Goal: Task Accomplishment & Management: Manage account settings

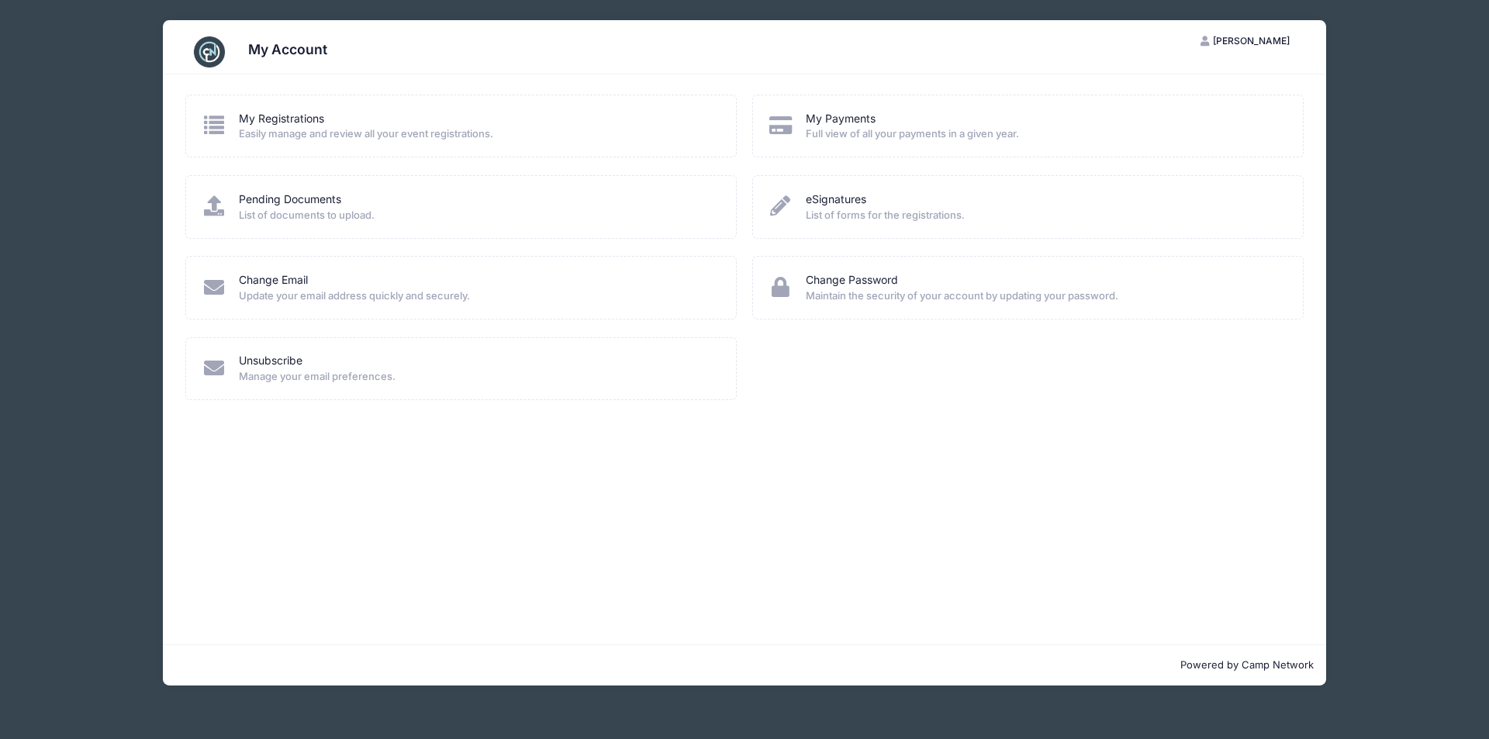
click at [883, 132] on span "Full view of all your payments in a given year." at bounding box center [1044, 134] width 477 height 16
click at [836, 110] on div "My Payments Full view of all your payments in a given year." at bounding box center [1028, 126] width 552 height 63
click at [837, 124] on link "My Payments" at bounding box center [841, 119] width 70 height 16
click at [839, 121] on link "My Payments" at bounding box center [841, 119] width 70 height 16
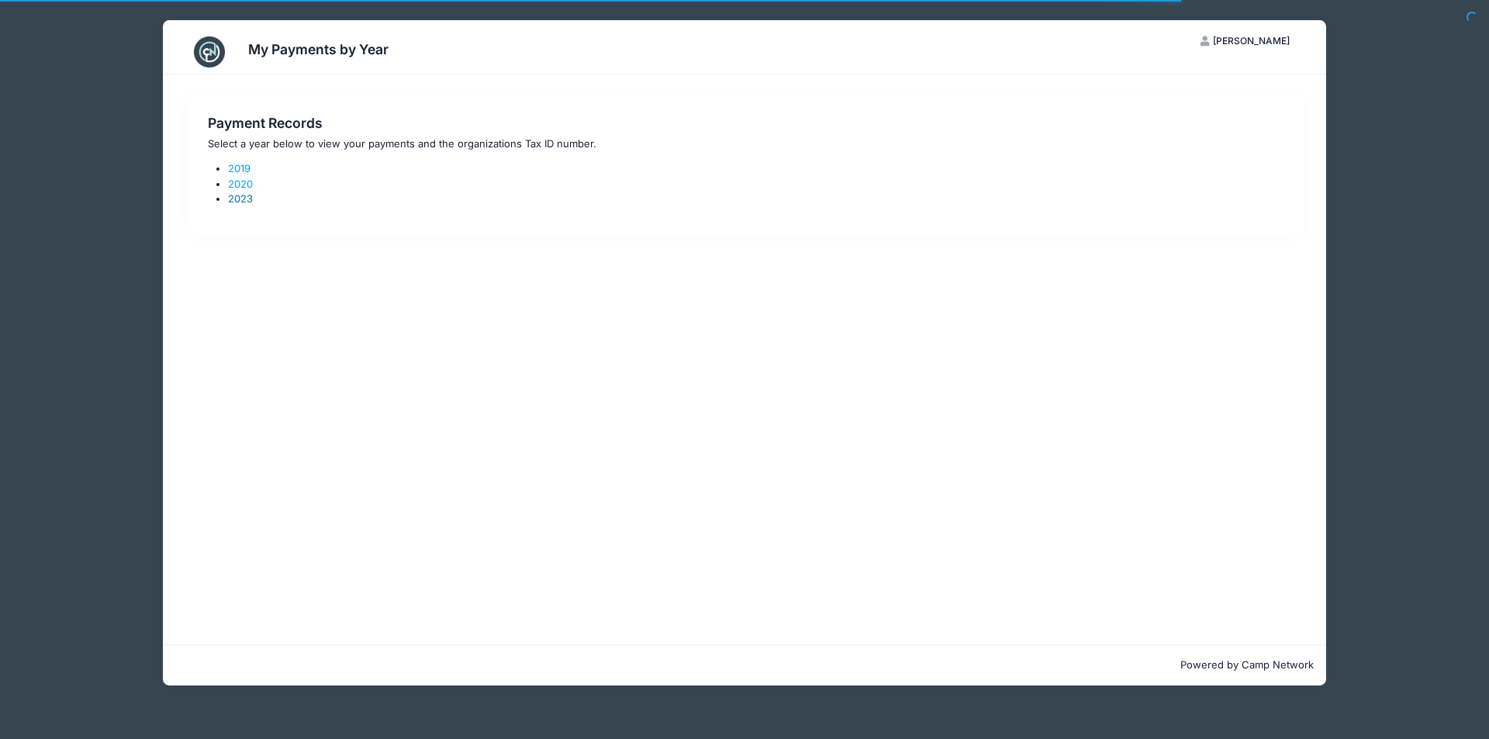
click at [240, 199] on link "2023" at bounding box center [240, 198] width 25 height 12
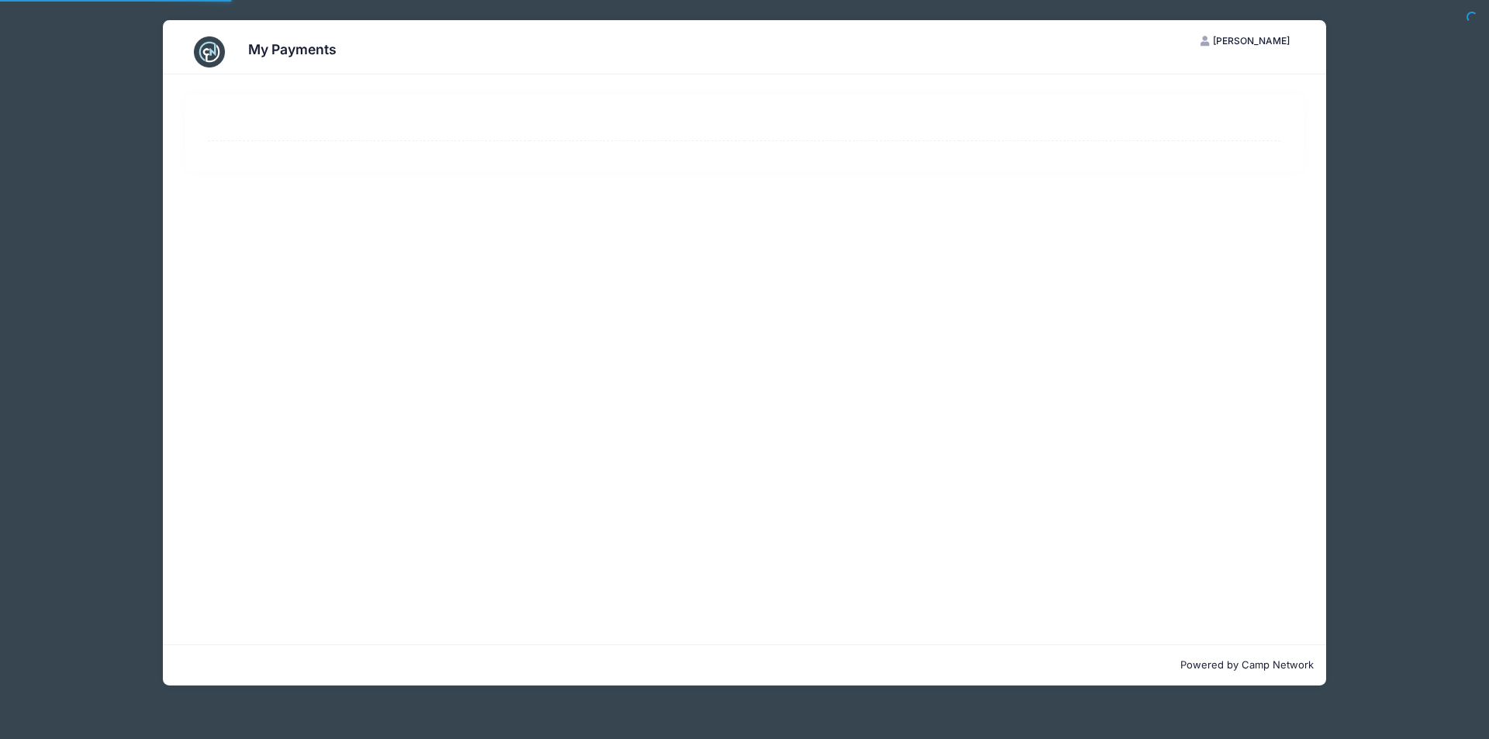
select select "10"
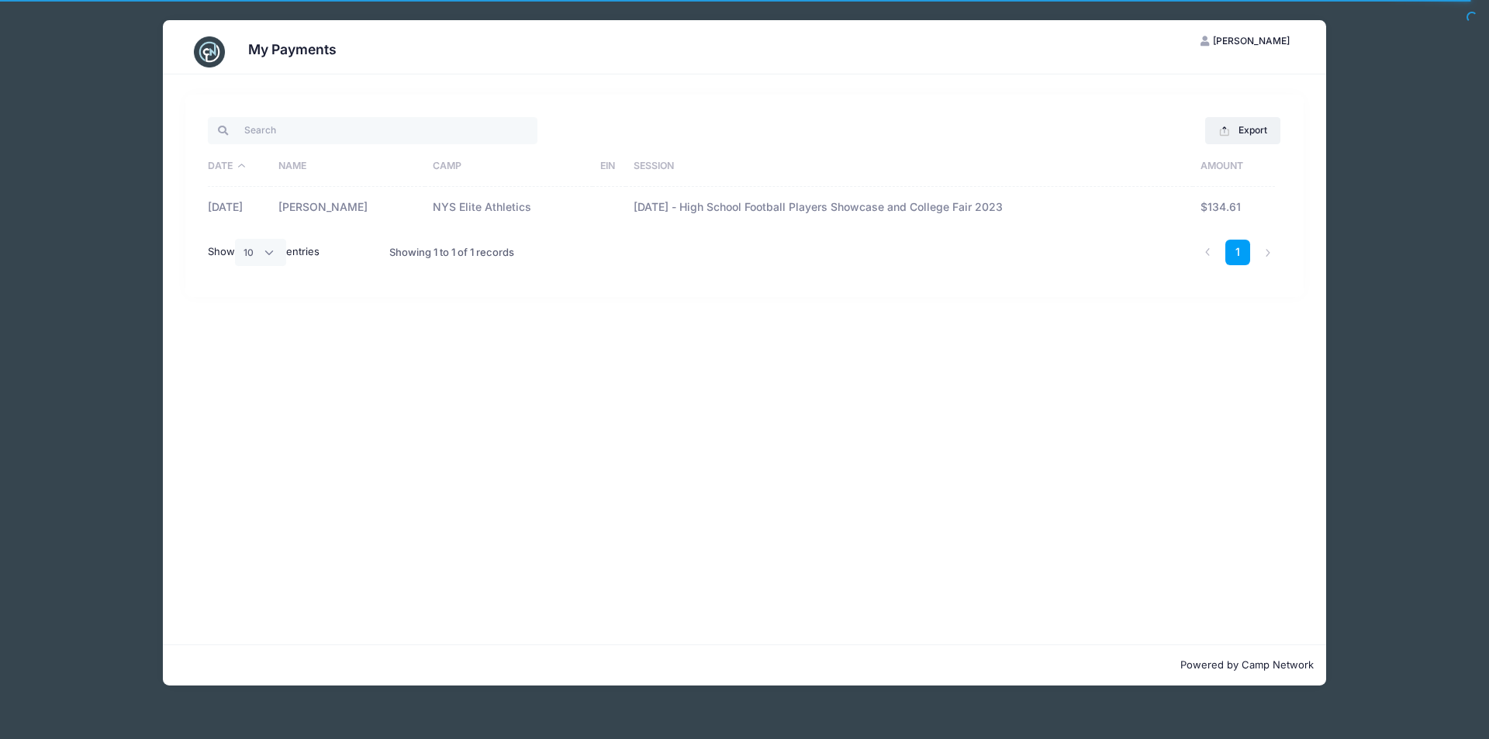
drag, startPoint x: 1198, startPoint y: 206, endPoint x: 1211, endPoint y: 206, distance: 13.2
click at [1203, 207] on tr "11/24/2023 Tyler Benjamin NYS Elite Athletics November 26th - High School Footb…" at bounding box center [744, 207] width 1073 height 41
click at [1227, 206] on td "$134.61" at bounding box center [1234, 207] width 82 height 41
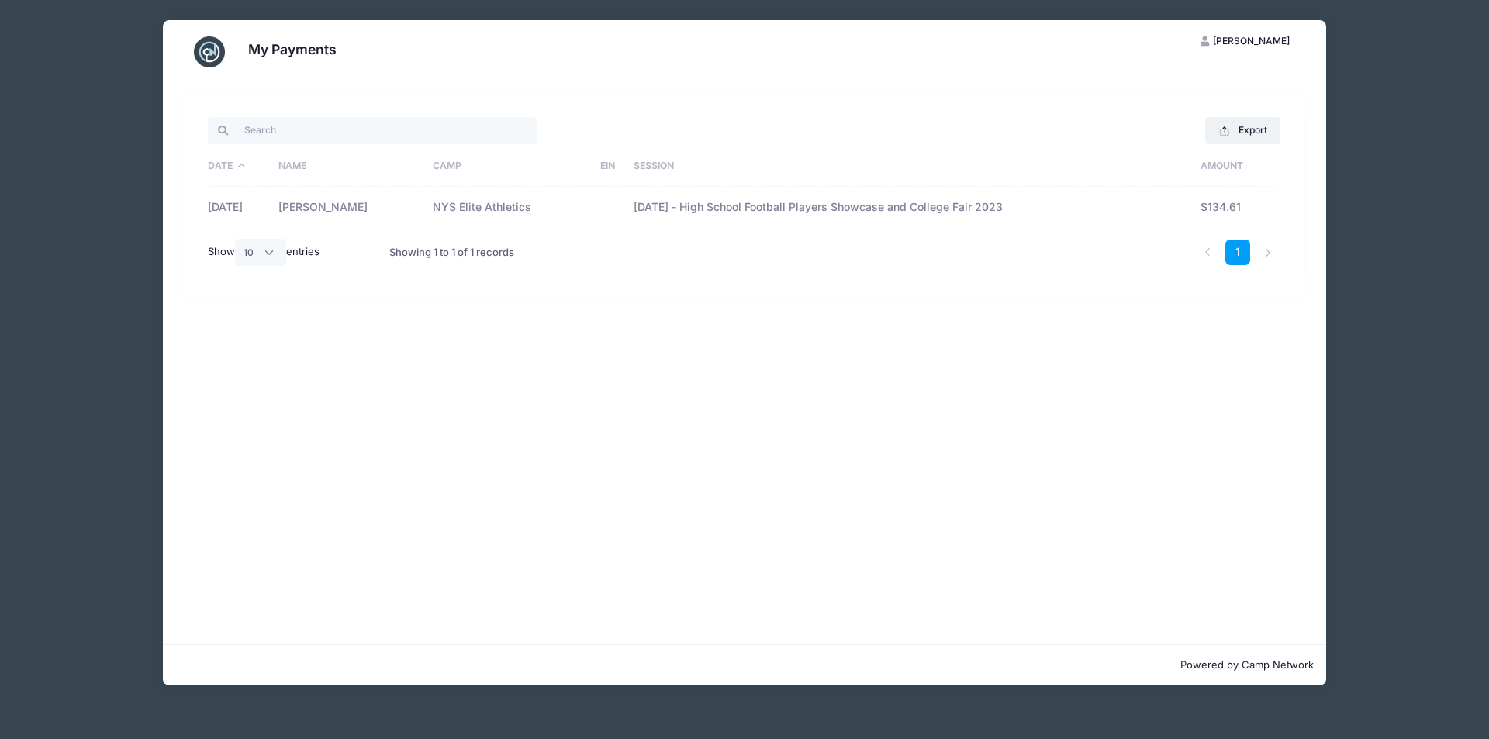
drag, startPoint x: 874, startPoint y: 209, endPoint x: 365, endPoint y: 161, distance: 511.9
click at [797, 209] on td "November 26th - High School Football Players Showcase and College Fair 2023" at bounding box center [910, 207] width 568 height 41
click at [258, 198] on td "11/24/2023" at bounding box center [239, 207] width 63 height 41
drag, startPoint x: 358, startPoint y: 220, endPoint x: 1340, endPoint y: 104, distance: 988.2
click at [615, 236] on div "Export Excel CSV Print Date Name Camp EIN Session Amount 11/24/2023 Tyler Benja…" at bounding box center [744, 196] width 1073 height 162
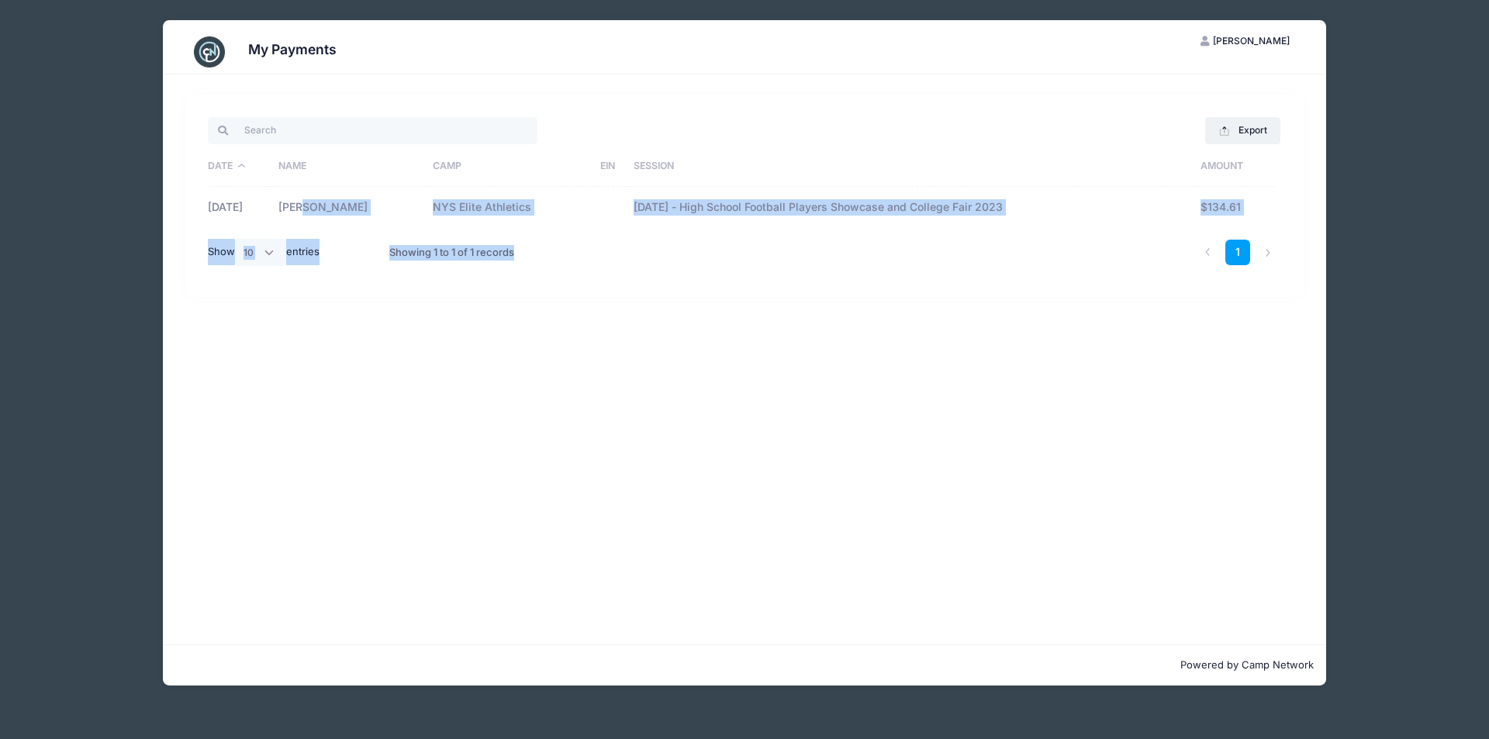
click at [1242, 43] on span "[PERSON_NAME]" at bounding box center [1251, 41] width 77 height 12
click at [1169, 70] on link "My Account" at bounding box center [1207, 78] width 179 height 29
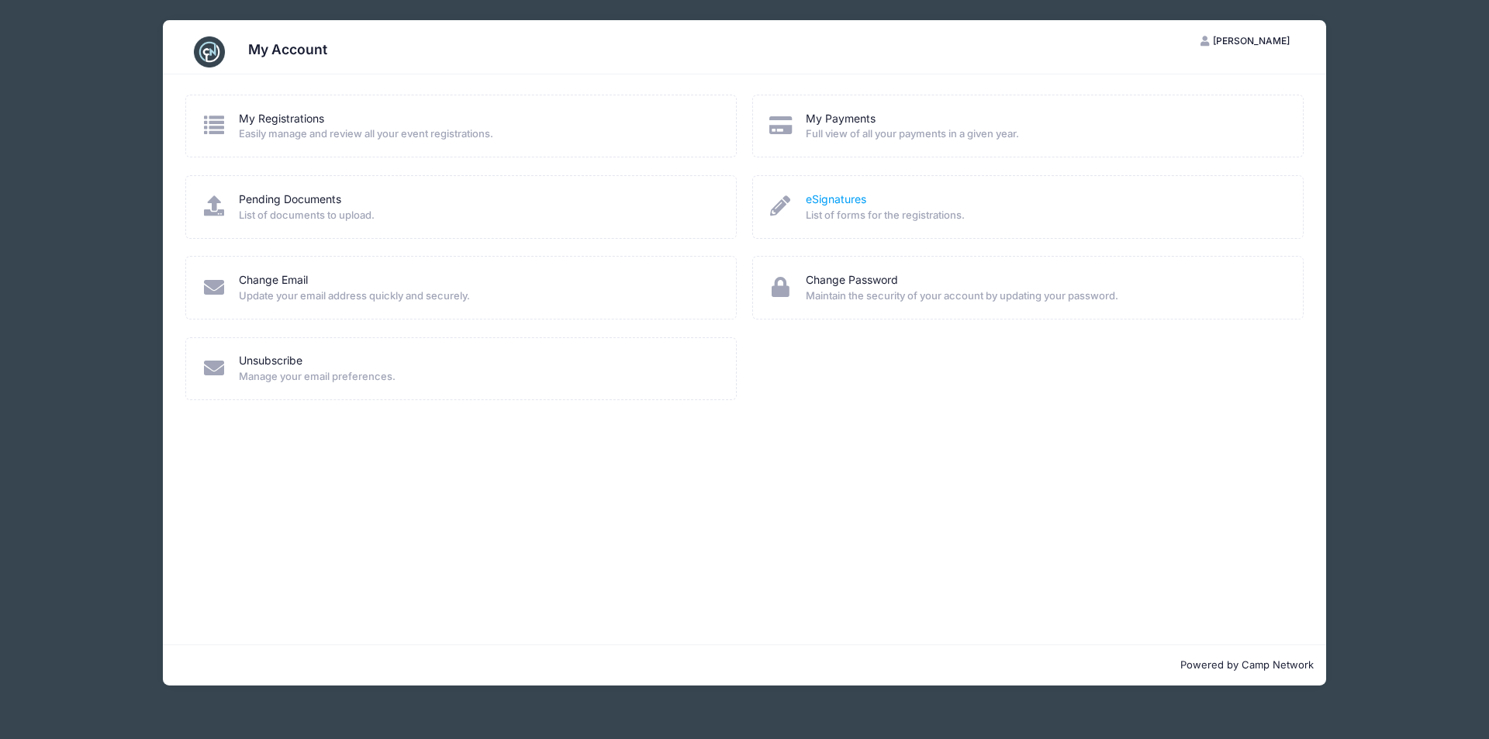
click at [834, 195] on link "eSignatures" at bounding box center [836, 200] width 61 height 16
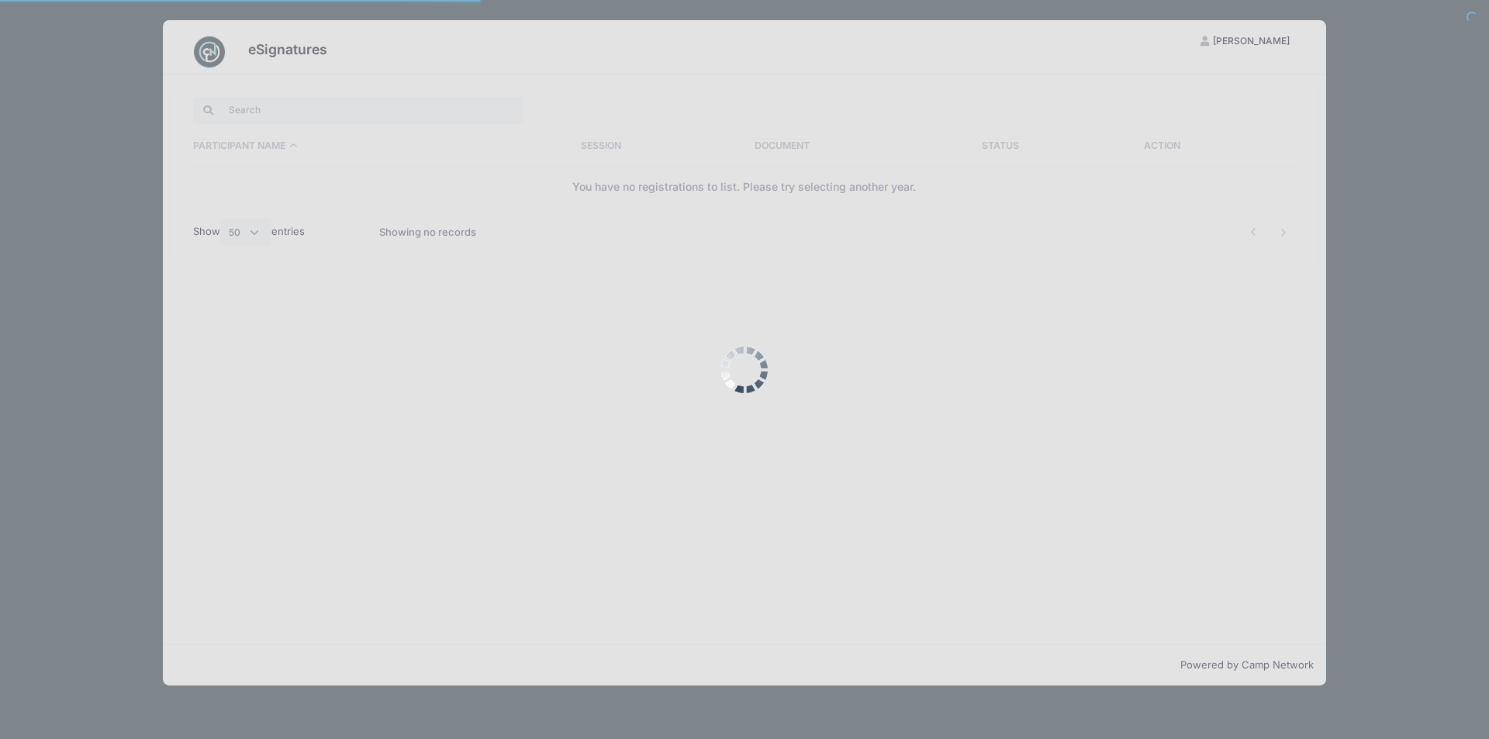
select select "50"
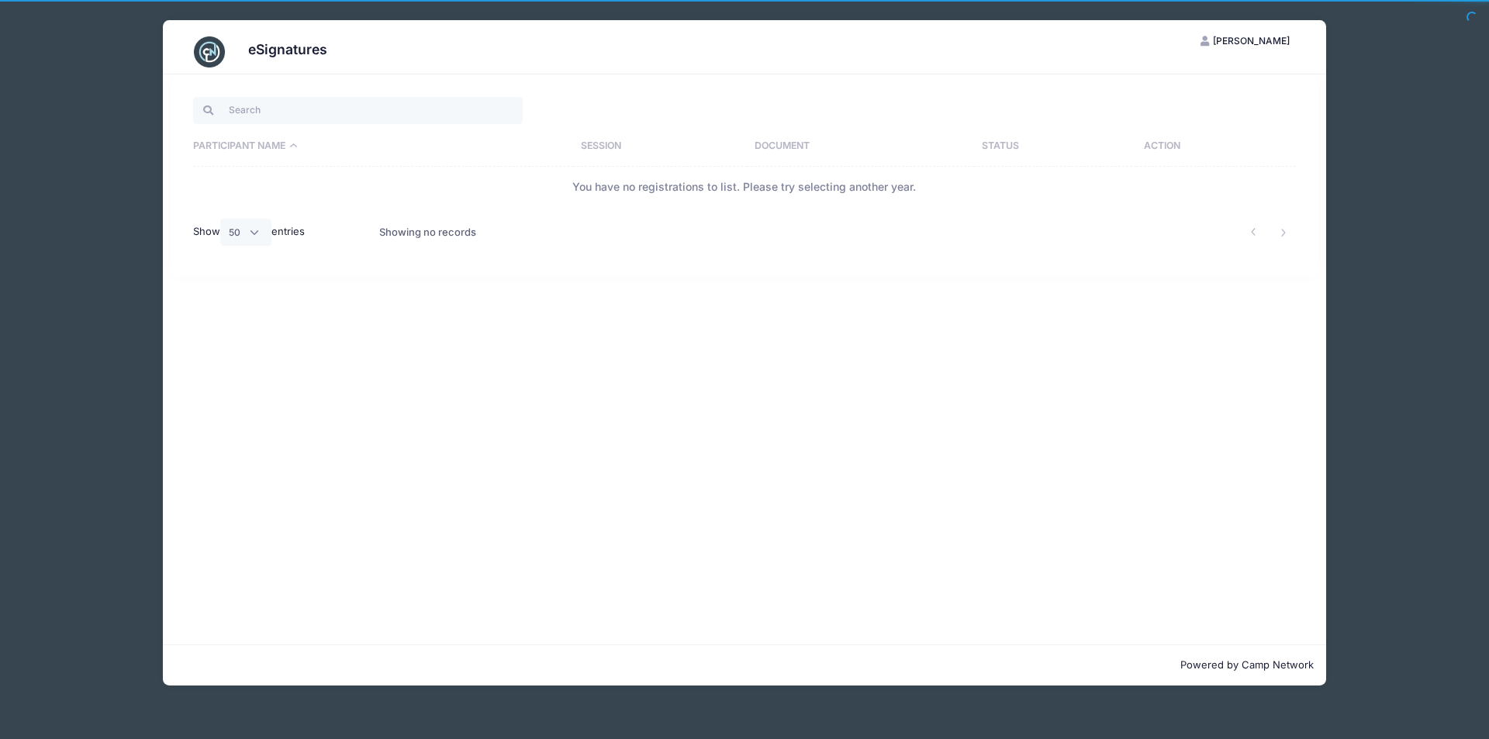
drag, startPoint x: 465, startPoint y: 155, endPoint x: 449, endPoint y: 153, distance: 15.7
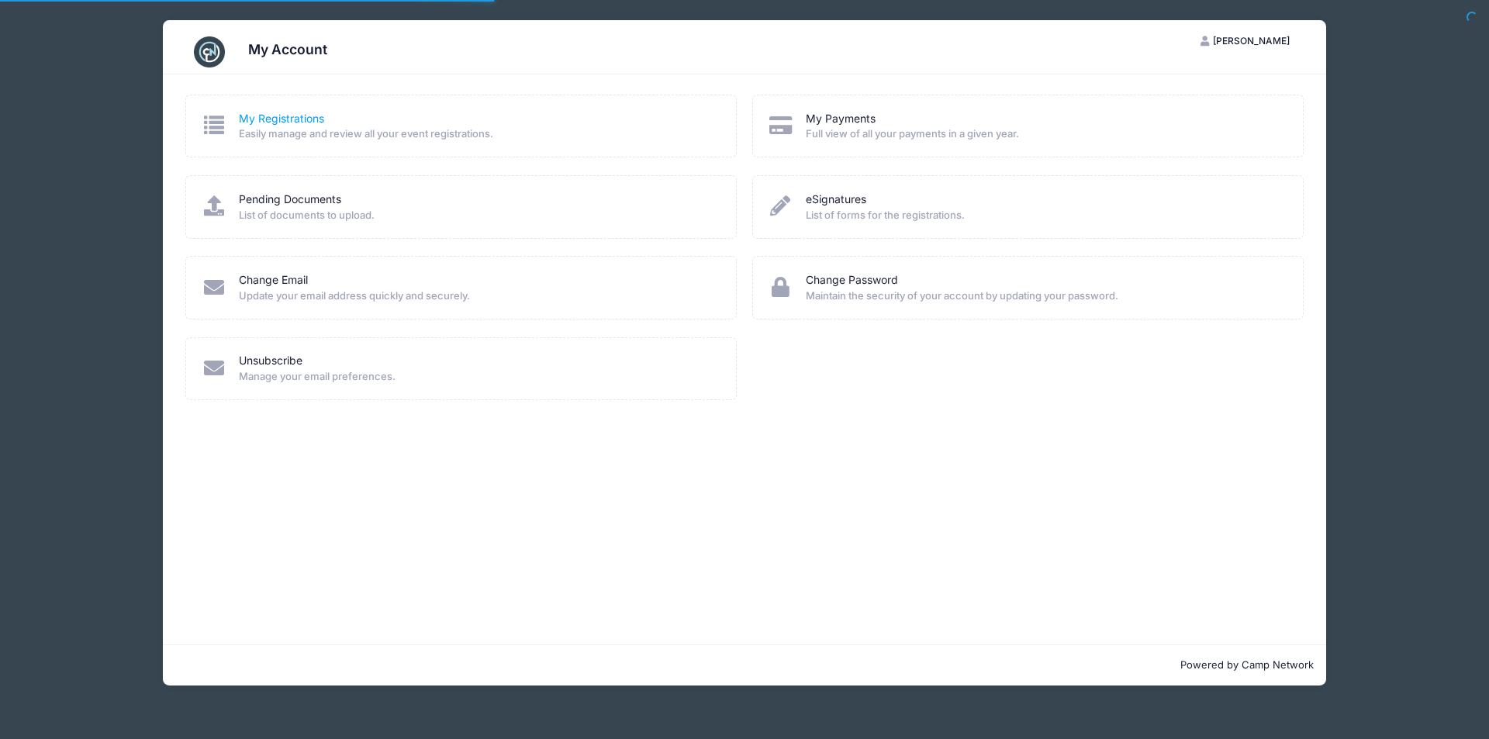
click at [266, 116] on link "My Registrations" at bounding box center [281, 119] width 85 height 16
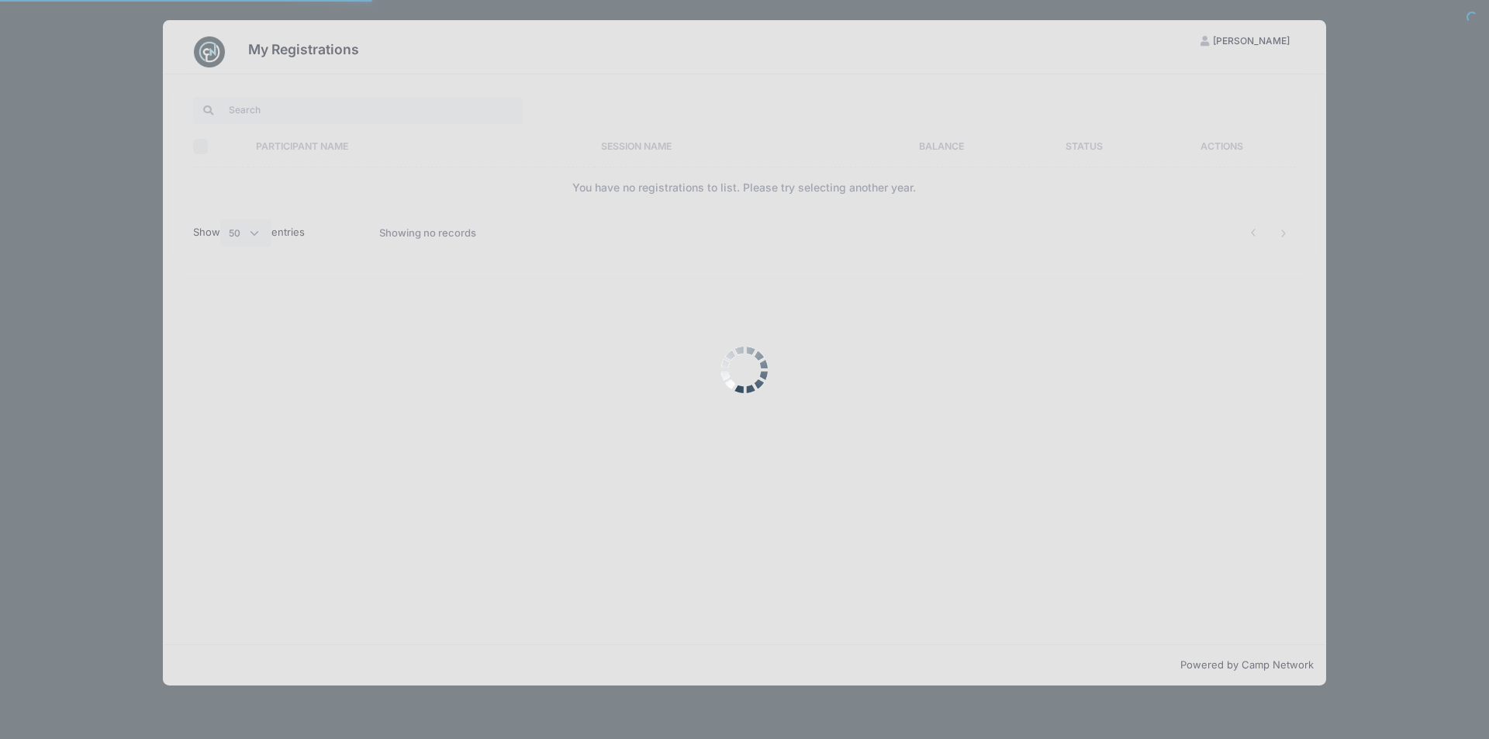
select select "50"
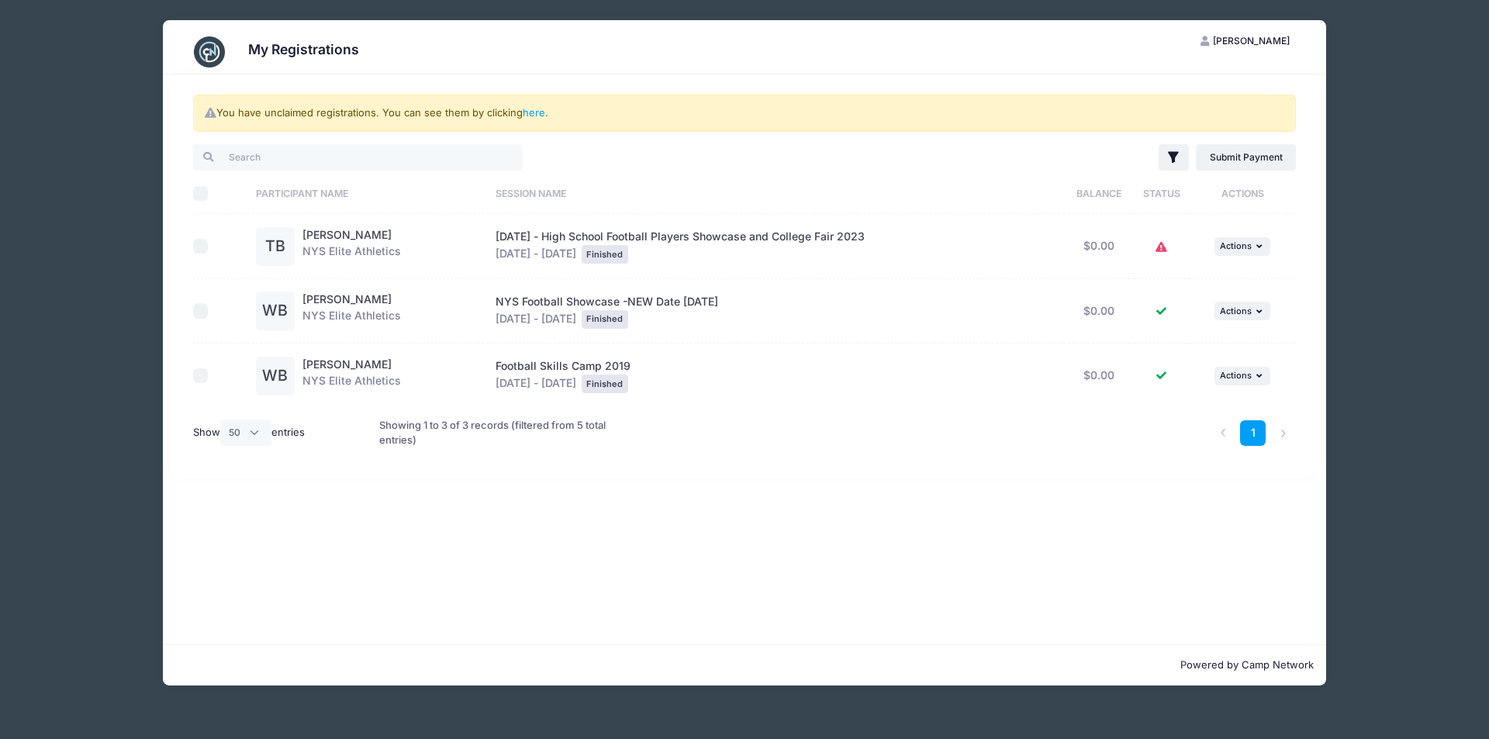
click at [200, 305] on input "checkbox" at bounding box center [201, 311] width 16 height 16
checkbox input "true"
click at [1258, 161] on link "Submit Payment" at bounding box center [1246, 157] width 100 height 26
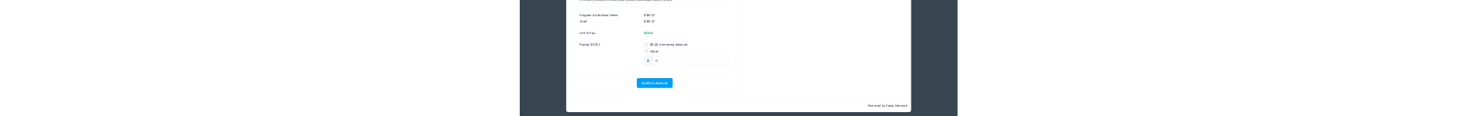
scroll to position [198, 0]
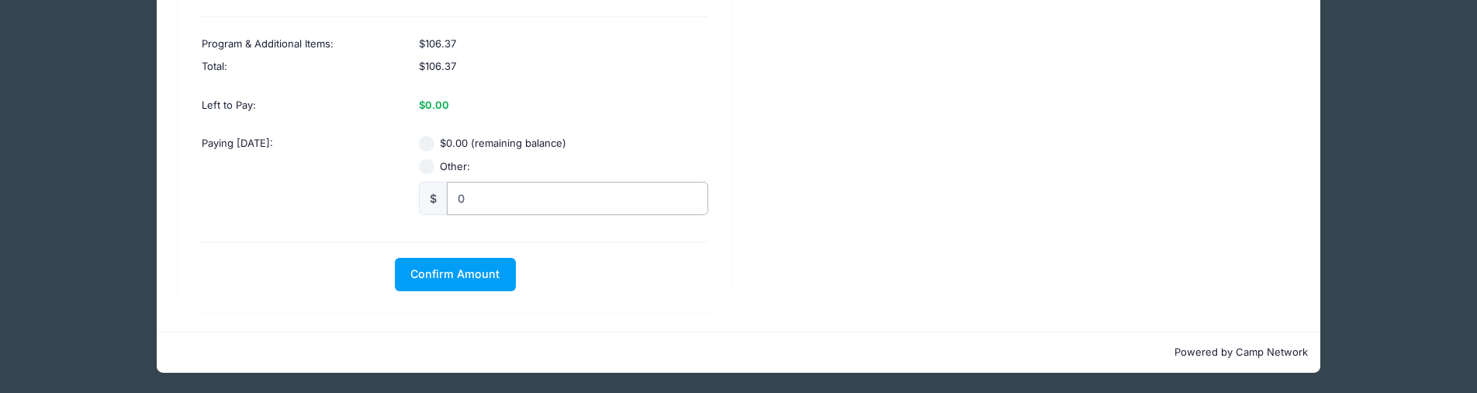
radio input "true"
click at [522, 197] on input "0" at bounding box center [577, 198] width 261 height 33
type input "1"
click at [487, 282] on button "Confirm Amount" at bounding box center [455, 274] width 121 height 33
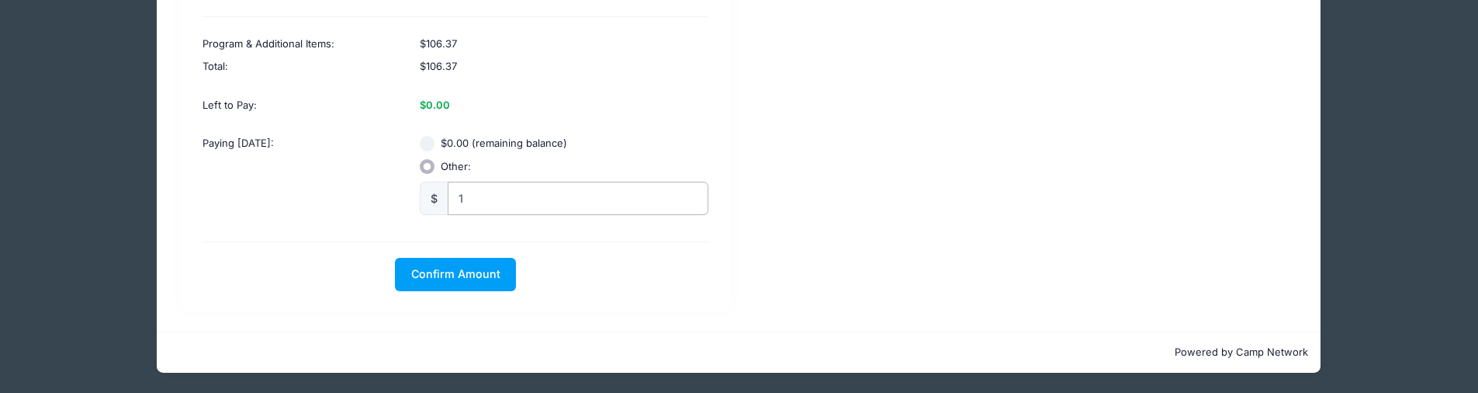
click at [472, 197] on input "1" at bounding box center [578, 198] width 261 height 33
click at [445, 139] on label "$0.00 (remaining balance)" at bounding box center [504, 144] width 126 height 16
click at [435, 139] on input "$0.00 (remaining balance)" at bounding box center [428, 144] width 16 height 16
radio input "true"
click at [471, 285] on button "Confirm Amount" at bounding box center [455, 274] width 121 height 33
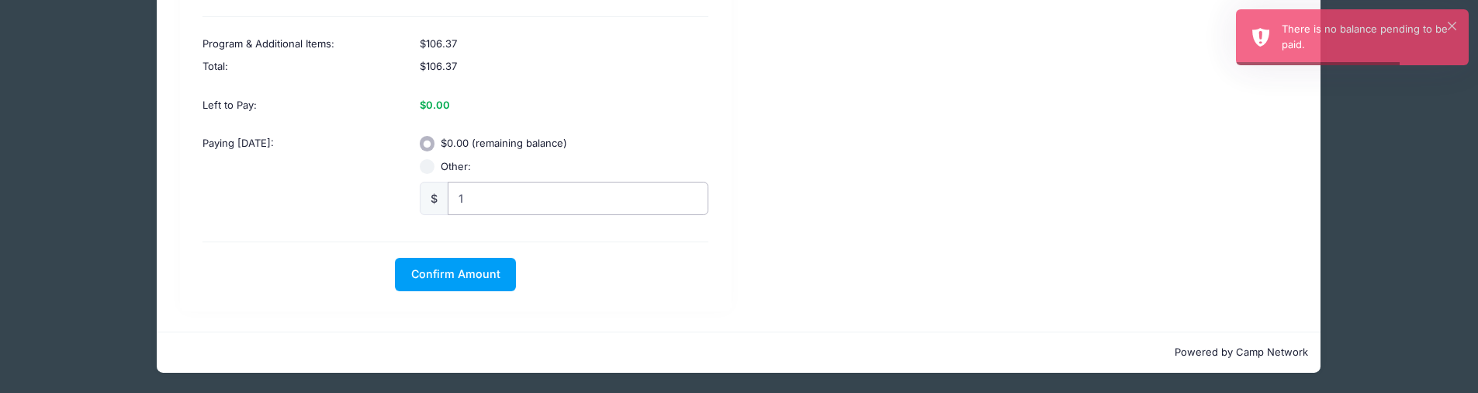
radio input "true"
click at [507, 209] on input "1" at bounding box center [578, 198] width 261 height 33
click at [507, 208] on input "1" at bounding box center [578, 198] width 261 height 33
click at [469, 274] on span "Confirm Amount" at bounding box center [455, 273] width 89 height 13
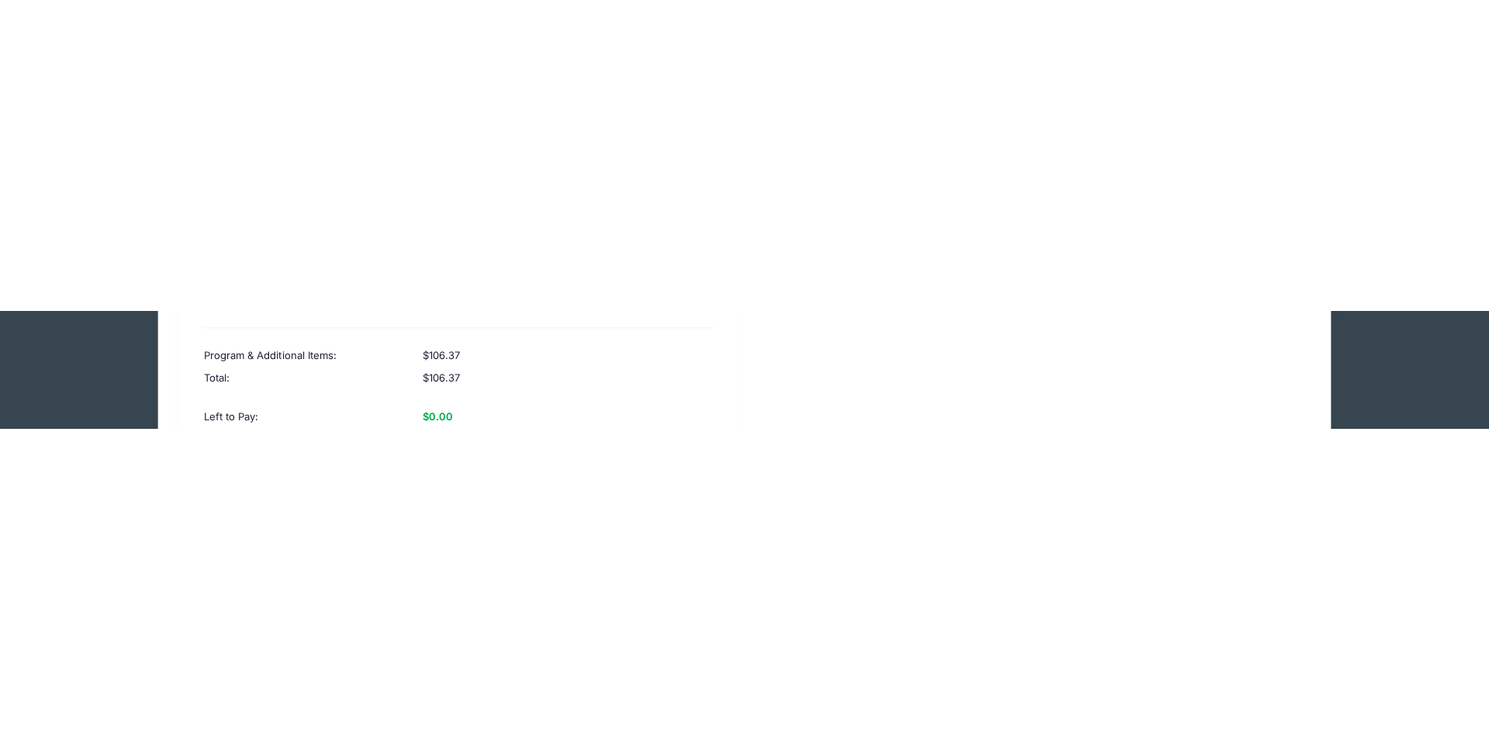
scroll to position [0, 0]
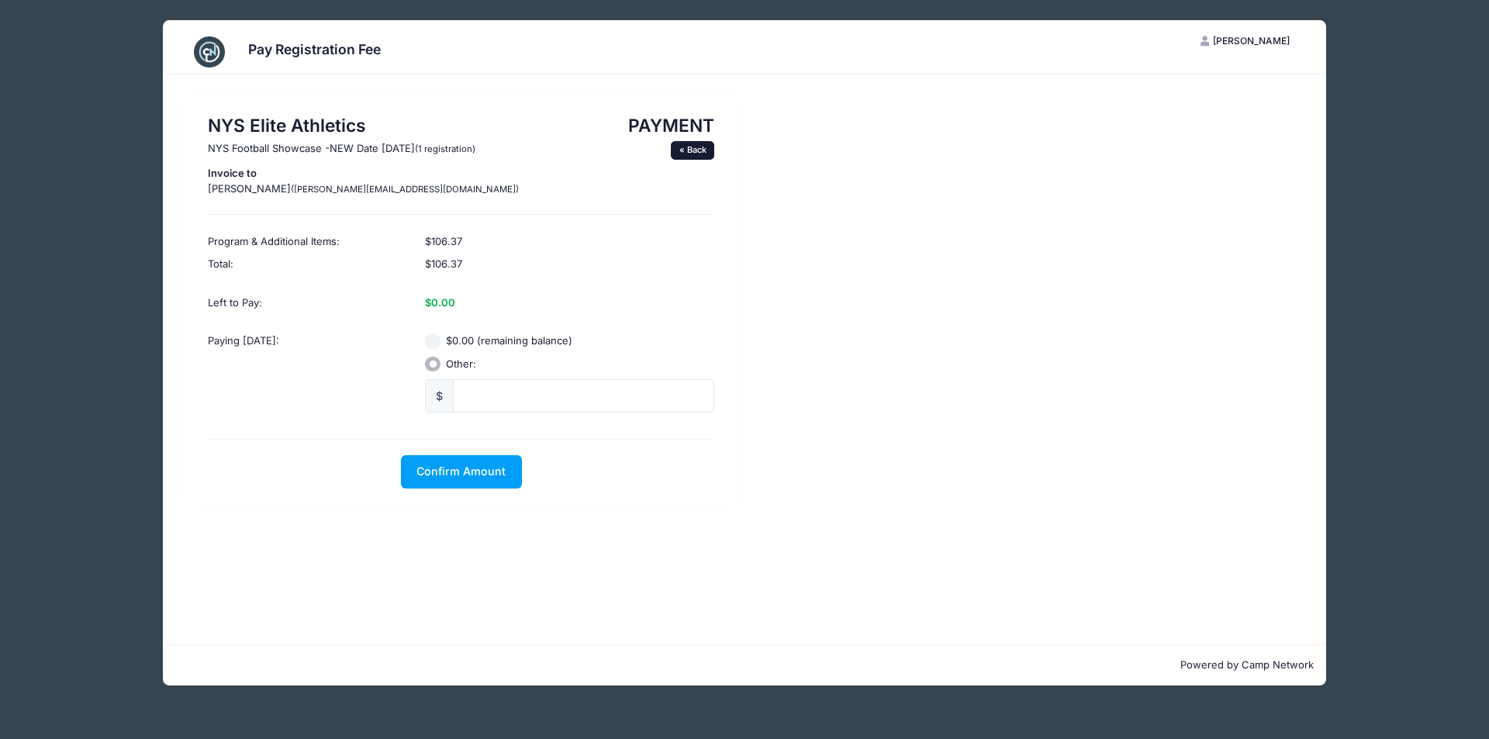
click at [699, 147] on link "« Back" at bounding box center [692, 150] width 43 height 19
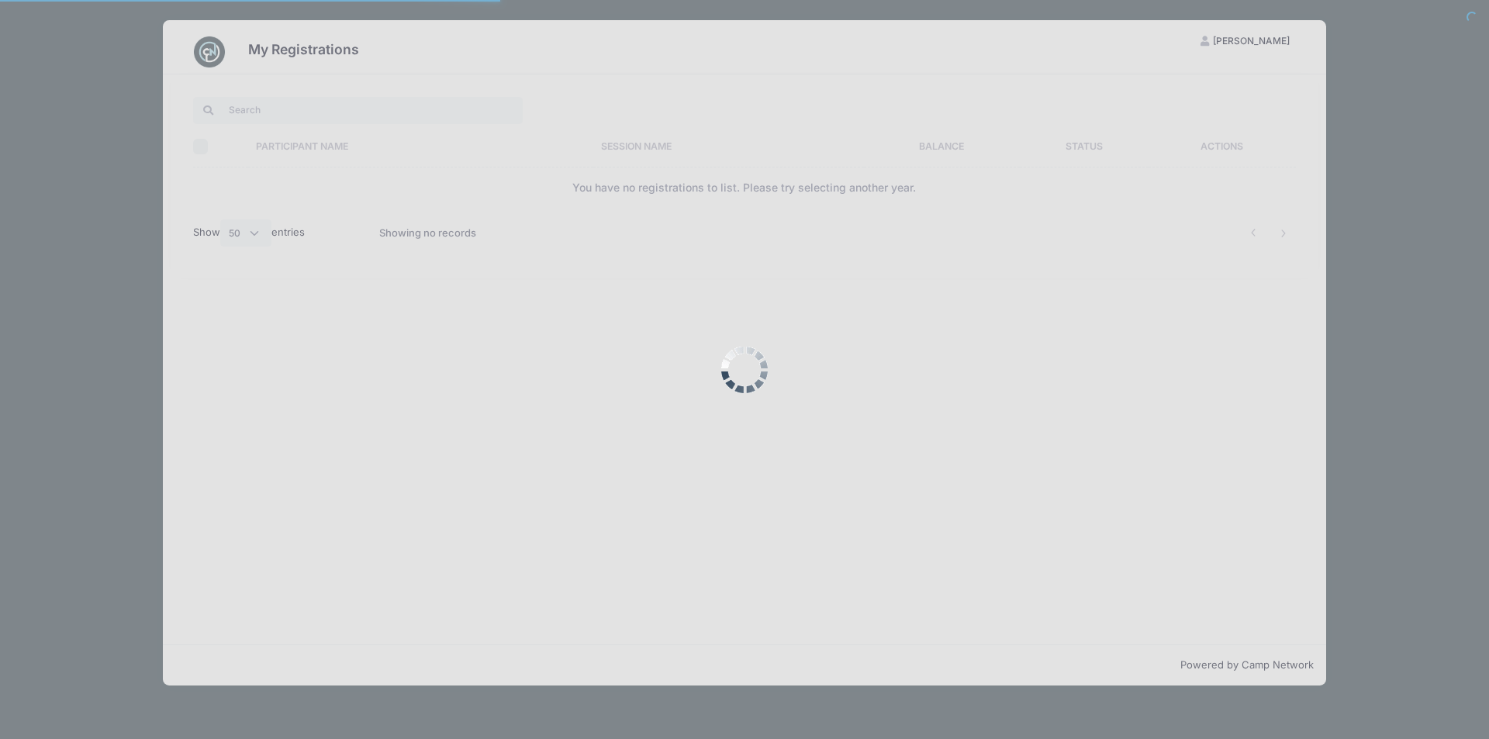
select select "50"
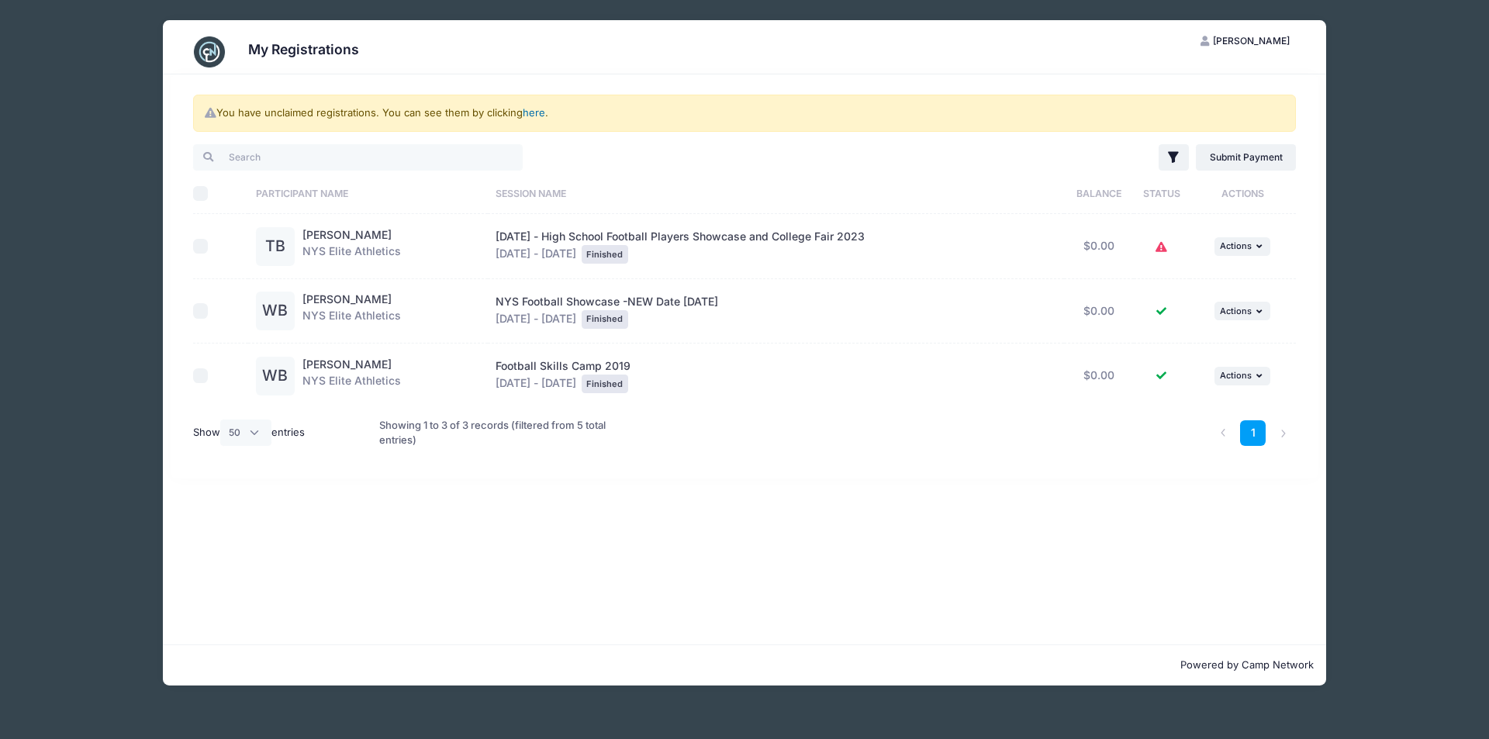
click at [533, 110] on link "here" at bounding box center [534, 112] width 22 height 12
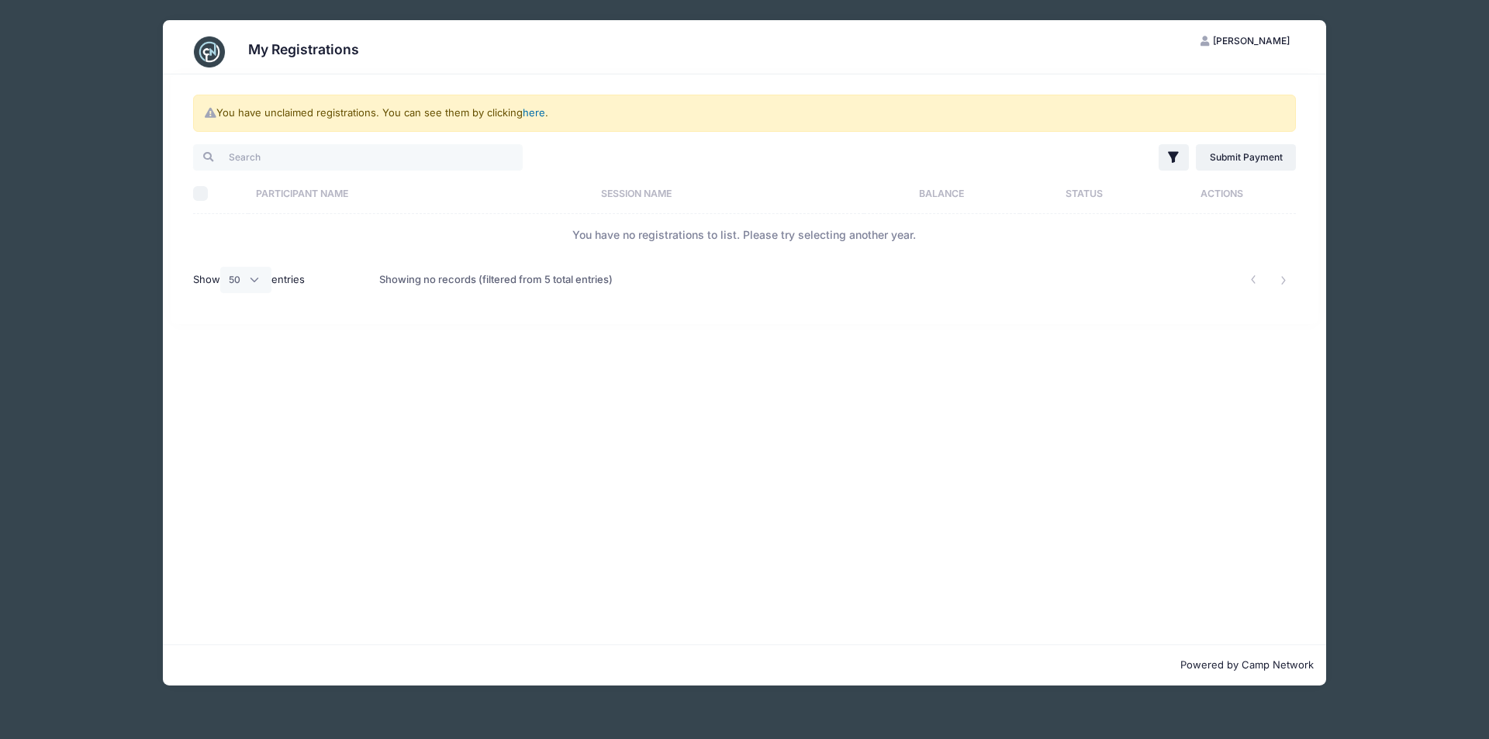
click at [531, 112] on link "here" at bounding box center [534, 112] width 22 height 12
click at [1234, 148] on link "Submit Payment" at bounding box center [1246, 157] width 100 height 26
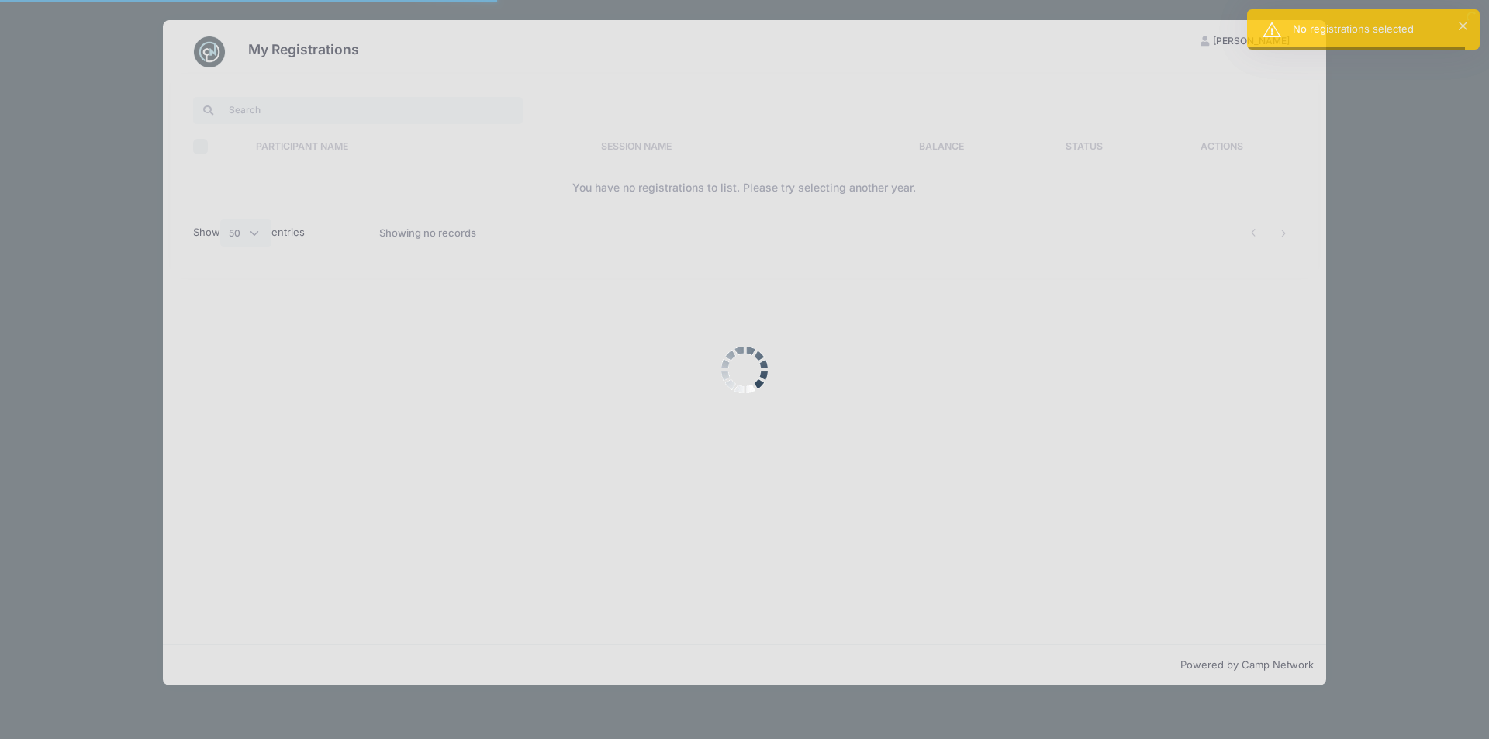
select select "50"
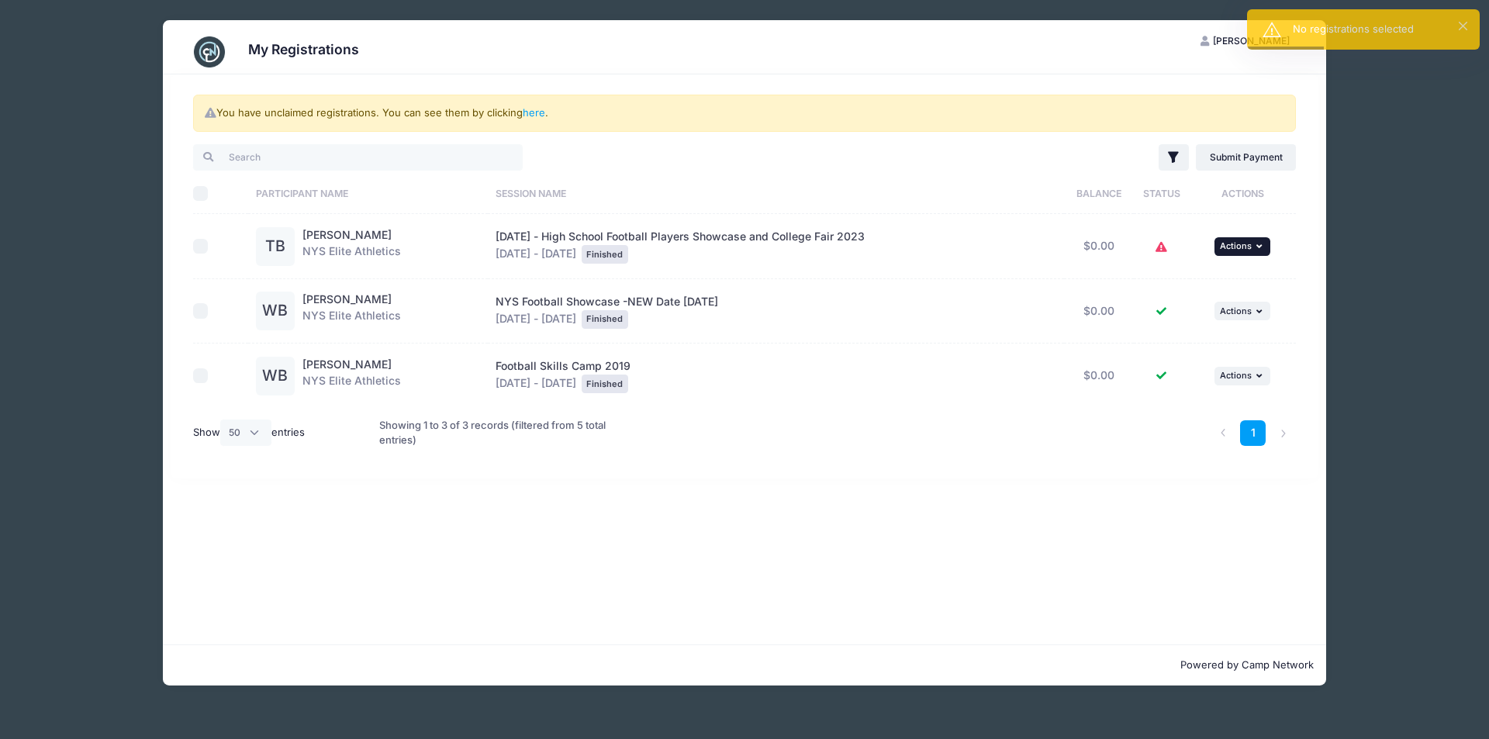
click at [1265, 250] on button "... Actions" at bounding box center [1243, 246] width 56 height 19
click at [1157, 405] on td at bounding box center [1162, 376] width 56 height 64
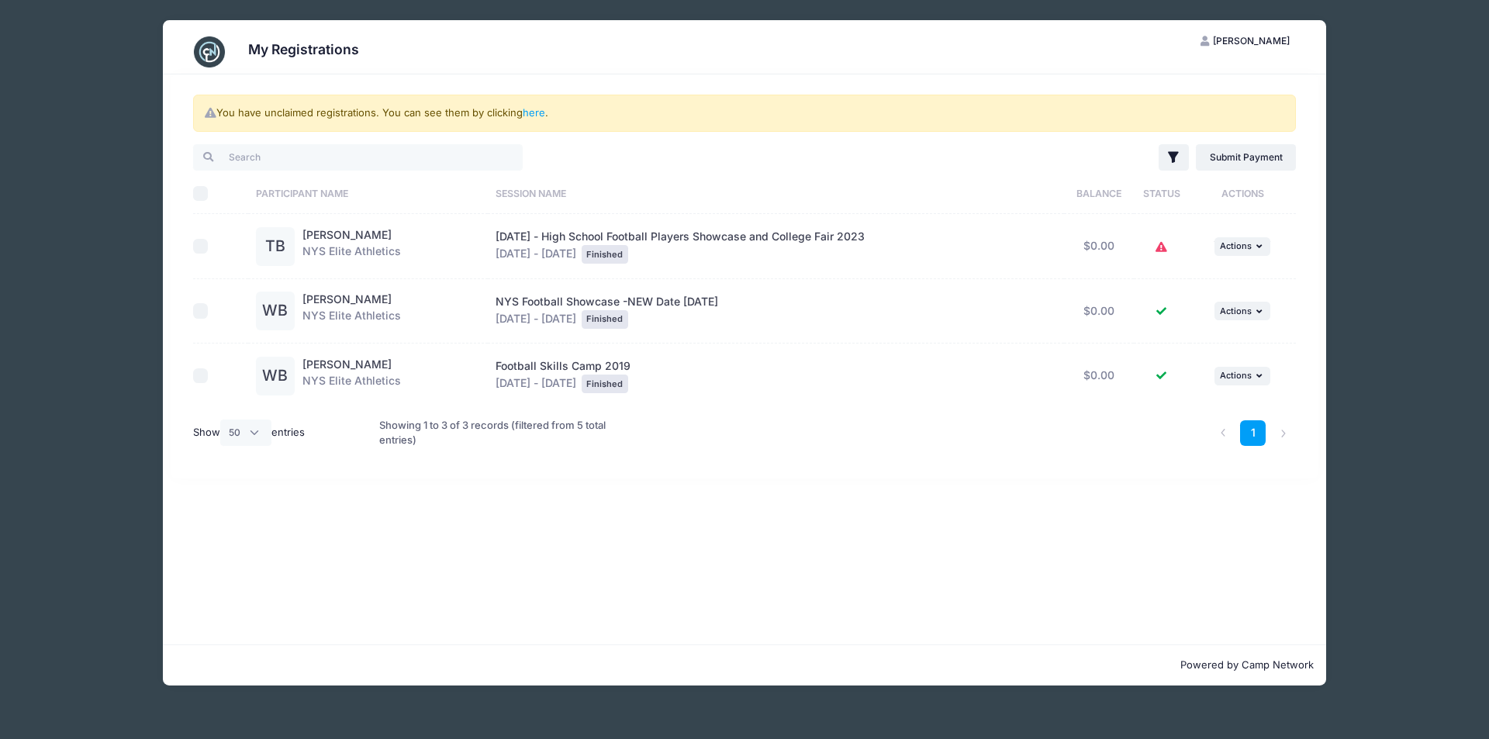
click at [207, 248] on div at bounding box center [216, 247] width 47 height 16
click at [200, 247] on input "checkbox" at bounding box center [201, 247] width 16 height 16
checkbox input "true"
click at [1247, 154] on link "Submit Payment" at bounding box center [1246, 157] width 100 height 26
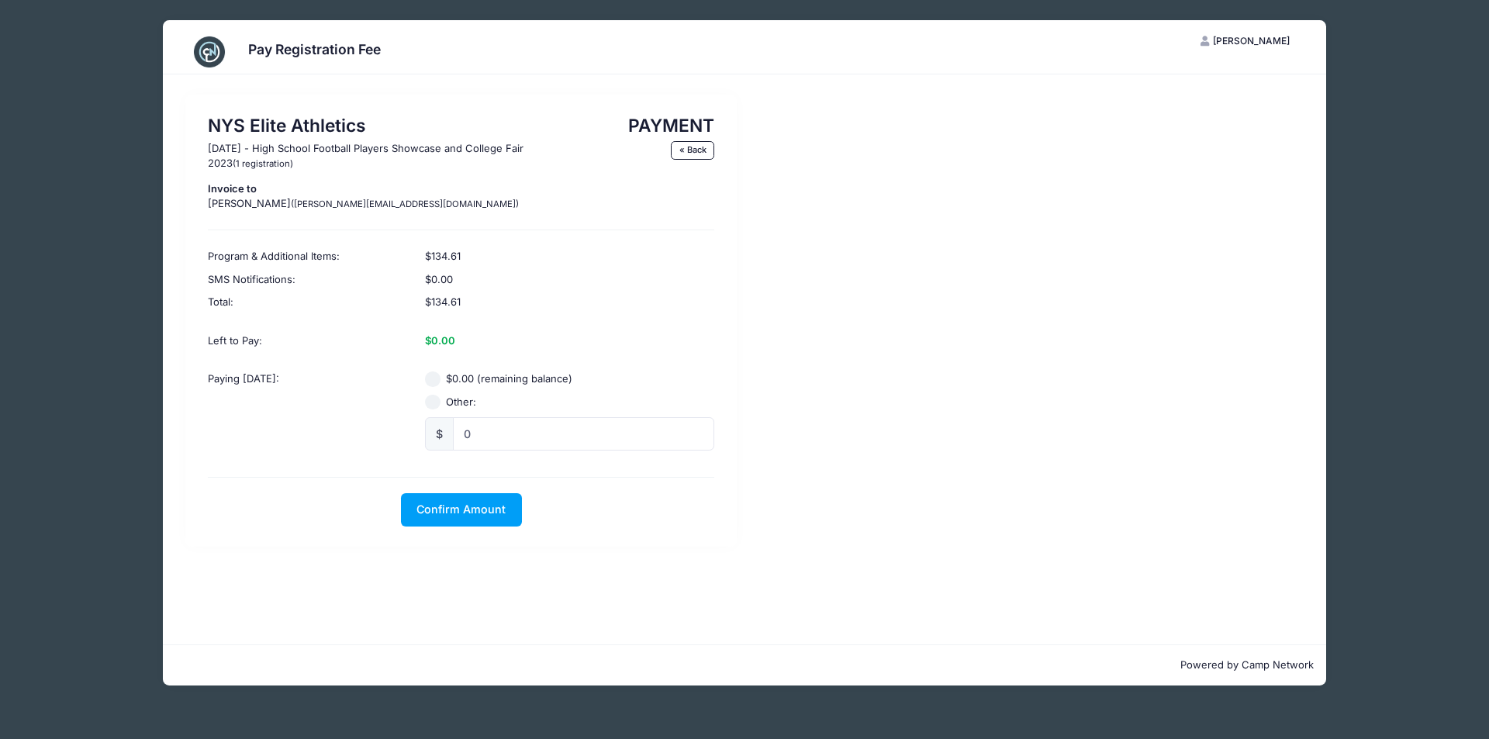
click at [467, 379] on label "$0.00 (remaining balance)" at bounding box center [509, 380] width 126 height 16
click at [441, 379] on input "$0.00 (remaining balance)" at bounding box center [433, 380] width 16 height 16
radio input "true"
click at [494, 431] on input "0" at bounding box center [583, 433] width 261 height 33
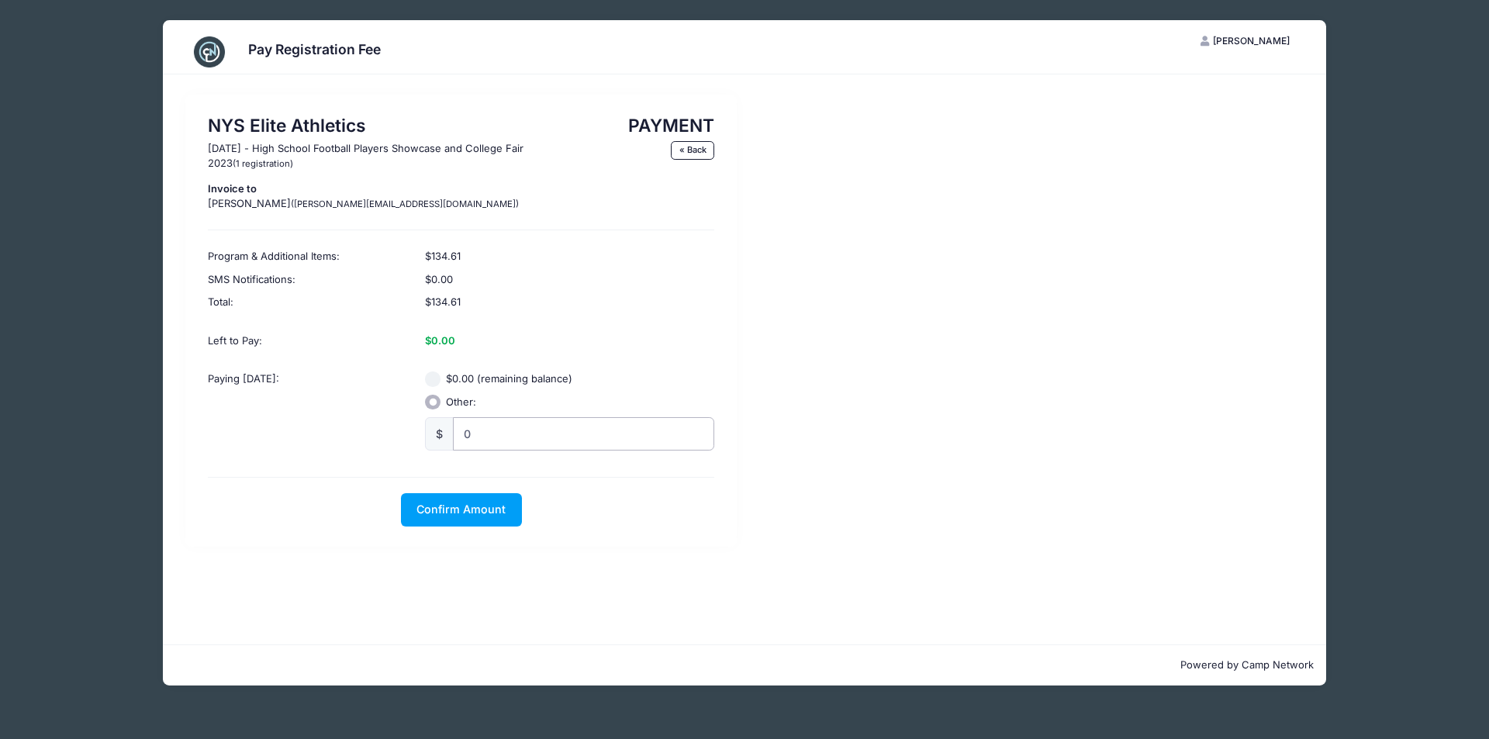
click at [494, 431] on input "0" at bounding box center [583, 433] width 261 height 33
type input "11"
click at [475, 511] on span "Confirm Amount" at bounding box center [461, 509] width 89 height 13
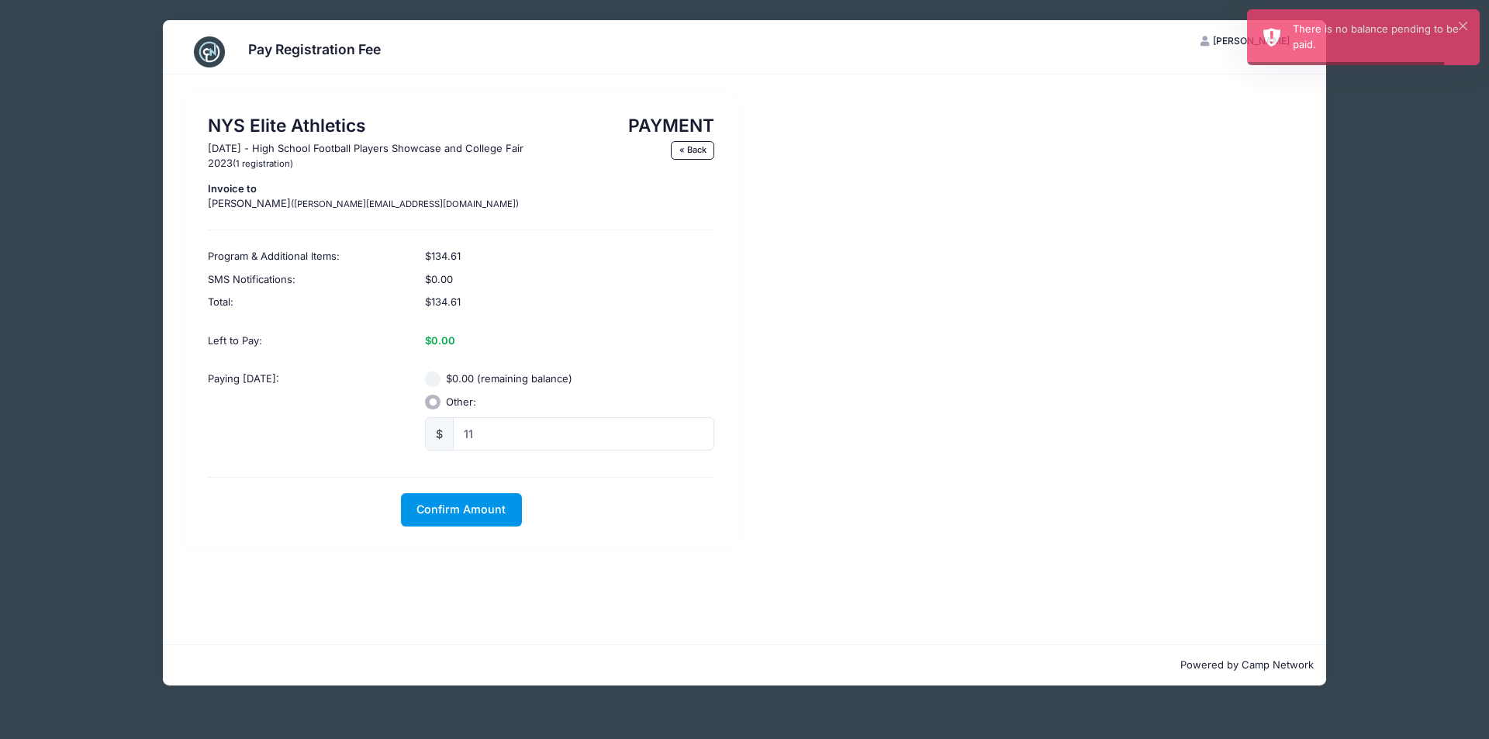
click at [475, 511] on span "Confirm Amount" at bounding box center [461, 509] width 89 height 13
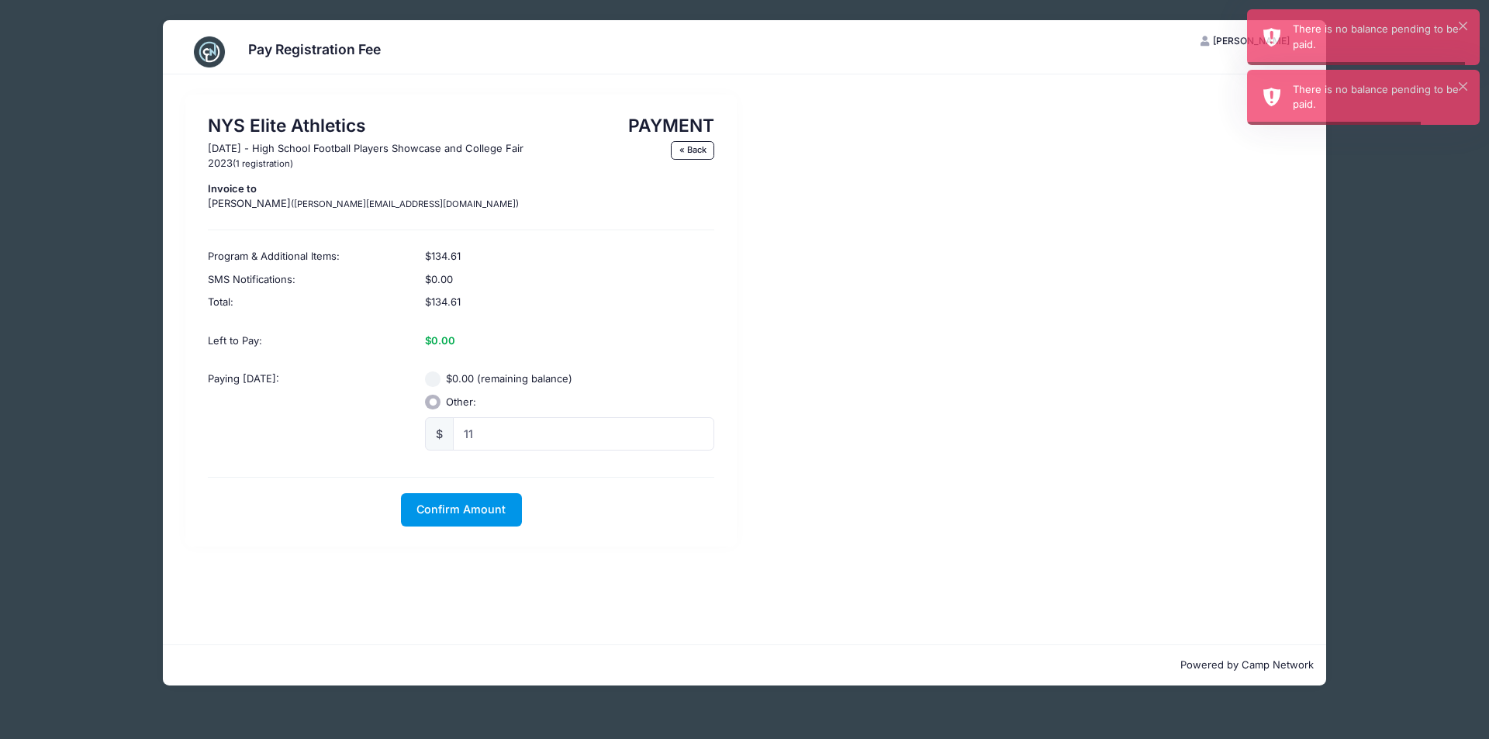
click at [475, 511] on span "Confirm Amount" at bounding box center [461, 509] width 89 height 13
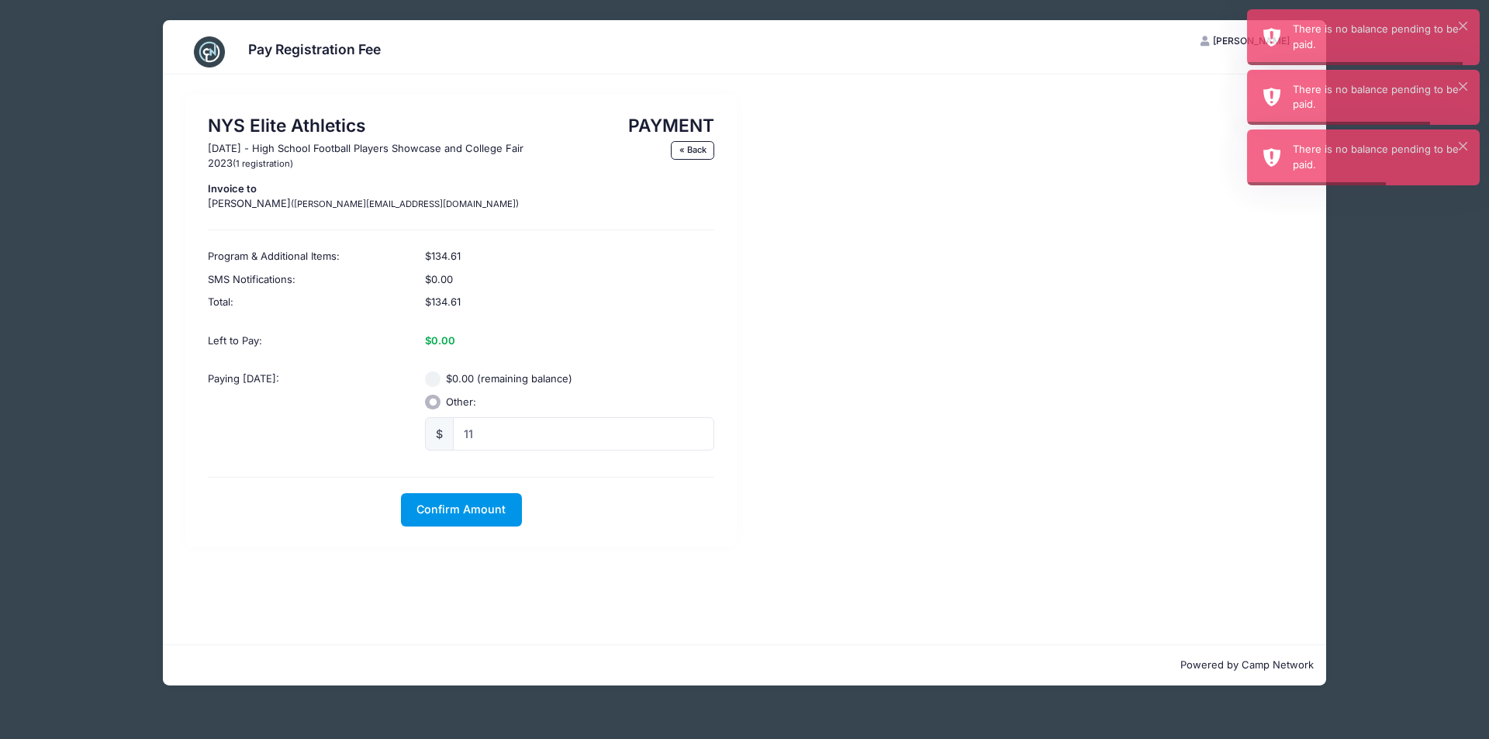
click at [475, 511] on span "Confirm Amount" at bounding box center [461, 509] width 89 height 13
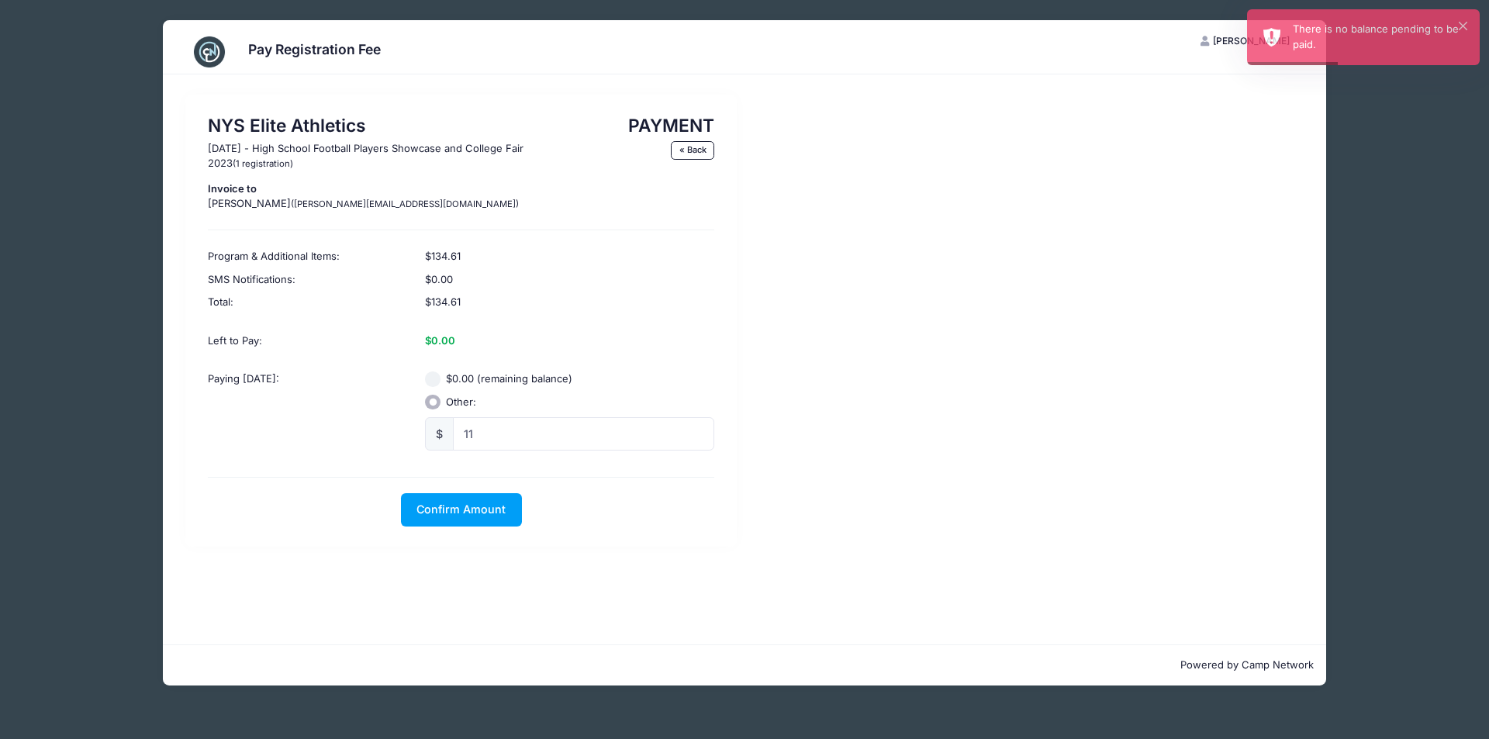
click at [676, 364] on div "$0.00 (remaining balance) Other: $ 11" at bounding box center [570, 411] width 304 height 102
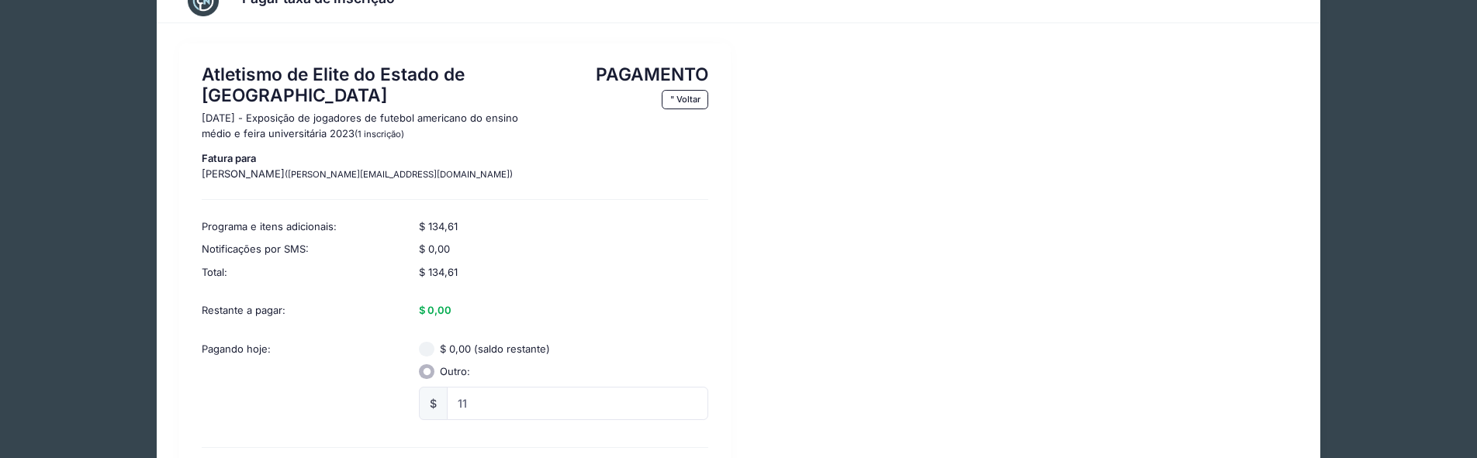
scroll to position [155, 0]
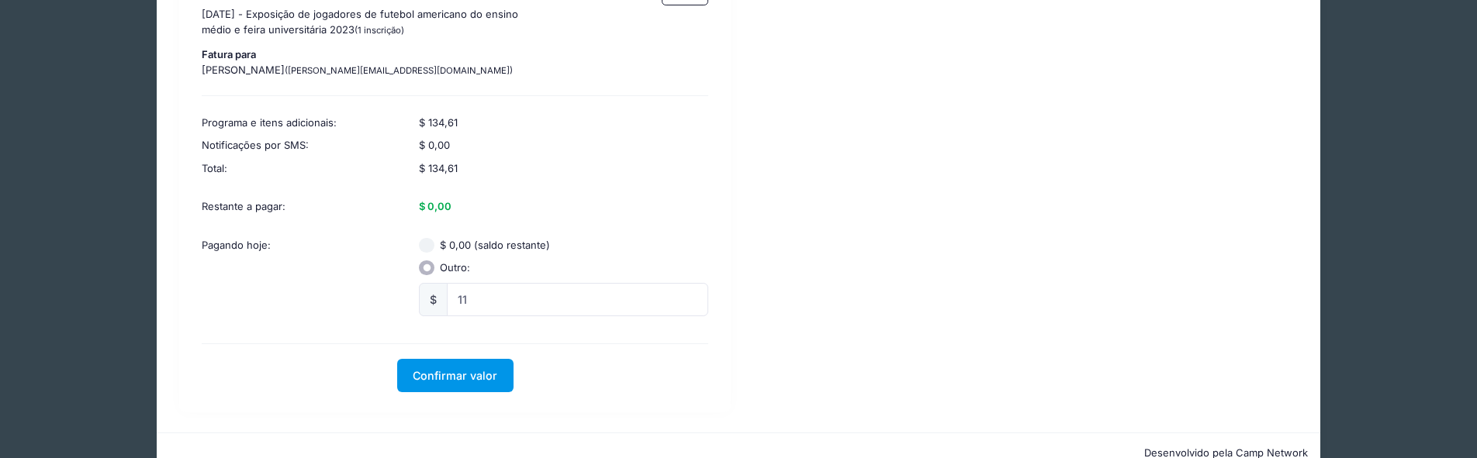
click at [476, 386] on button "Confirmar valor" at bounding box center [455, 375] width 116 height 33
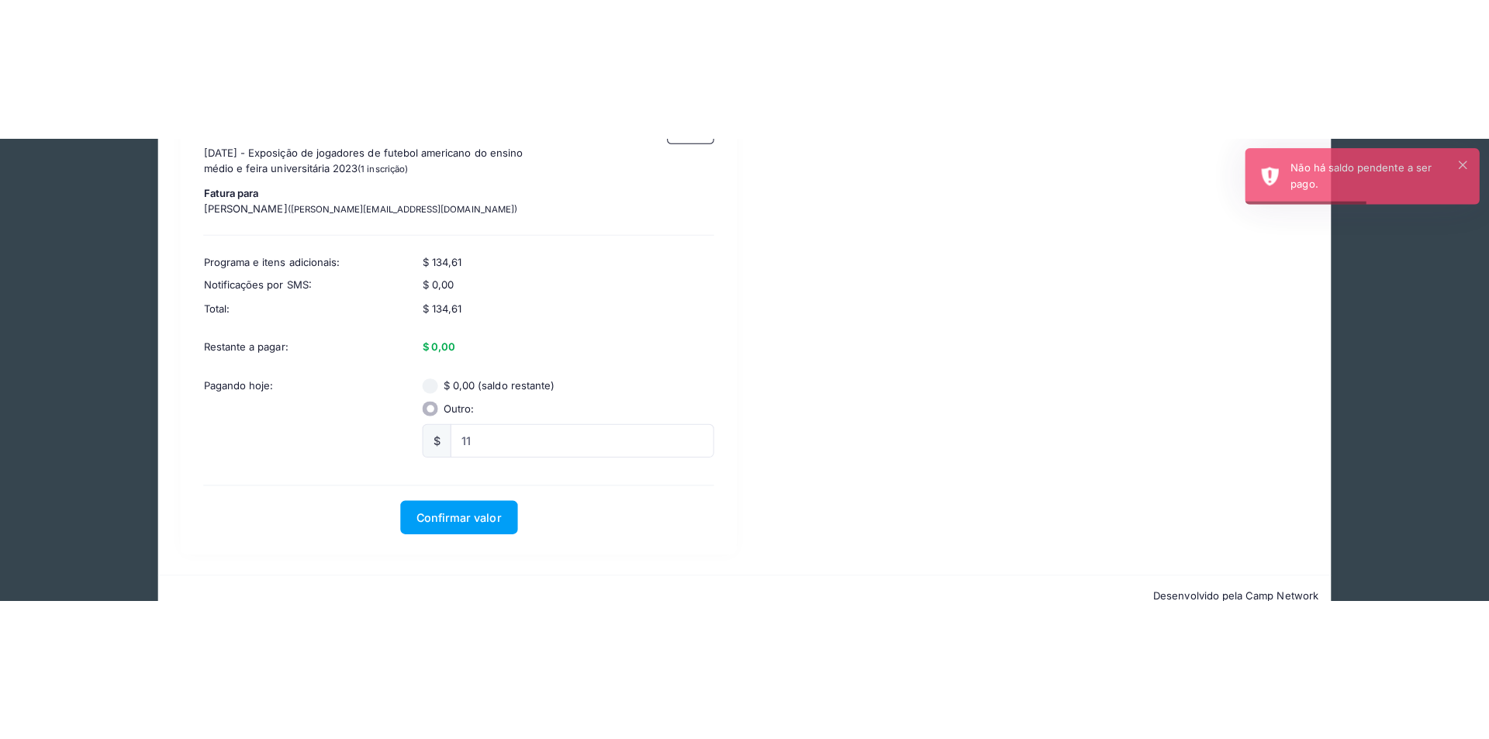
scroll to position [0, 0]
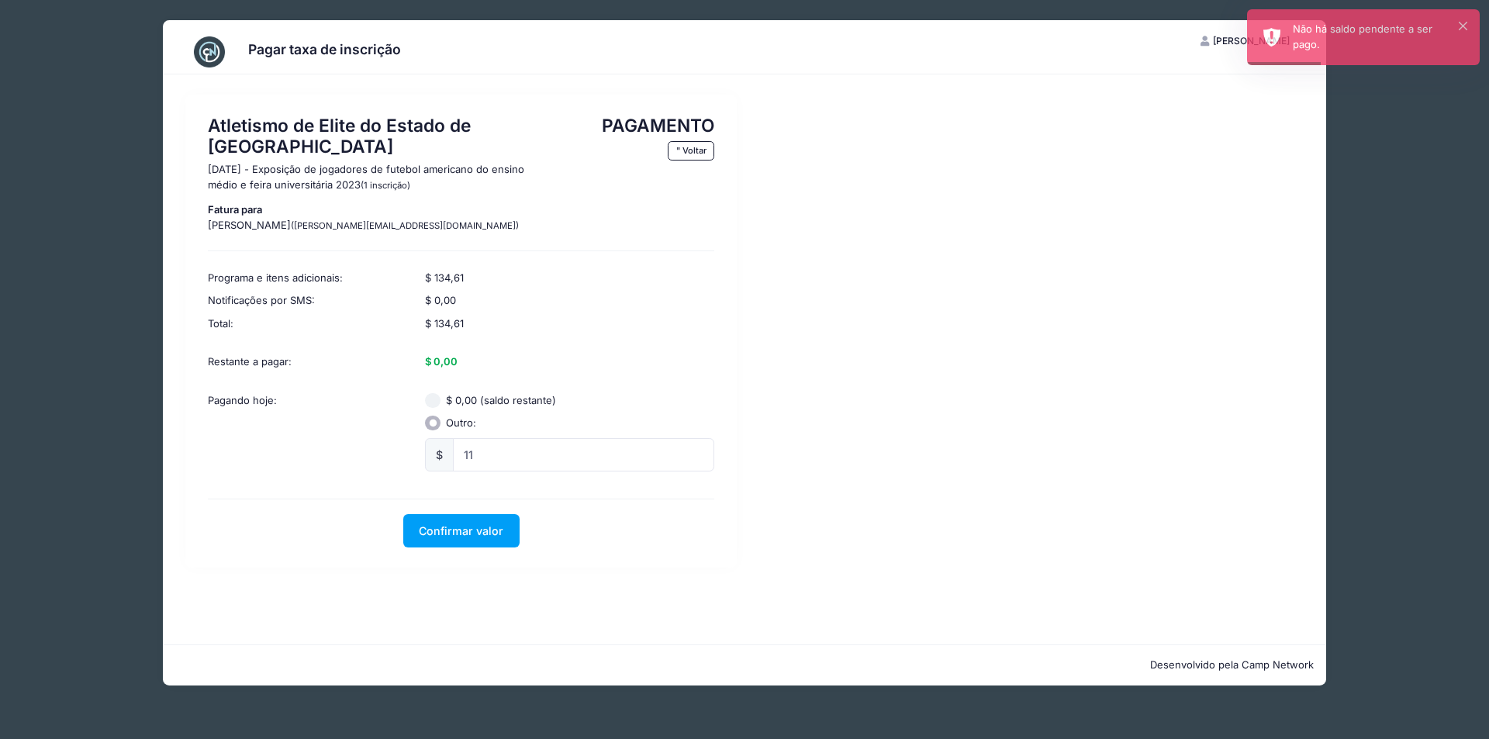
click at [517, 394] on font "$ 0,00 (saldo restante)" at bounding box center [501, 400] width 110 height 12
click at [441, 393] on input "$ 0,00 (saldo restante)" at bounding box center [433, 401] width 16 height 16
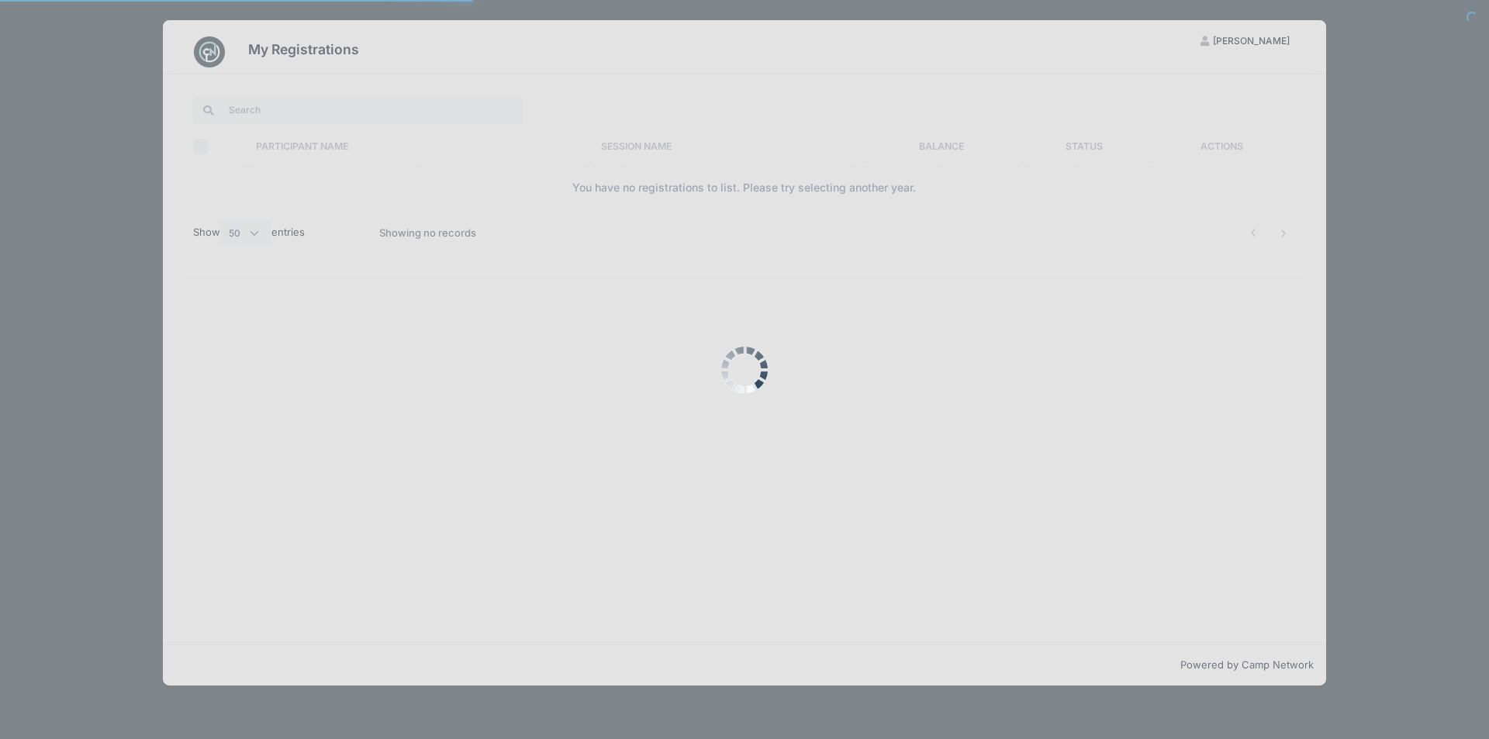
select select "50"
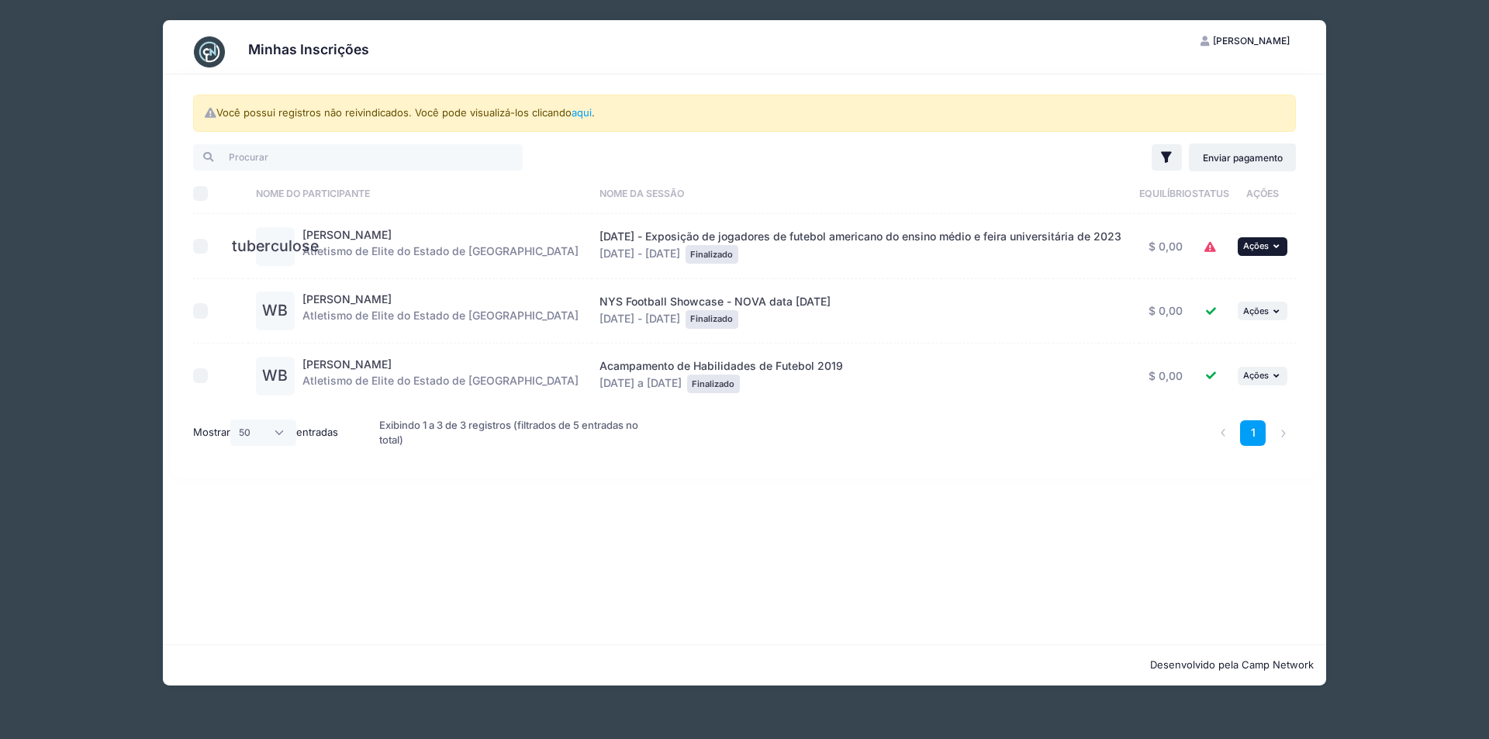
click at [1258, 246] on font "Ações" at bounding box center [1257, 245] width 26 height 11
click at [1228, 282] on font "Ver Registro" at bounding box center [1200, 280] width 66 height 13
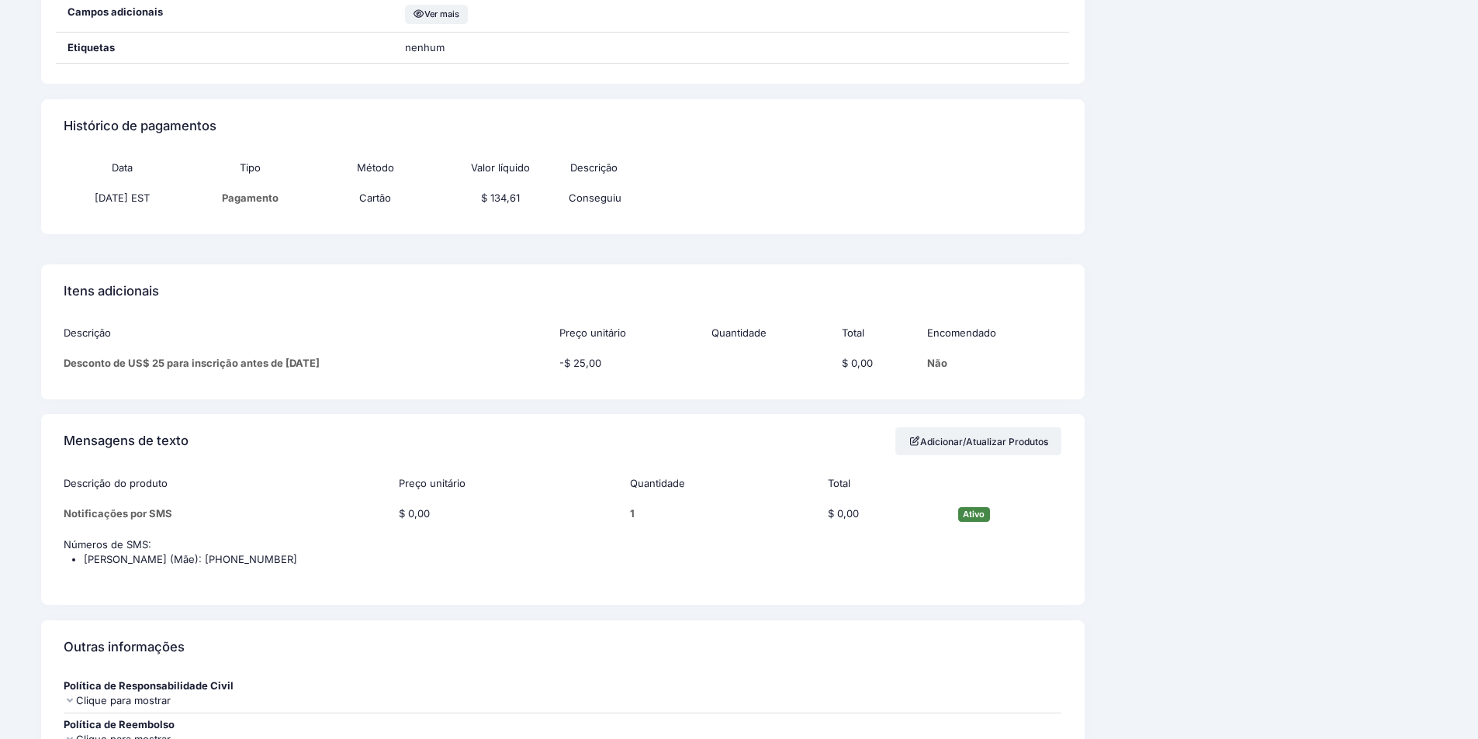
scroll to position [1760, 0]
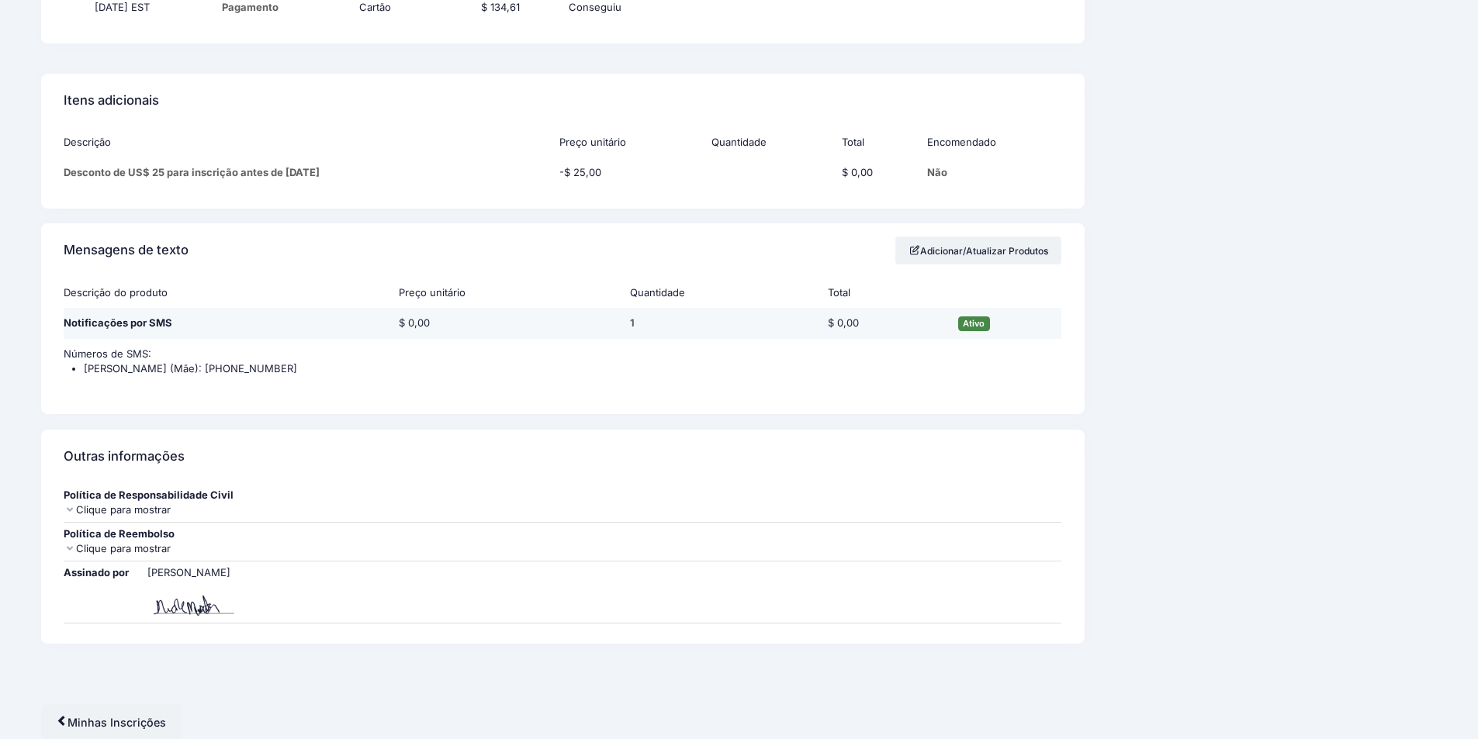
click at [527, 324] on td "$ 0,00" at bounding box center [506, 323] width 231 height 31
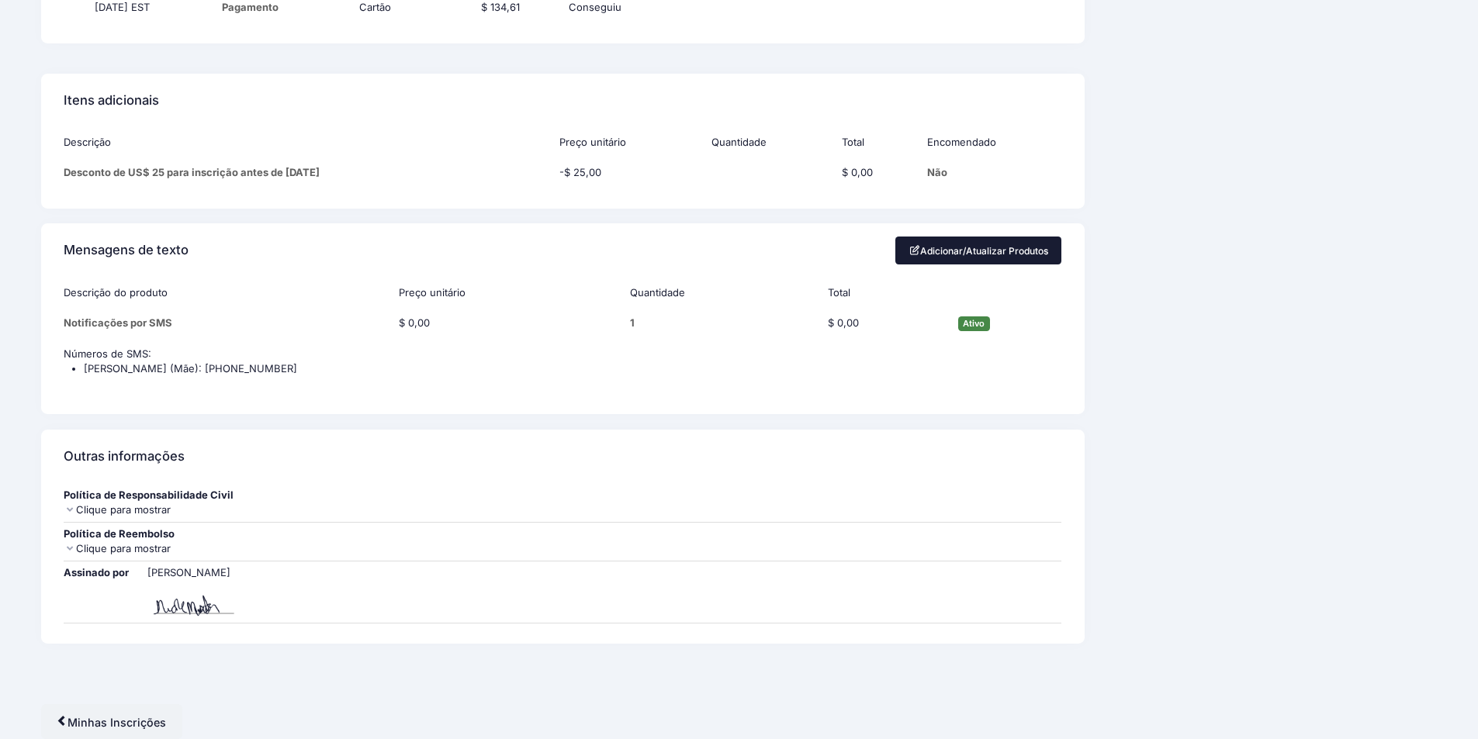
click at [958, 255] on font "Adicionar/Atualizar Produtos" at bounding box center [984, 251] width 128 height 12
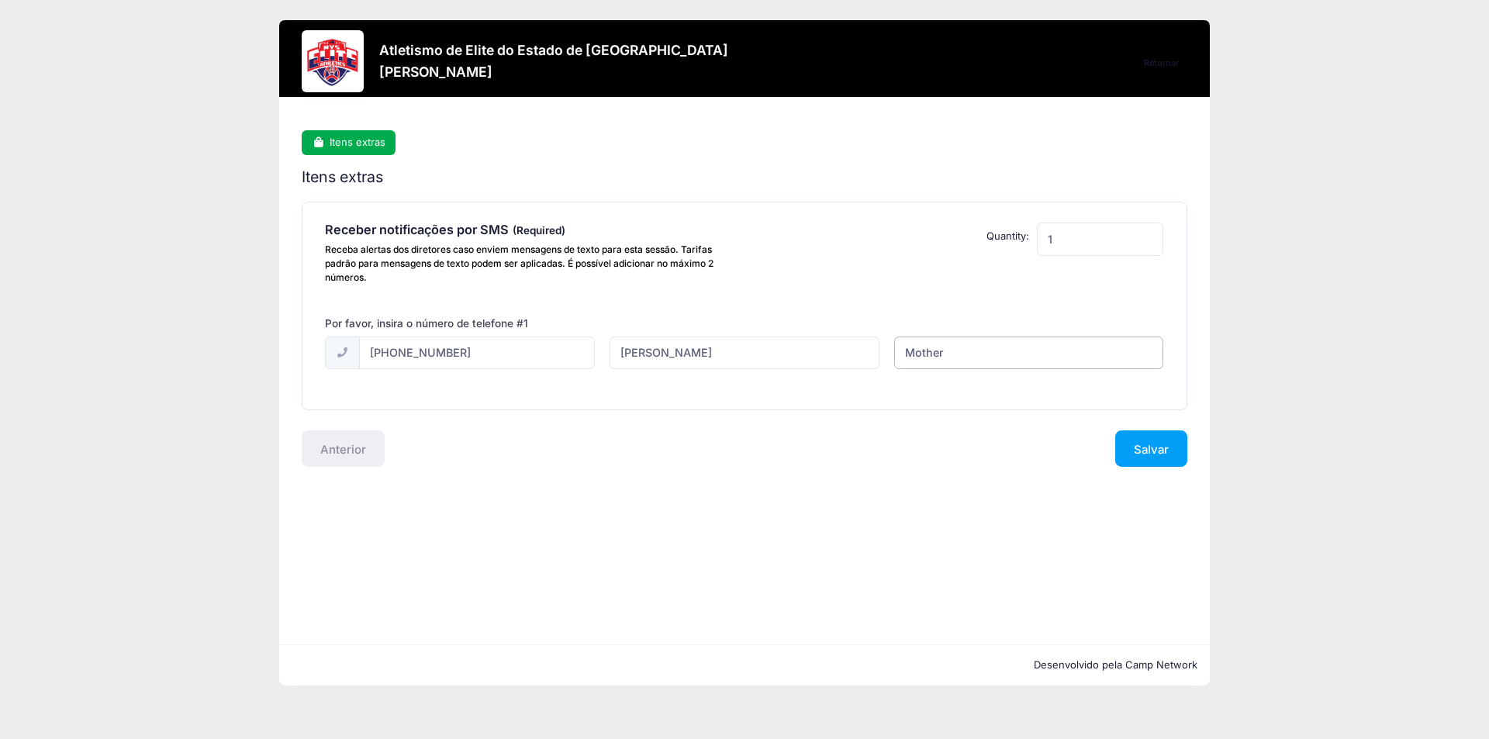
click at [1017, 348] on input "Mother" at bounding box center [1028, 353] width 269 height 33
click at [1143, 438] on button "Salvar" at bounding box center [1152, 449] width 72 height 36
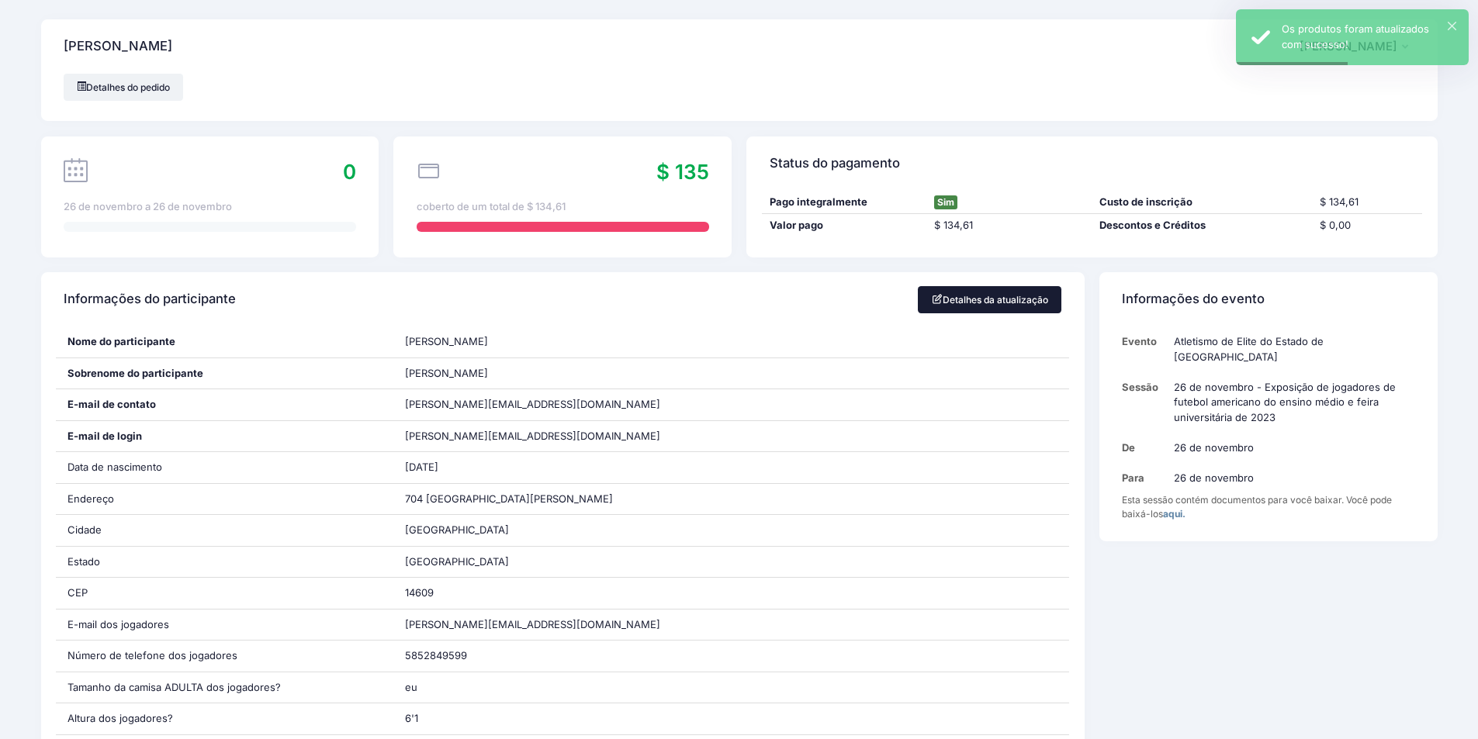
click at [978, 302] on font "Detalhes da atualização" at bounding box center [996, 300] width 106 height 12
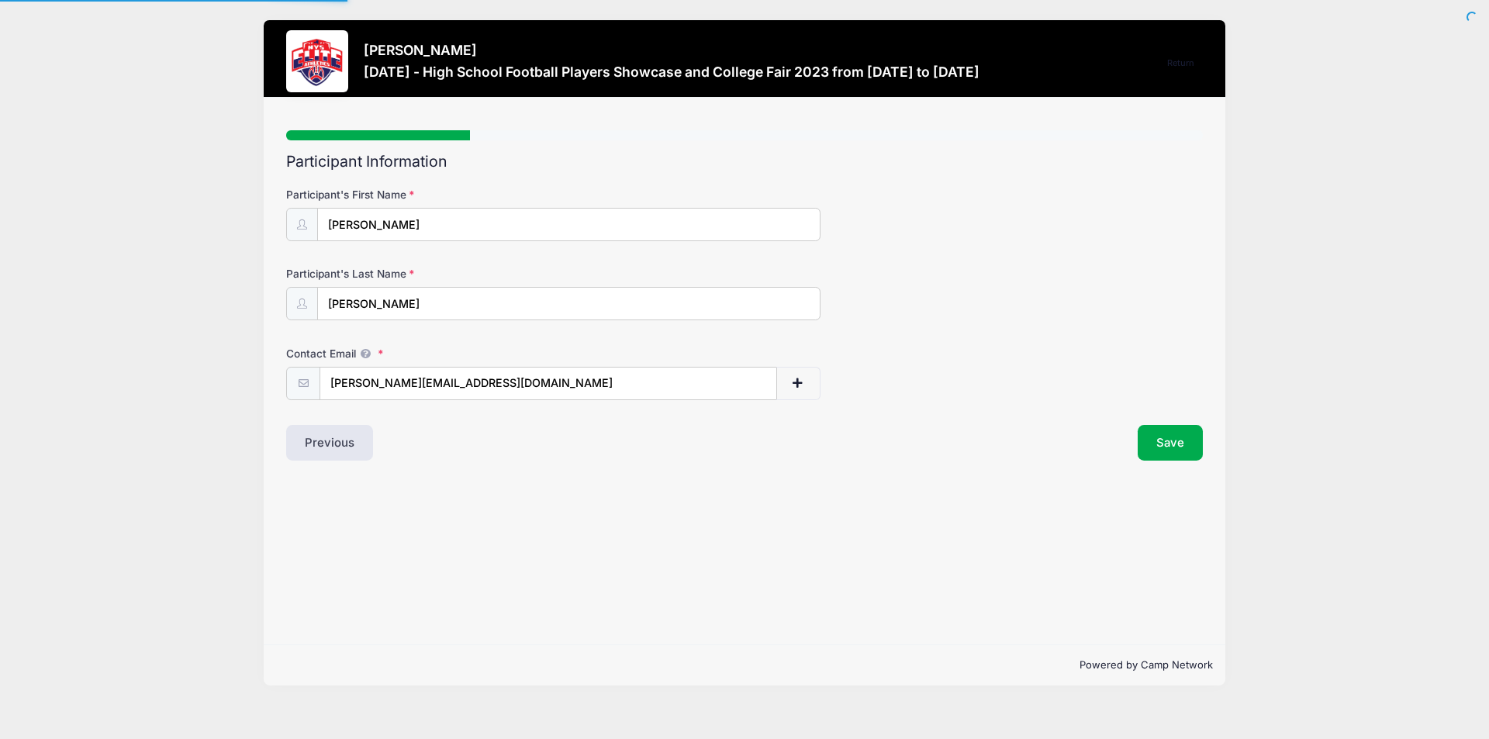
select select "NY"
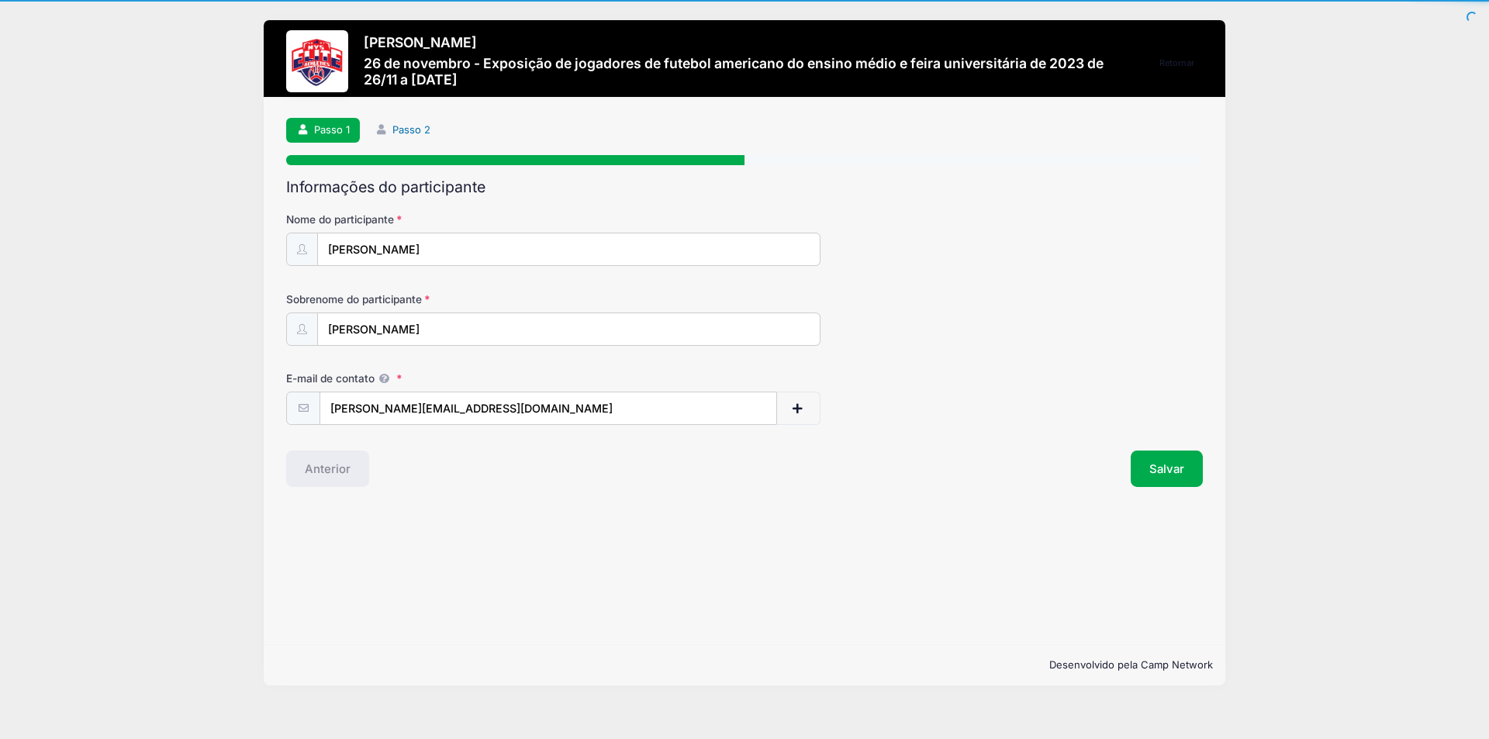
click at [404, 132] on font "Passo 2" at bounding box center [412, 129] width 38 height 12
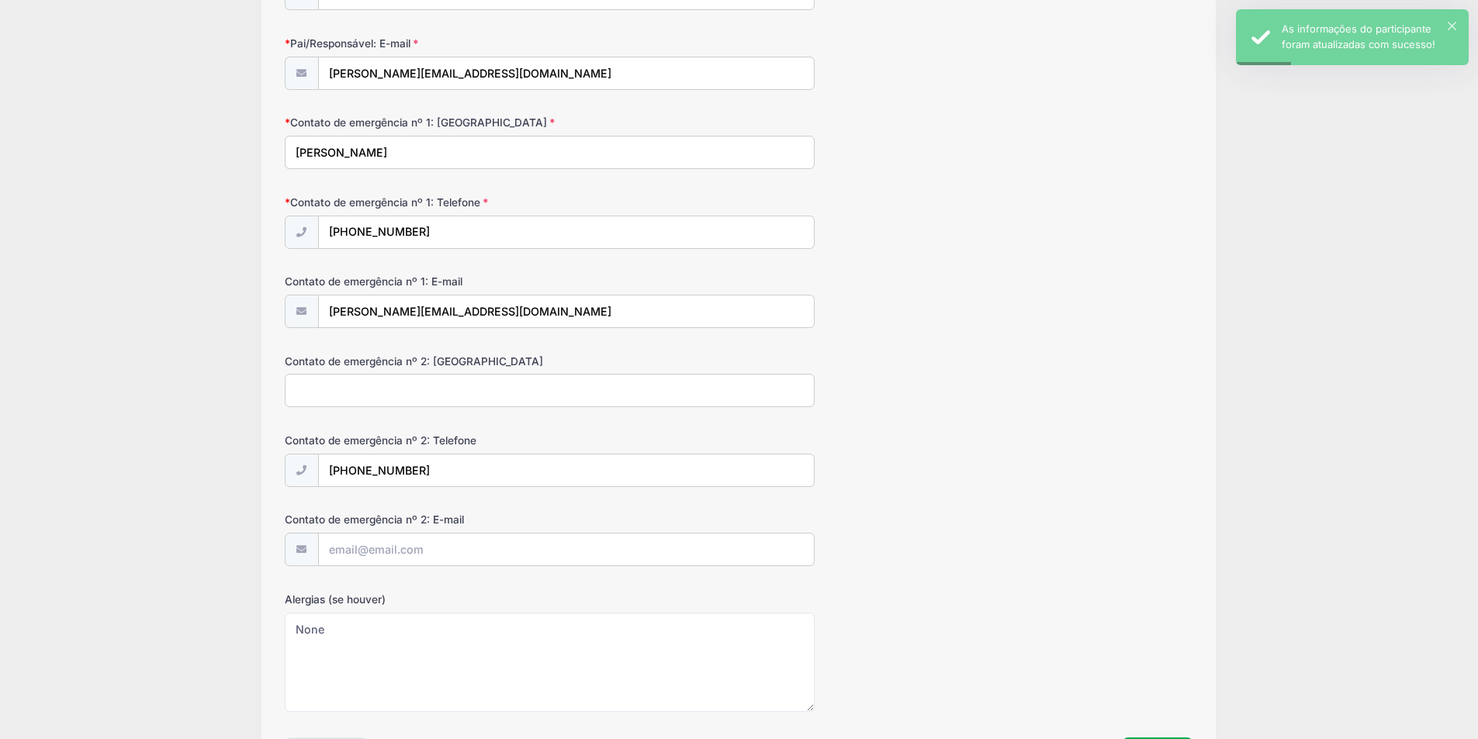
scroll to position [2673, 0]
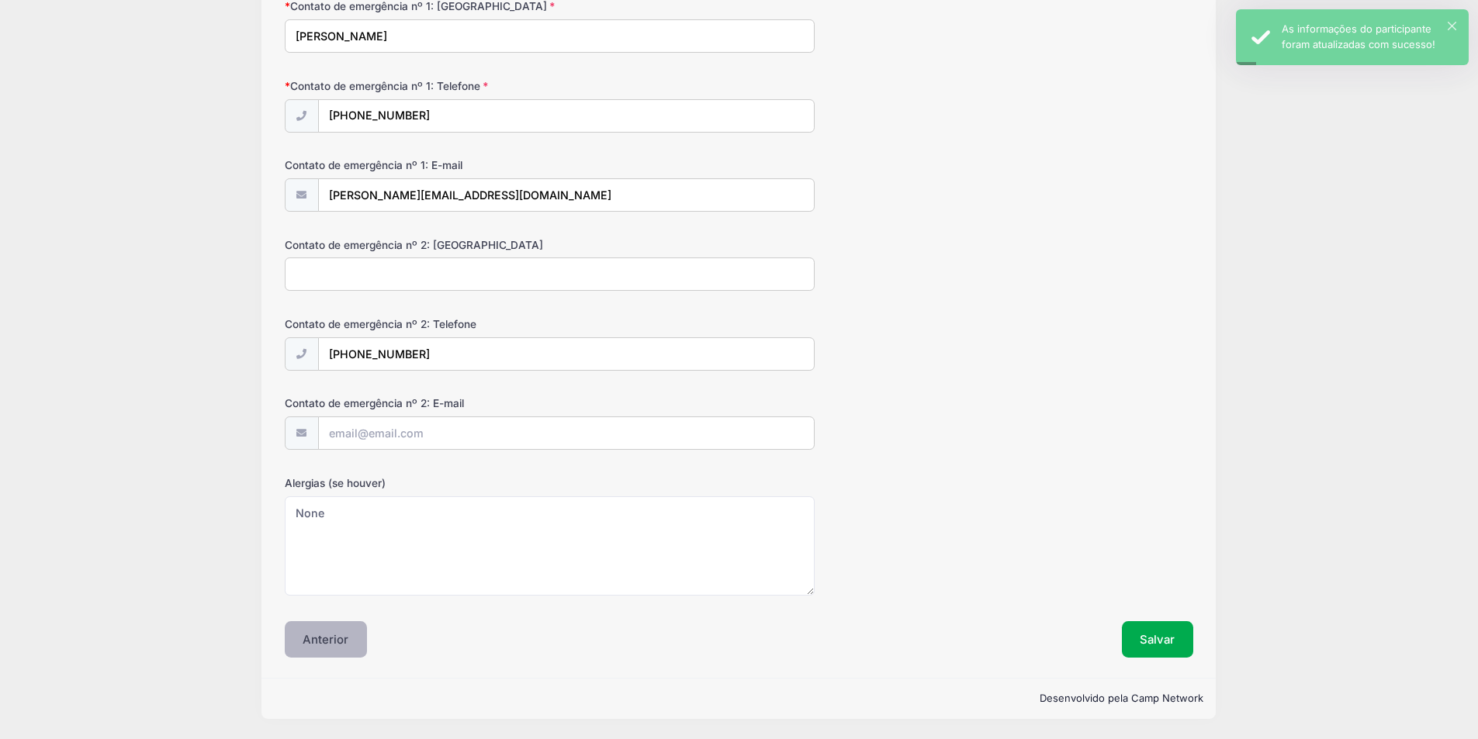
click at [315, 638] on font "Anterior" at bounding box center [326, 640] width 46 height 14
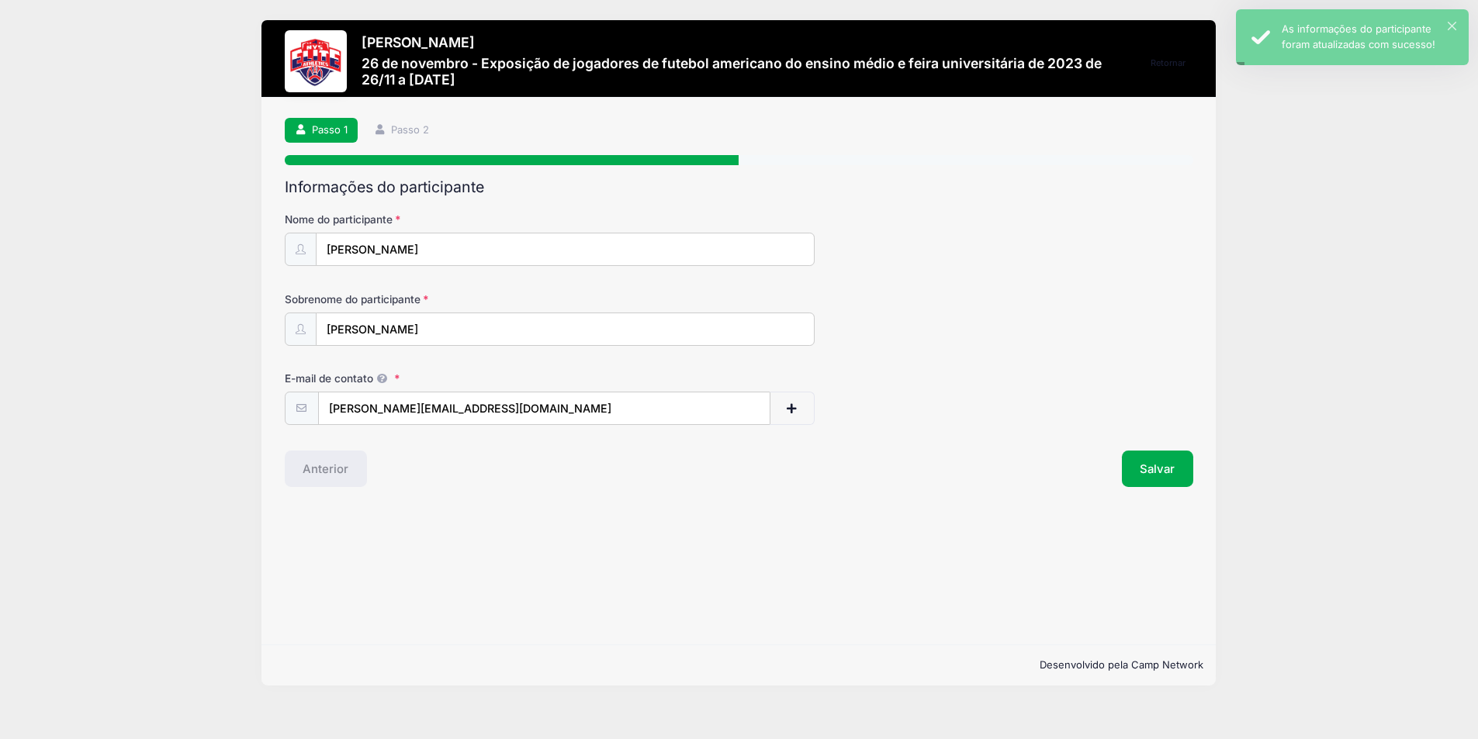
scroll to position [0, 0]
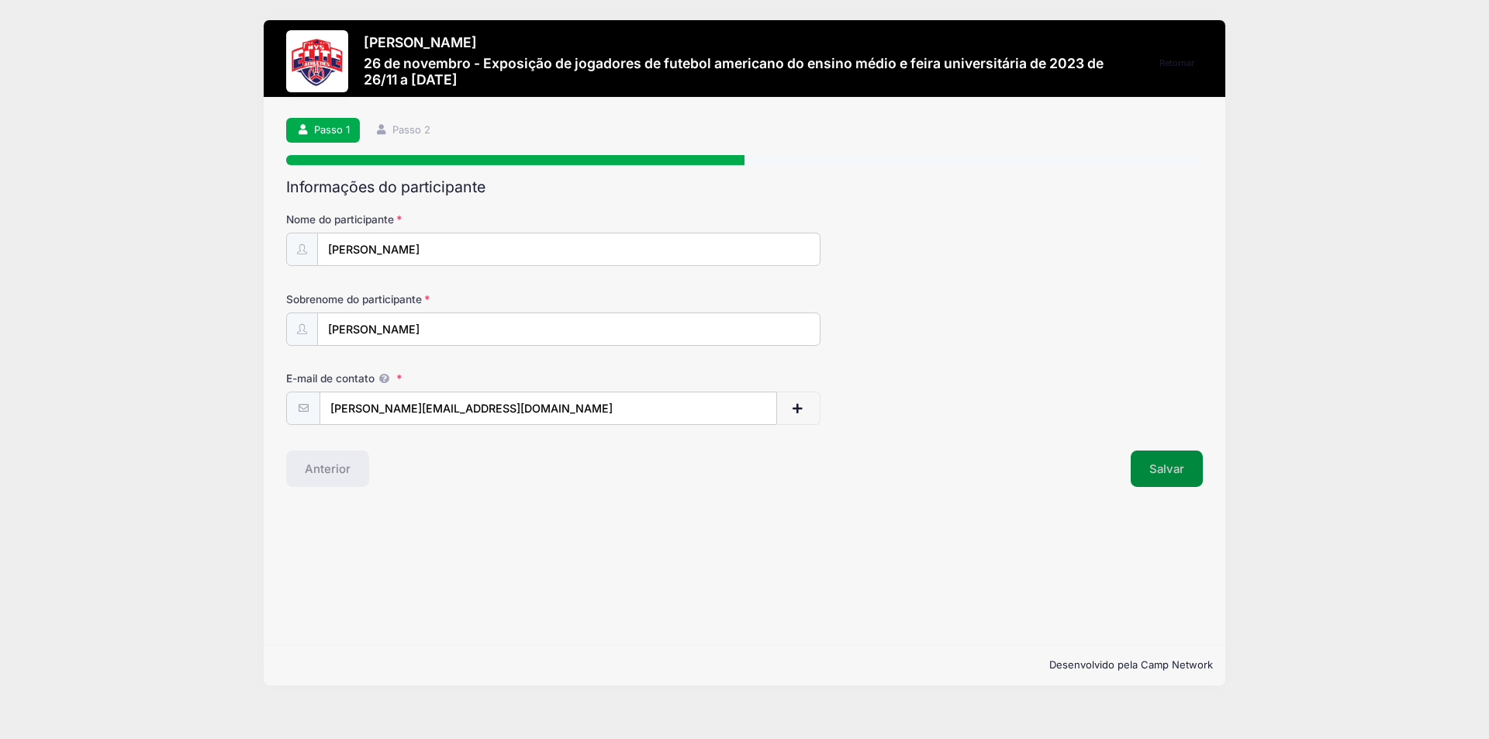
click at [1172, 457] on button "Salvar" at bounding box center [1167, 469] width 72 height 36
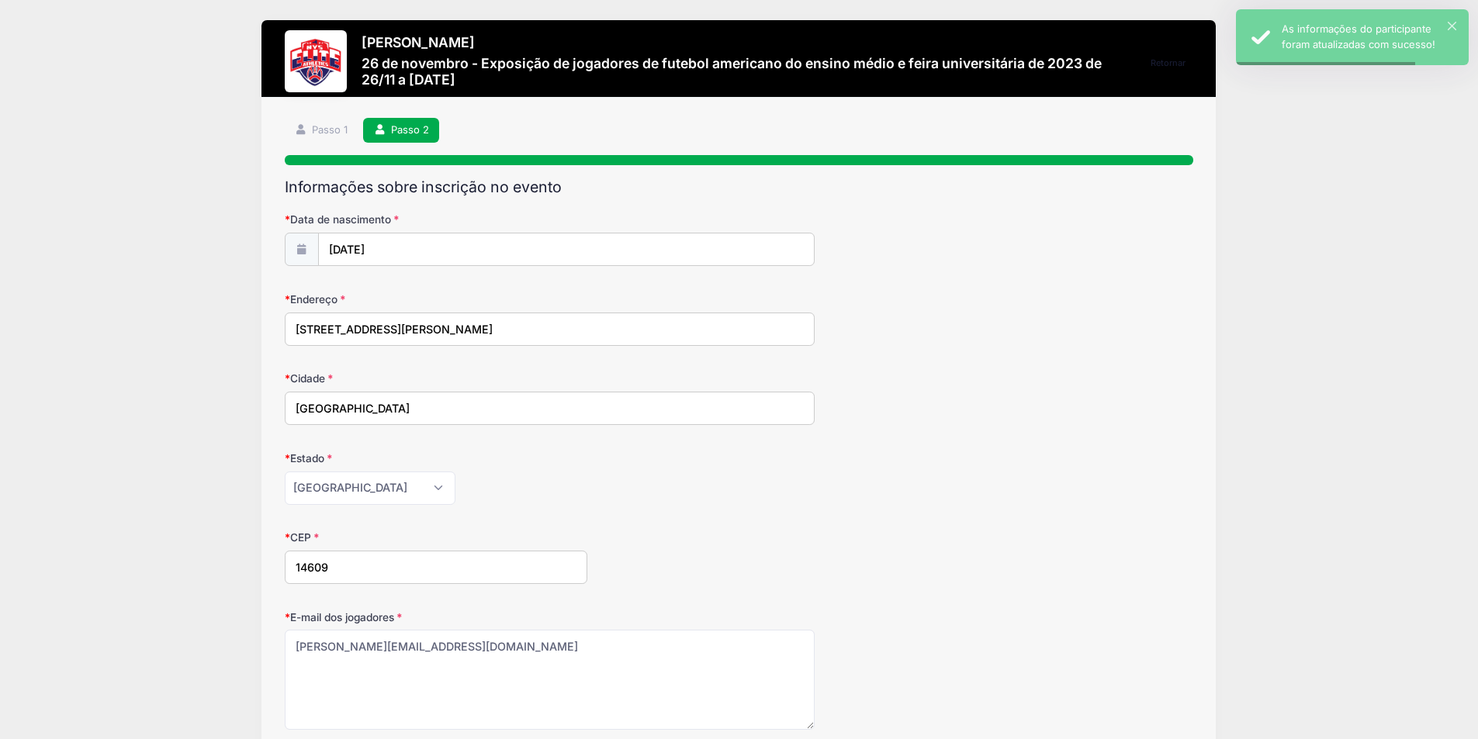
click at [426, 50] on div "[PERSON_NAME] 26 de novembro - Exposição de jogadores de futebol americano do e…" at bounding box center [745, 63] width 766 height 59
click at [330, 33] on div at bounding box center [316, 61] width 62 height 62
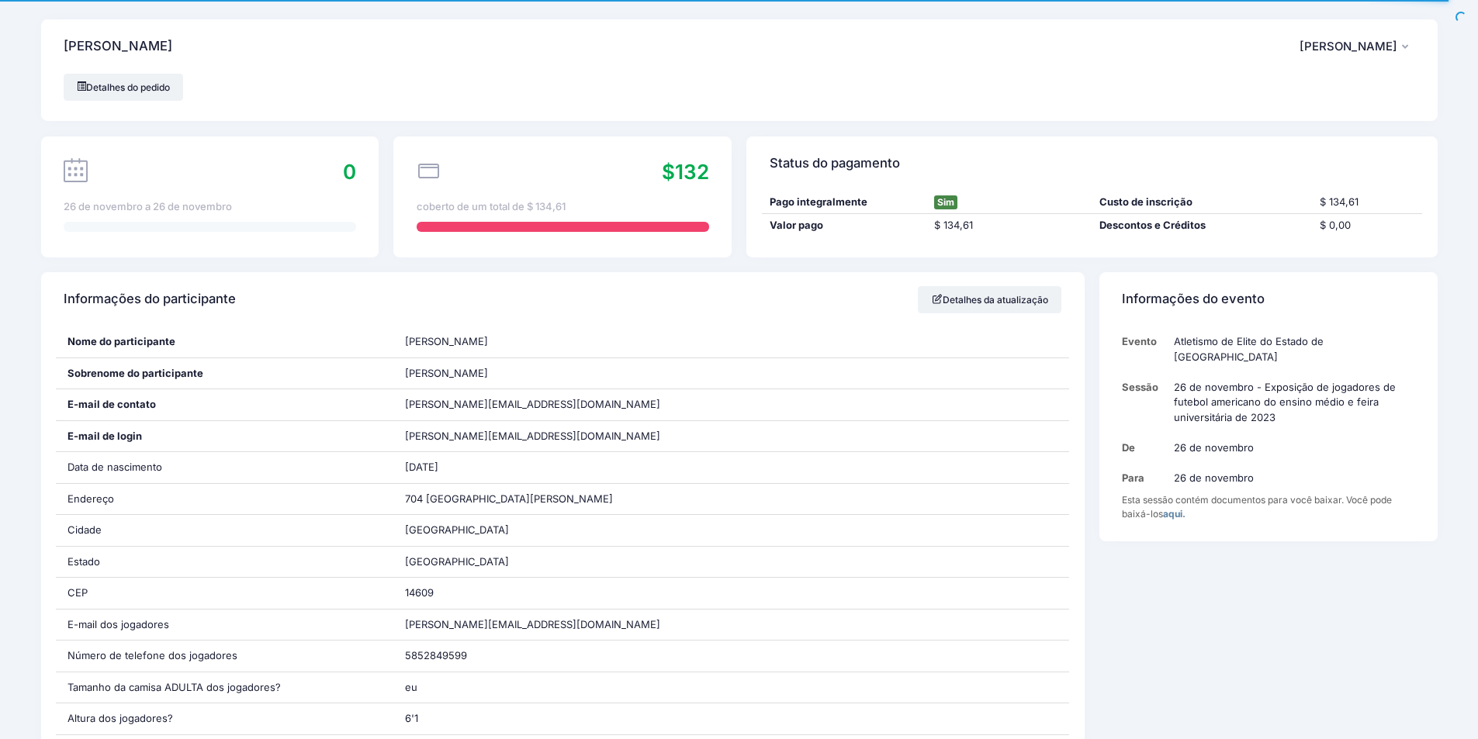
click at [1380, 50] on font "[PERSON_NAME]" at bounding box center [1348, 47] width 98 height 14
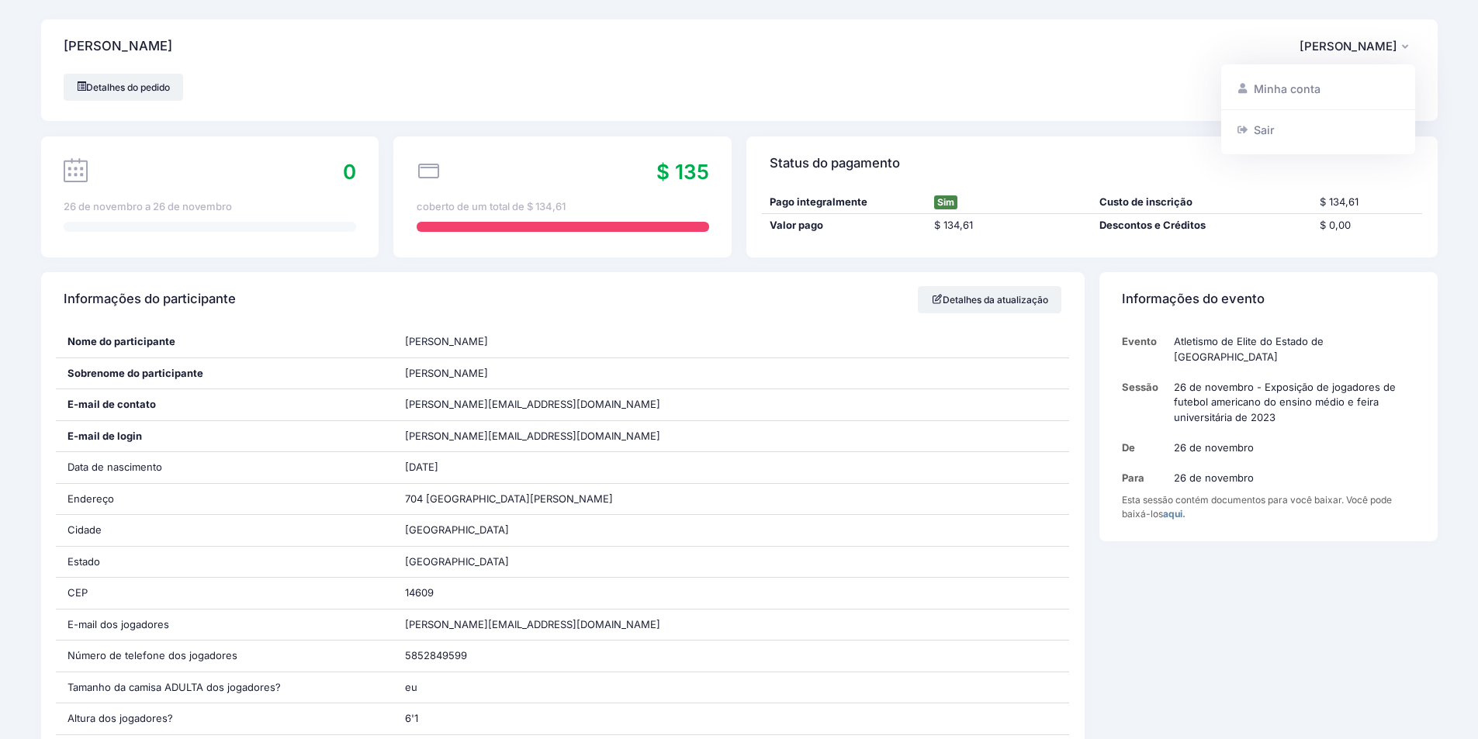
drag, startPoint x: 845, startPoint y: 217, endPoint x: 831, endPoint y: 216, distance: 14.0
click at [844, 217] on div "Valor pago $ 134,61 Descontos e Créditos $ 0,00" at bounding box center [1092, 225] width 660 height 23
click at [111, 85] on font "Detalhes do pedido" at bounding box center [128, 87] width 84 height 12
click at [1182, 508] on font "aqui." at bounding box center [1174, 514] width 22 height 12
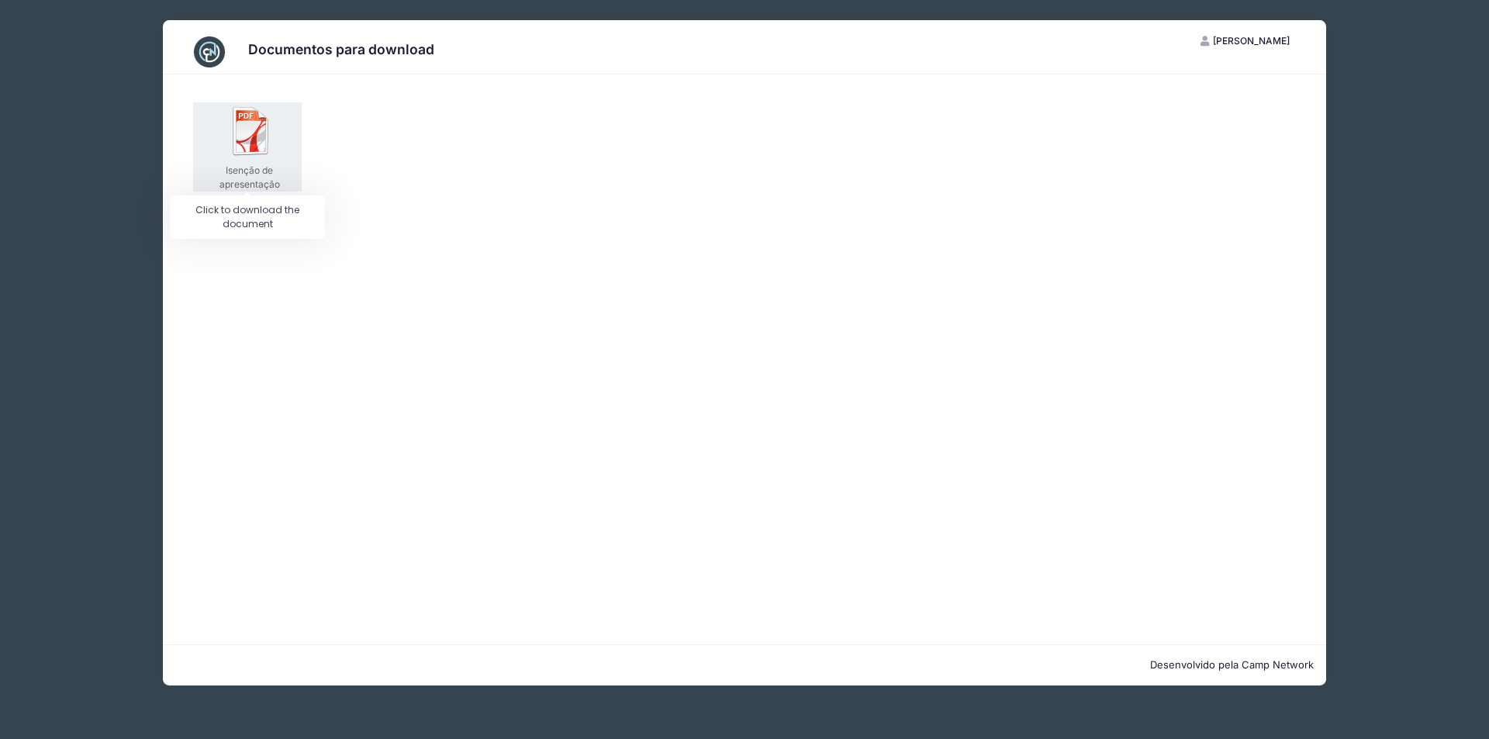
click at [222, 134] on div "Isenção de apresentação" at bounding box center [247, 146] width 109 height 89
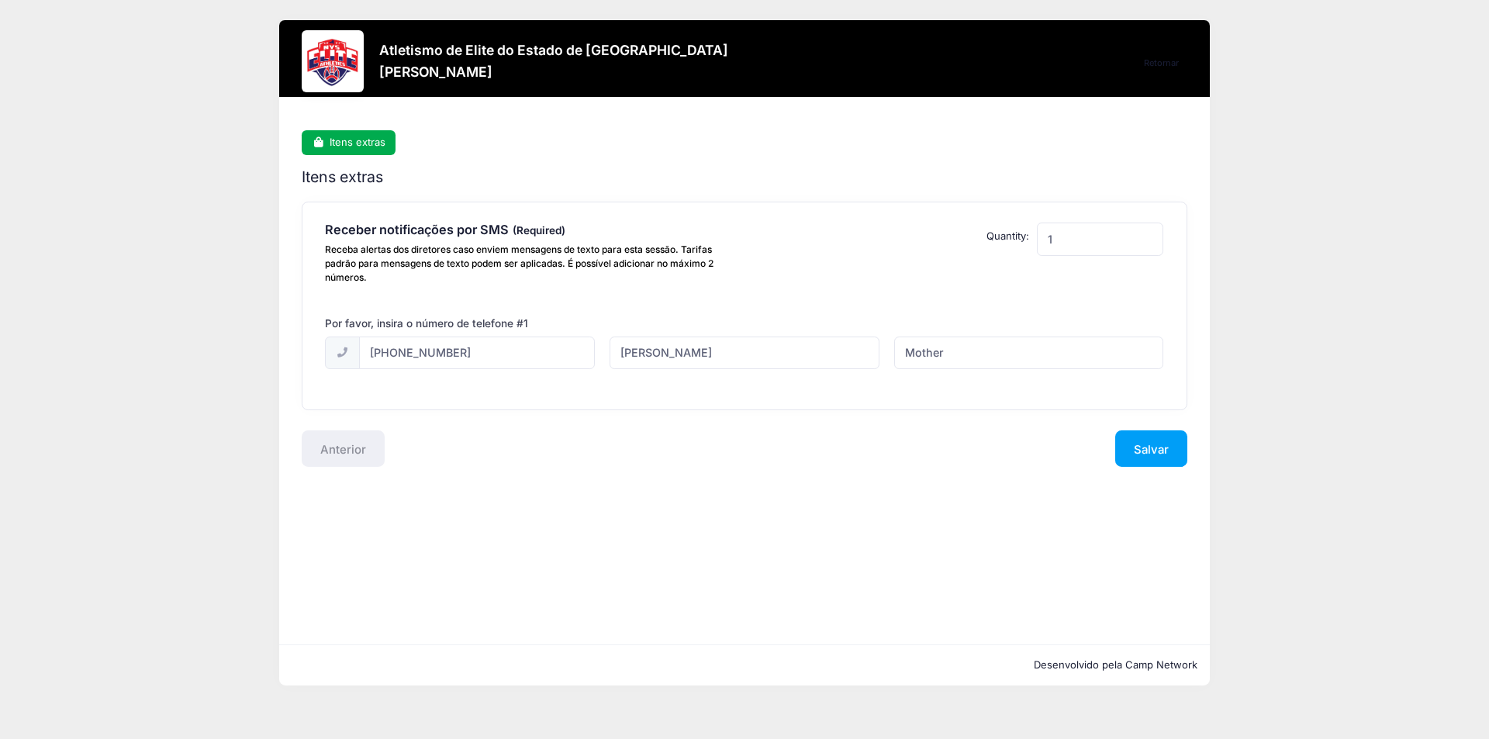
click at [351, 442] on div "Anterior" at bounding box center [519, 449] width 450 height 36
click at [372, 157] on div "Passo 1 /1 Retornar Itens extras Itens extras Receber notificações por SMS Rece…" at bounding box center [744, 298] width 885 height 337
click at [364, 141] on font "Itens extras" at bounding box center [358, 142] width 56 height 12
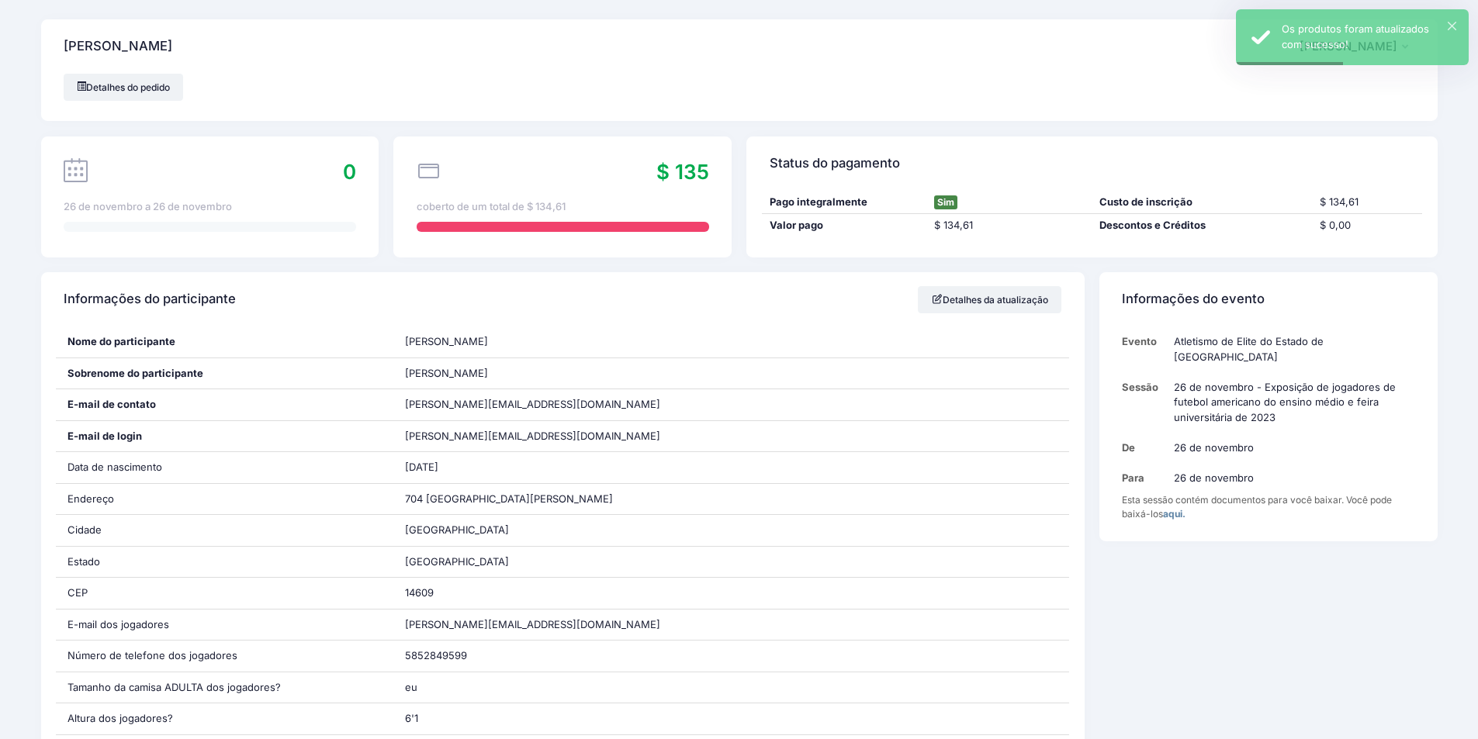
click at [956, 242] on div "Pago integralmente Sim Custo de inscrição $ 134,61 [GEOGRAPHIC_DATA] $ 134,61 D…" at bounding box center [1091, 224] width 690 height 67
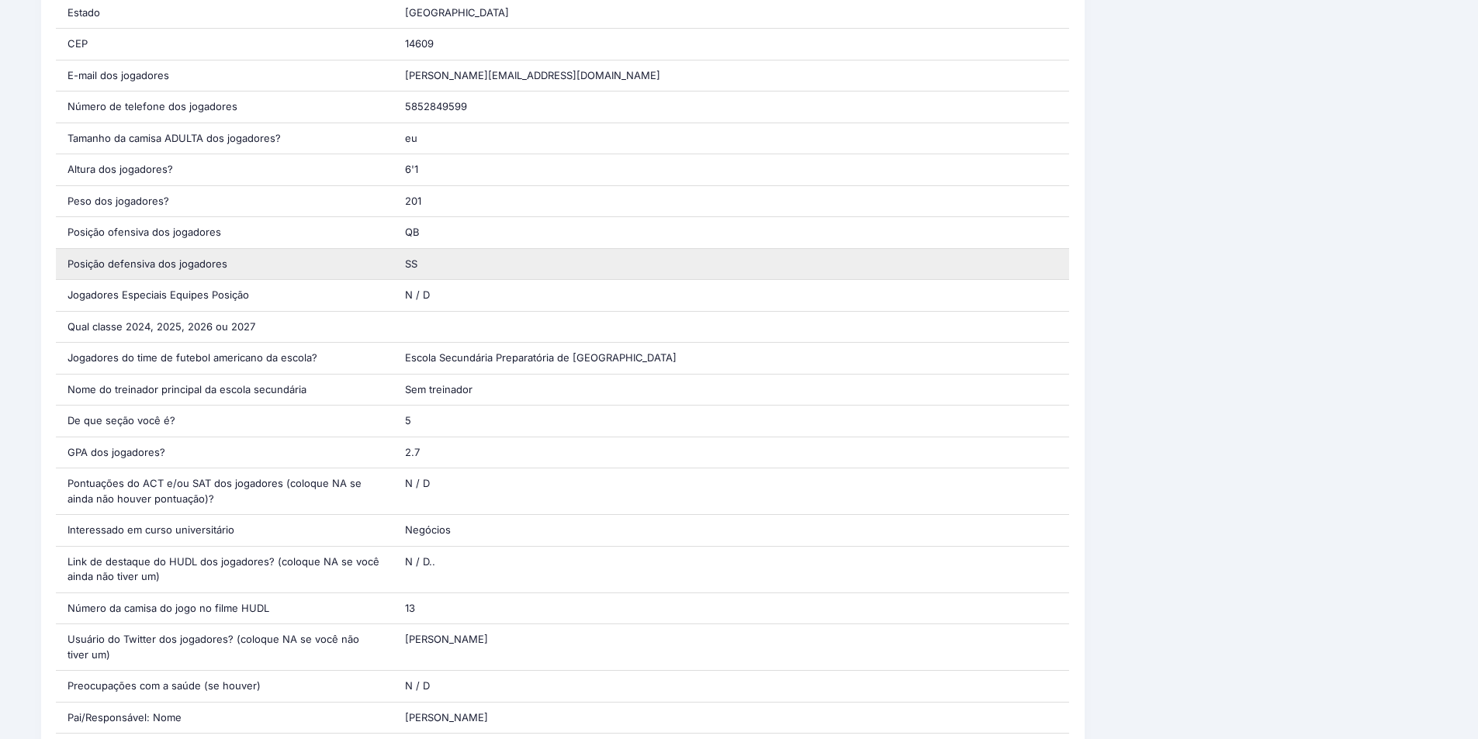
scroll to position [698, 0]
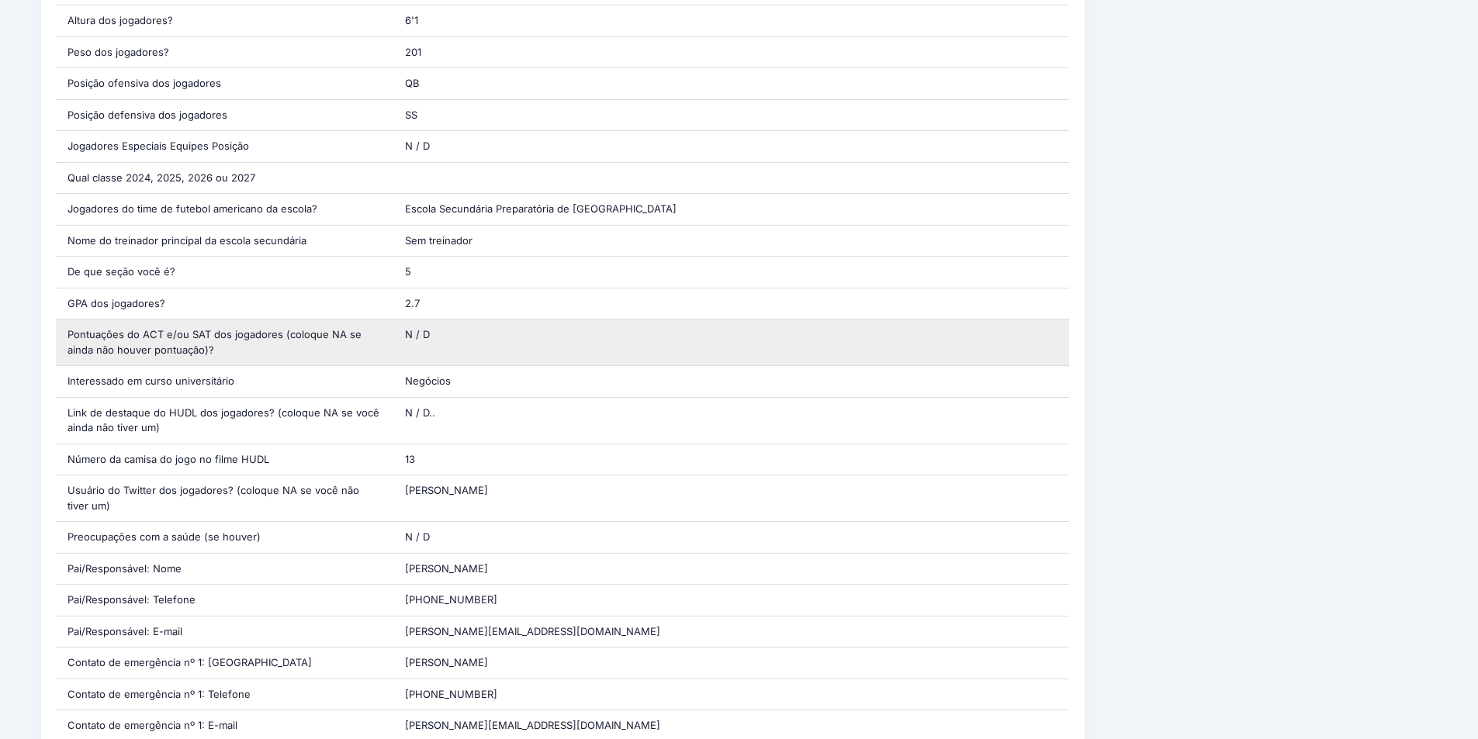
click at [462, 320] on div "N / D" at bounding box center [731, 343] width 676 height 46
click at [465, 339] on div "N / D" at bounding box center [731, 343] width 676 height 46
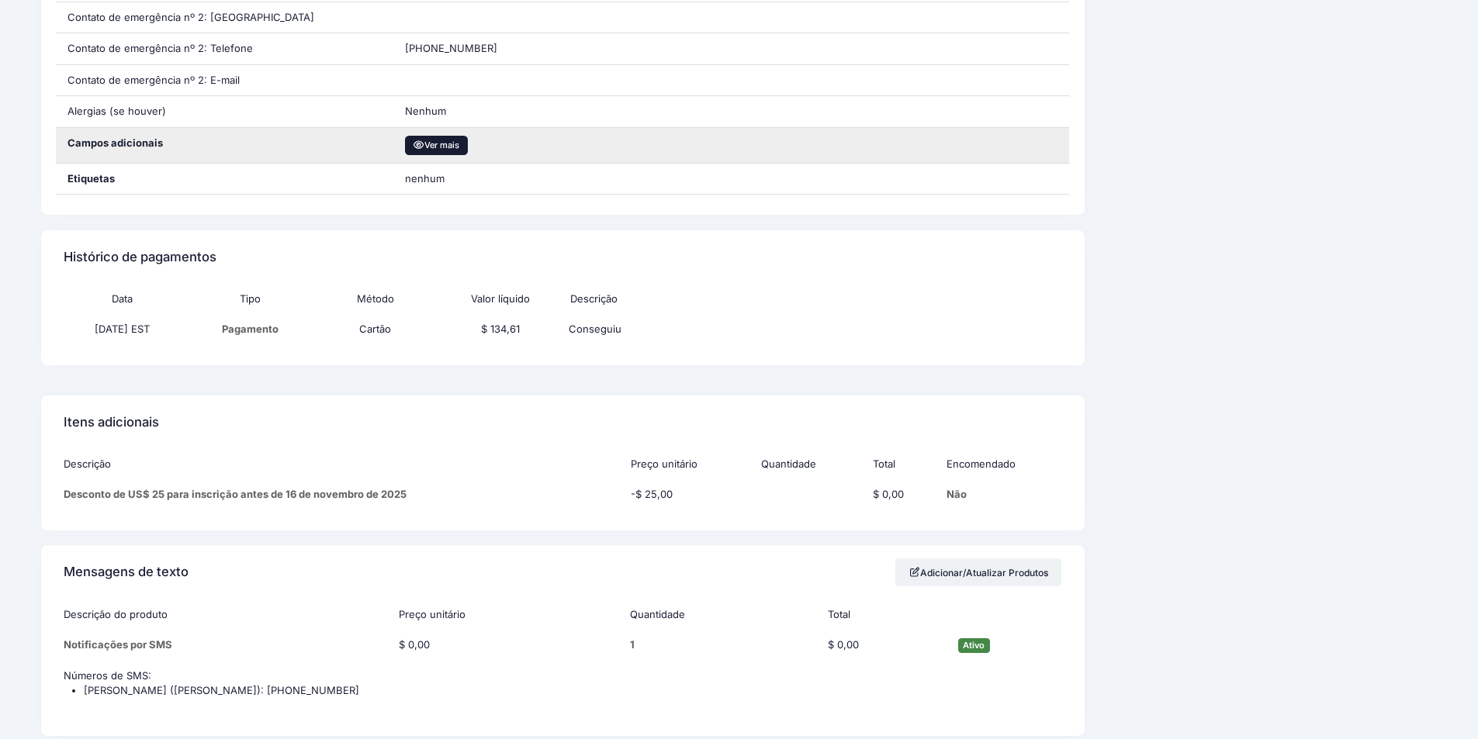
scroll to position [1241, 0]
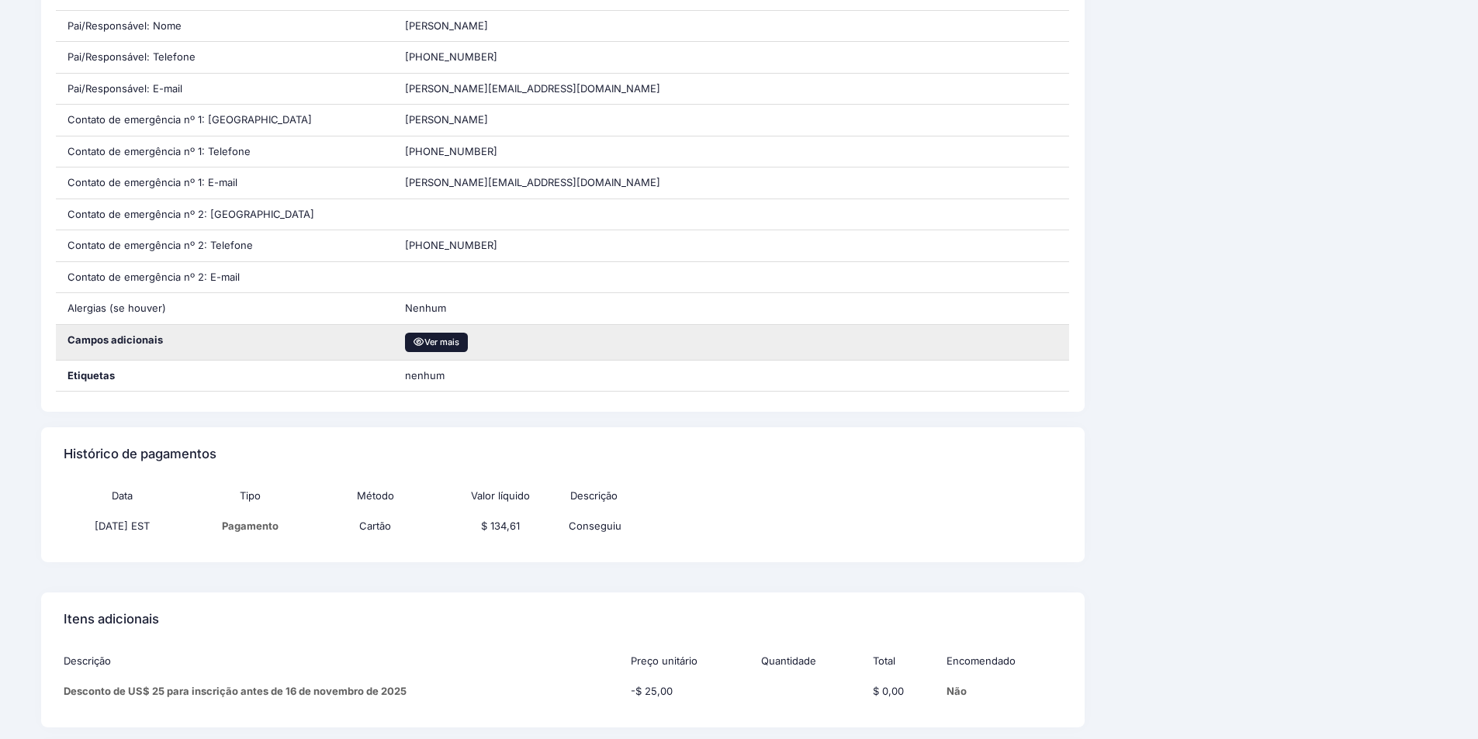
click at [441, 341] on font "Ver mais" at bounding box center [441, 342] width 35 height 11
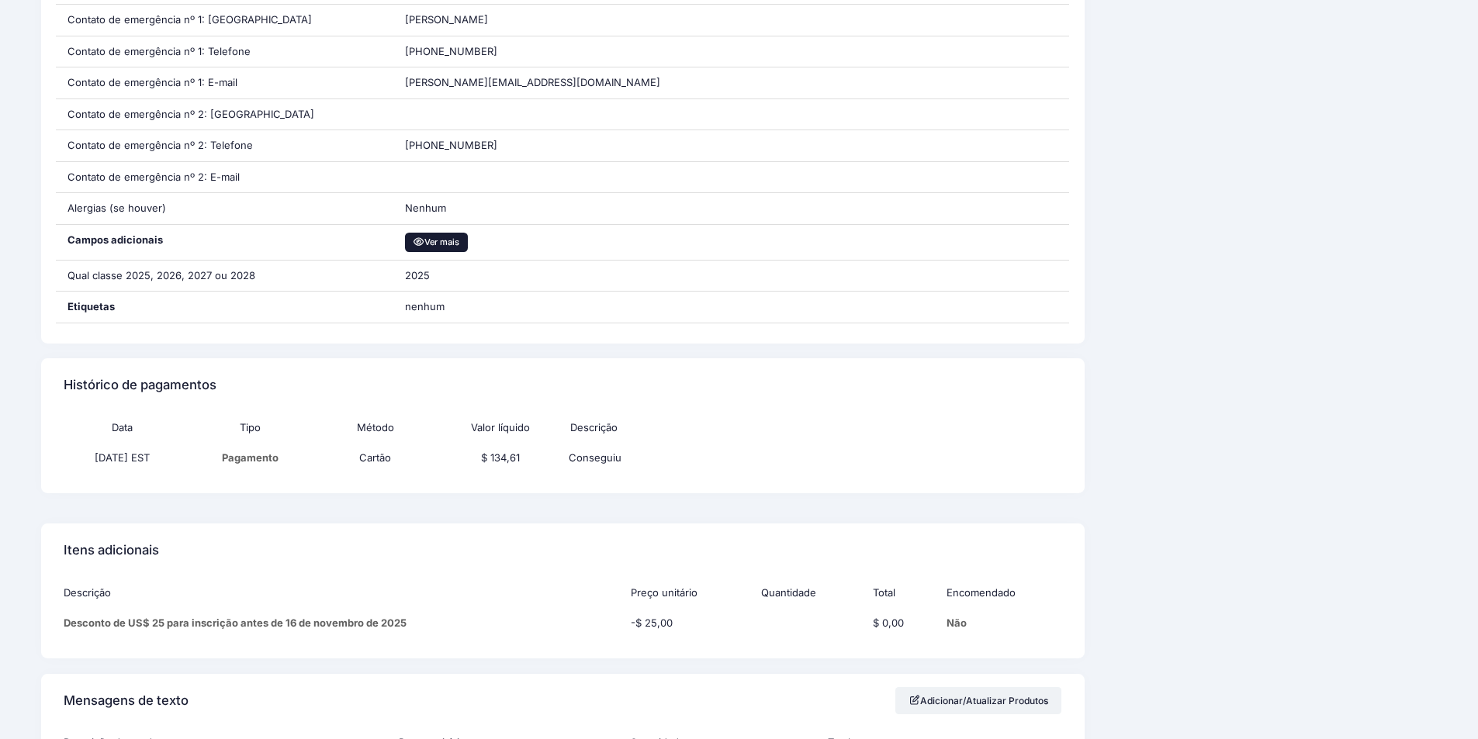
scroll to position [1552, 0]
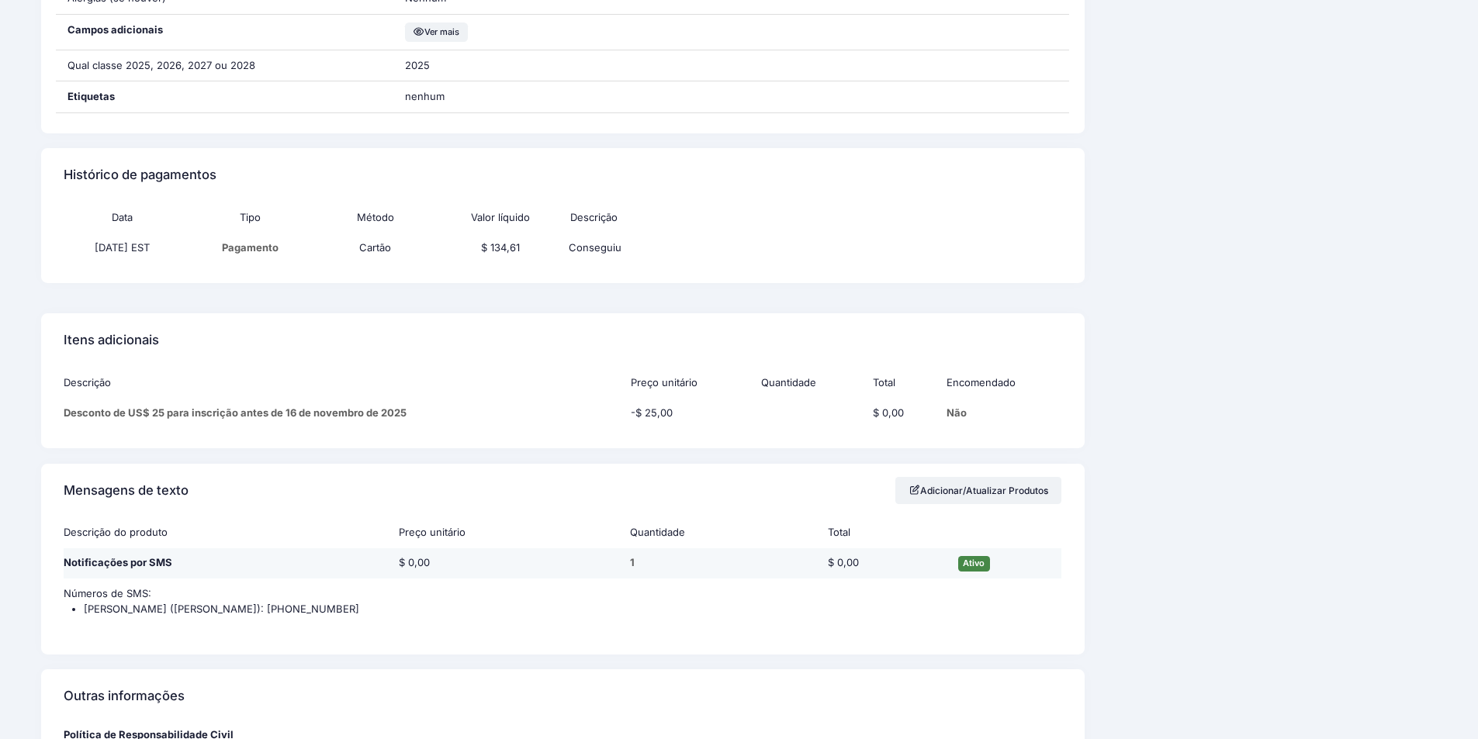
click at [972, 549] on td "Ativo" at bounding box center [1005, 563] width 111 height 31
click at [972, 553] on td "Ativo" at bounding box center [1005, 563] width 111 height 31
click at [950, 566] on td "$ 0,00" at bounding box center [885, 563] width 130 height 31
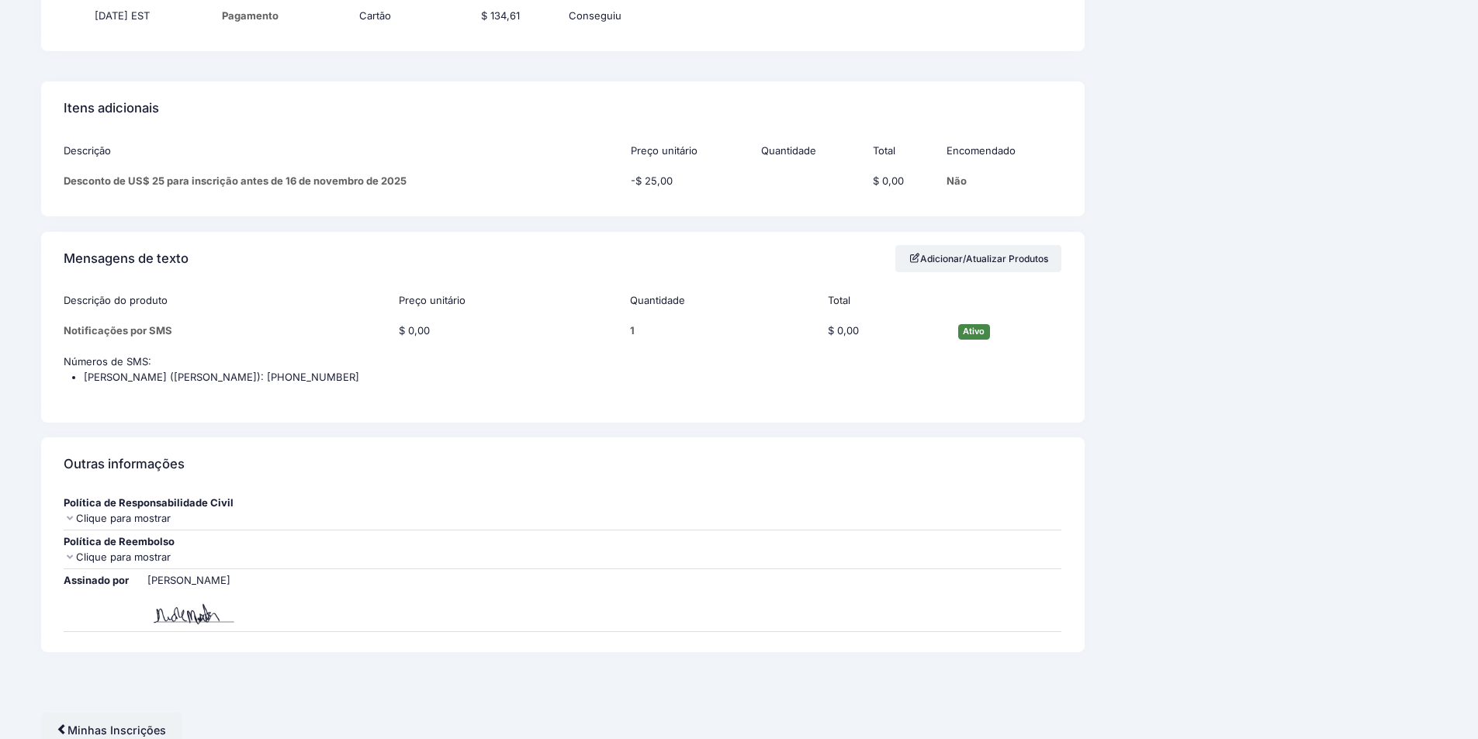
scroll to position [1784, 0]
click at [937, 265] on link "Adicionar/Atualizar Produtos" at bounding box center [978, 257] width 167 height 27
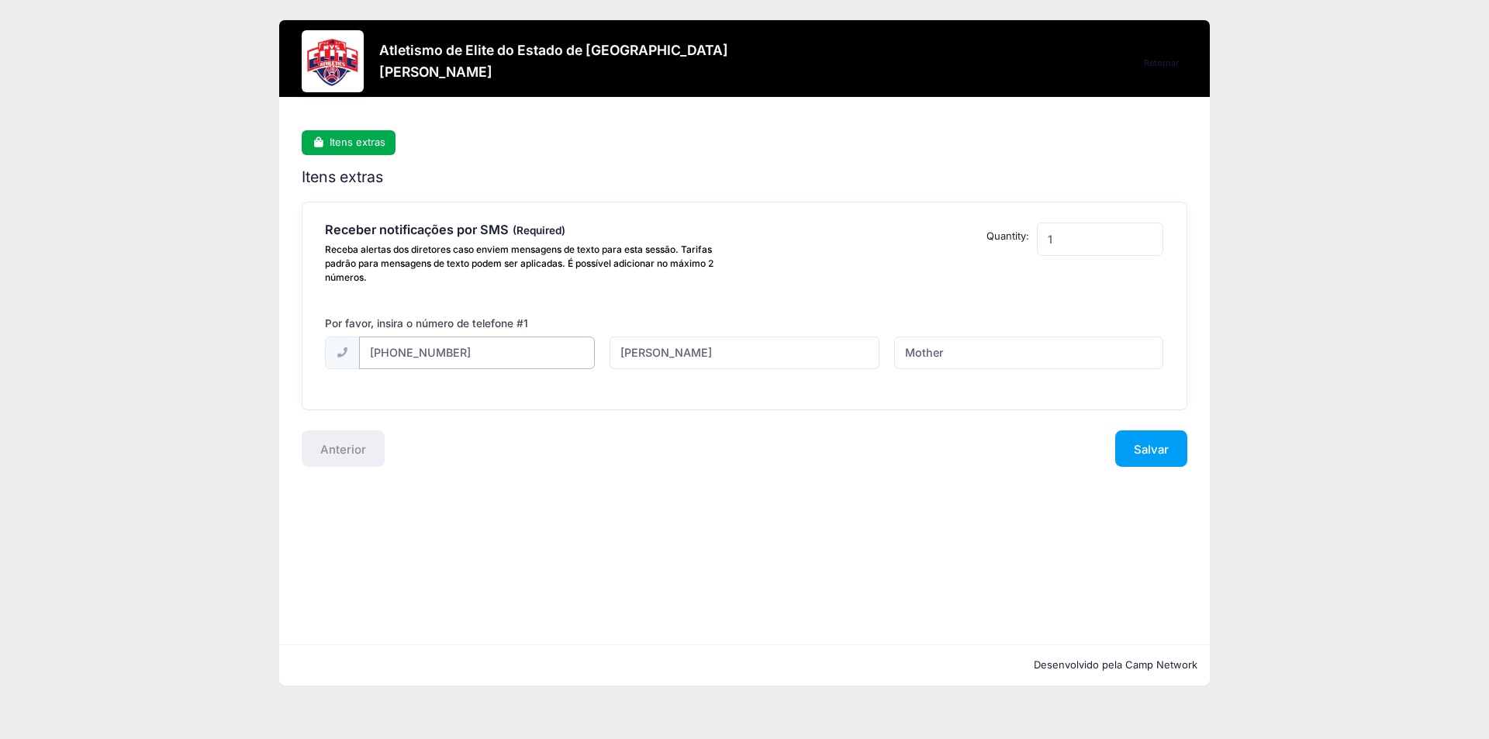
click at [543, 350] on input "[PHONE_NUMBER]" at bounding box center [477, 353] width 236 height 33
click at [1087, 228] on input "1" at bounding box center [1100, 239] width 127 height 33
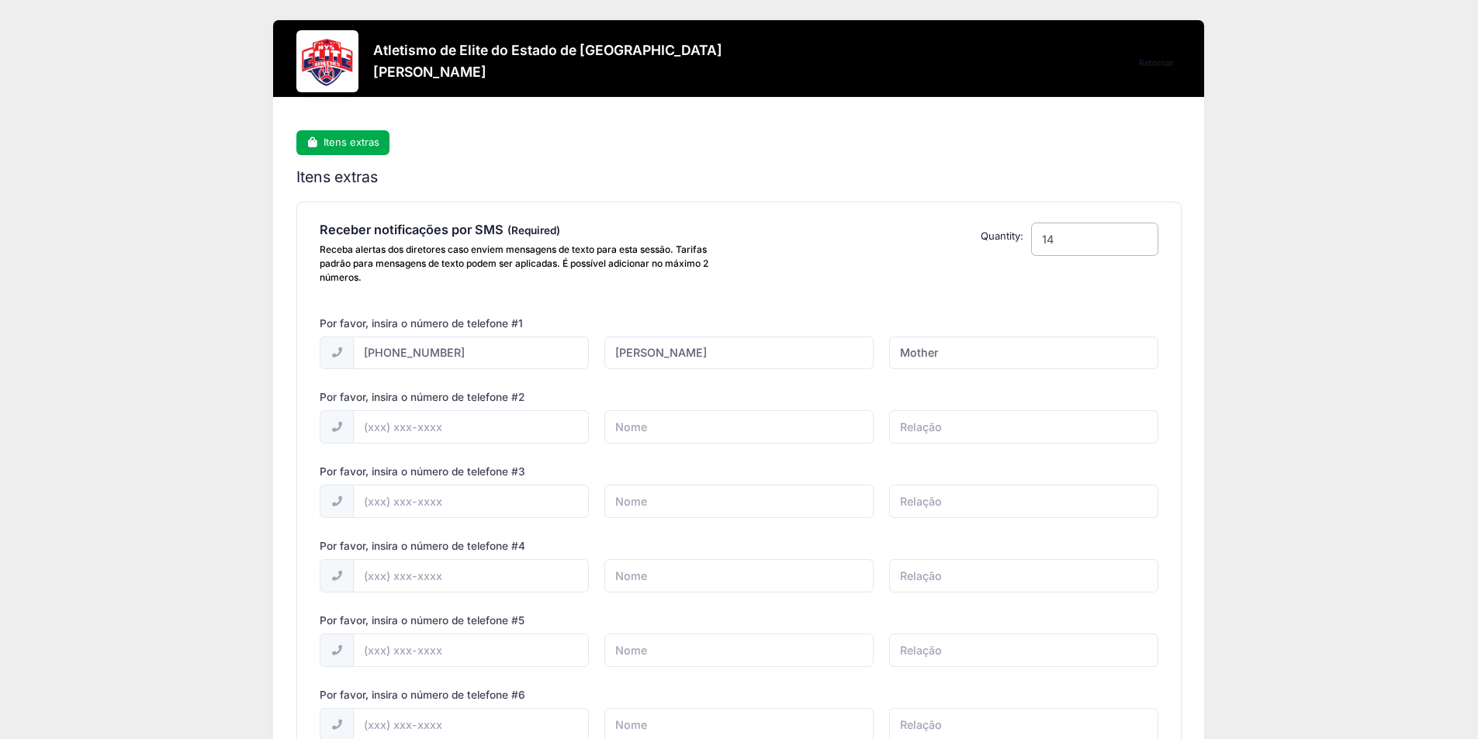
click at [1080, 253] on input "14" at bounding box center [1094, 239] width 127 height 33
type input "1"
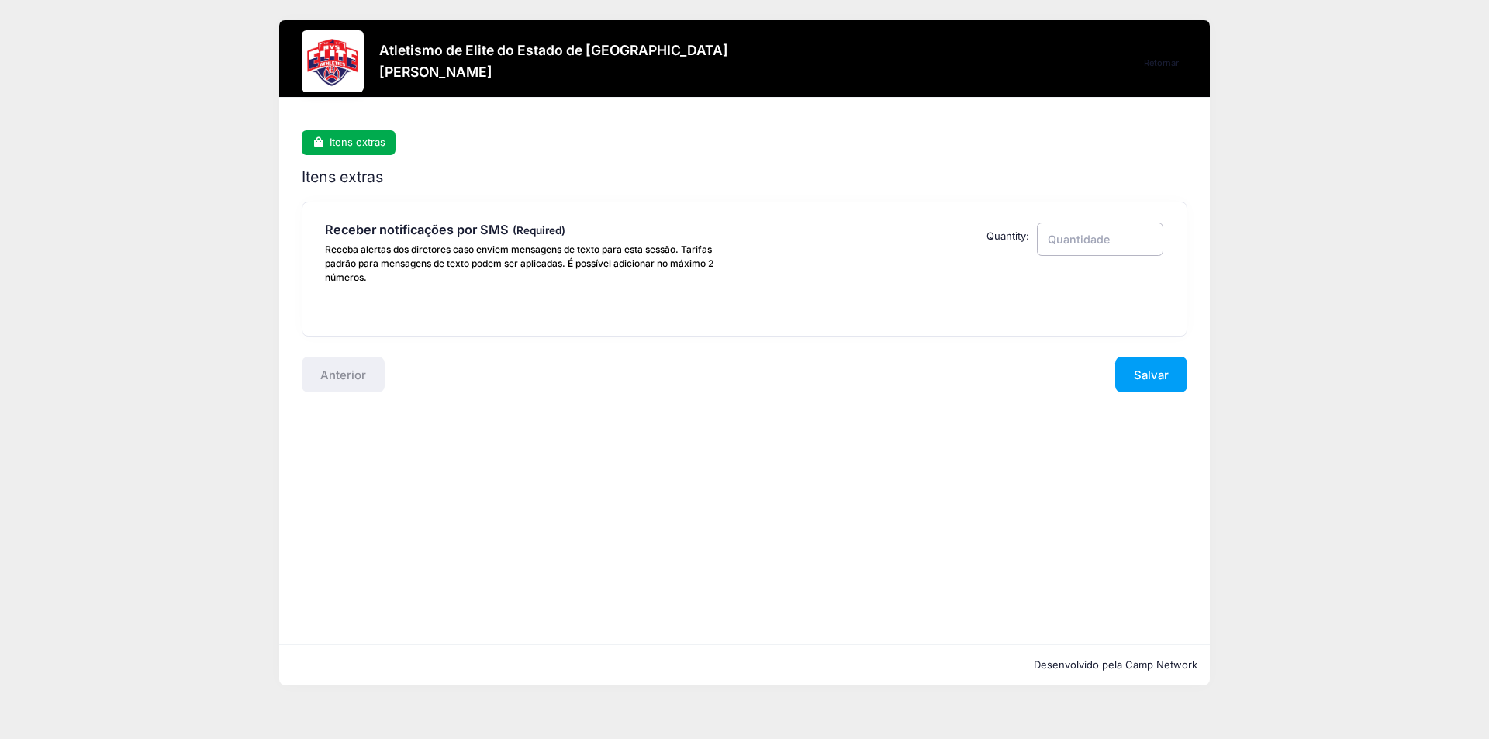
type input "1"
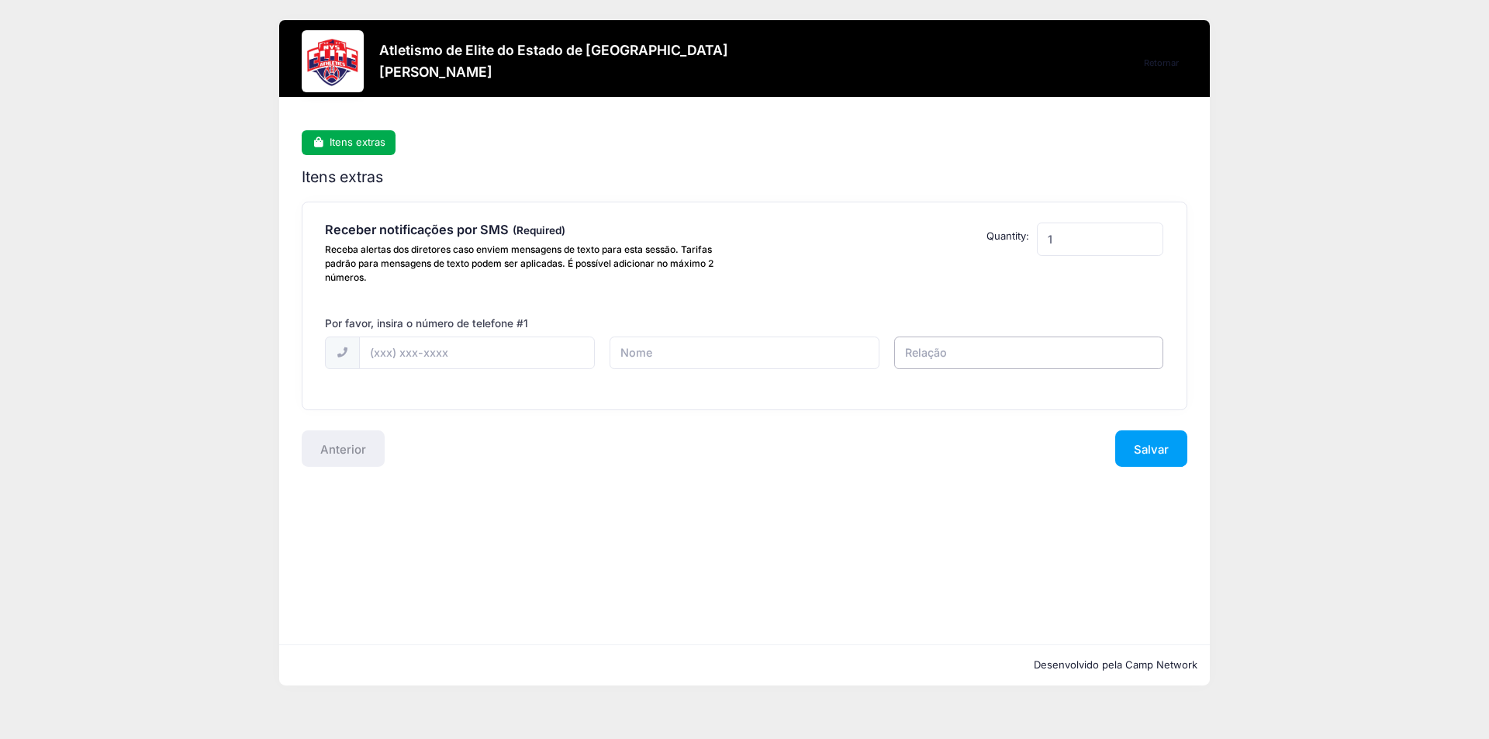
click at [1067, 351] on input "text" at bounding box center [1028, 353] width 269 height 33
type input "df"
click at [783, 355] on input "text" at bounding box center [744, 353] width 269 height 33
type input "sdfs"
click at [486, 355] on input "text" at bounding box center [477, 353] width 236 height 33
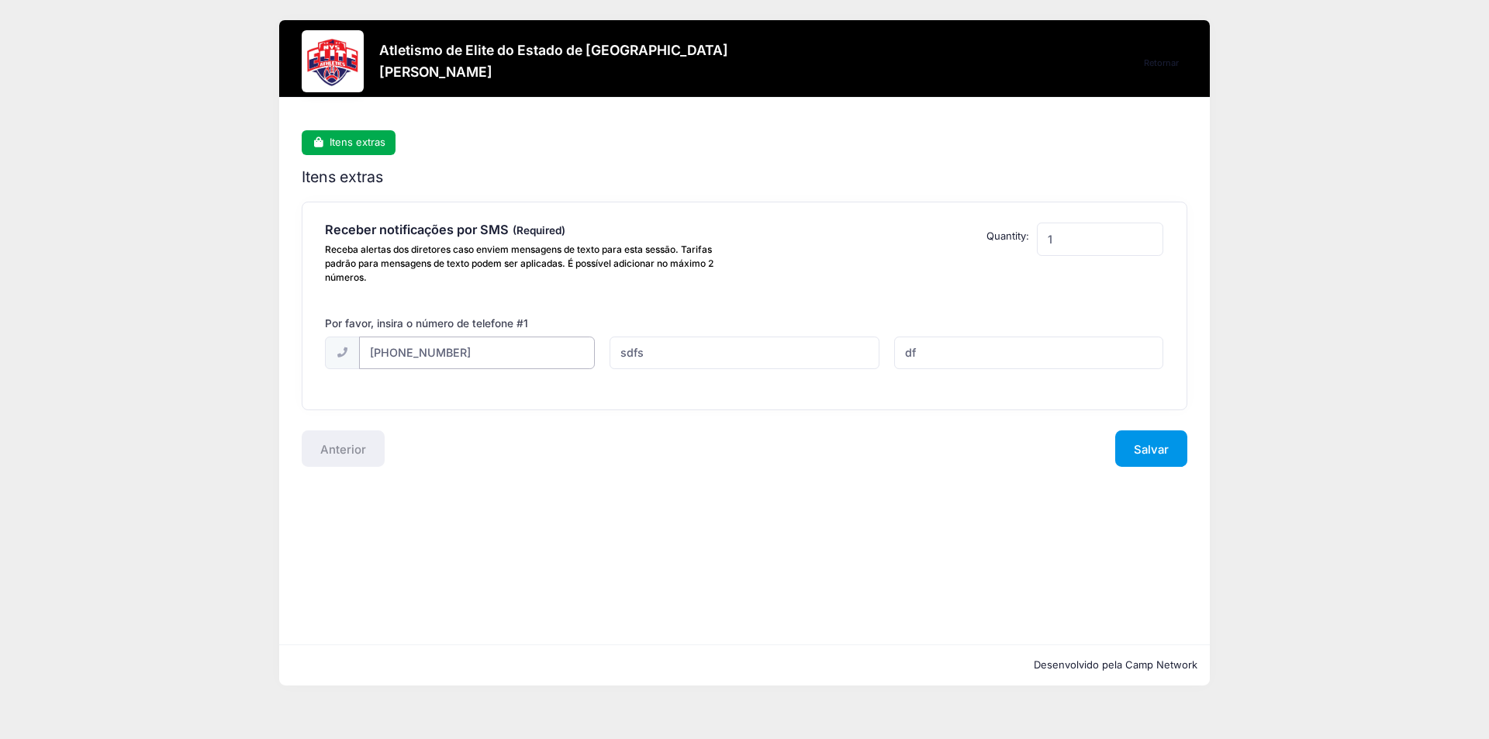
type input "[PHONE_NUMBER]"
click at [1157, 457] on button "Salvar" at bounding box center [1152, 449] width 72 height 36
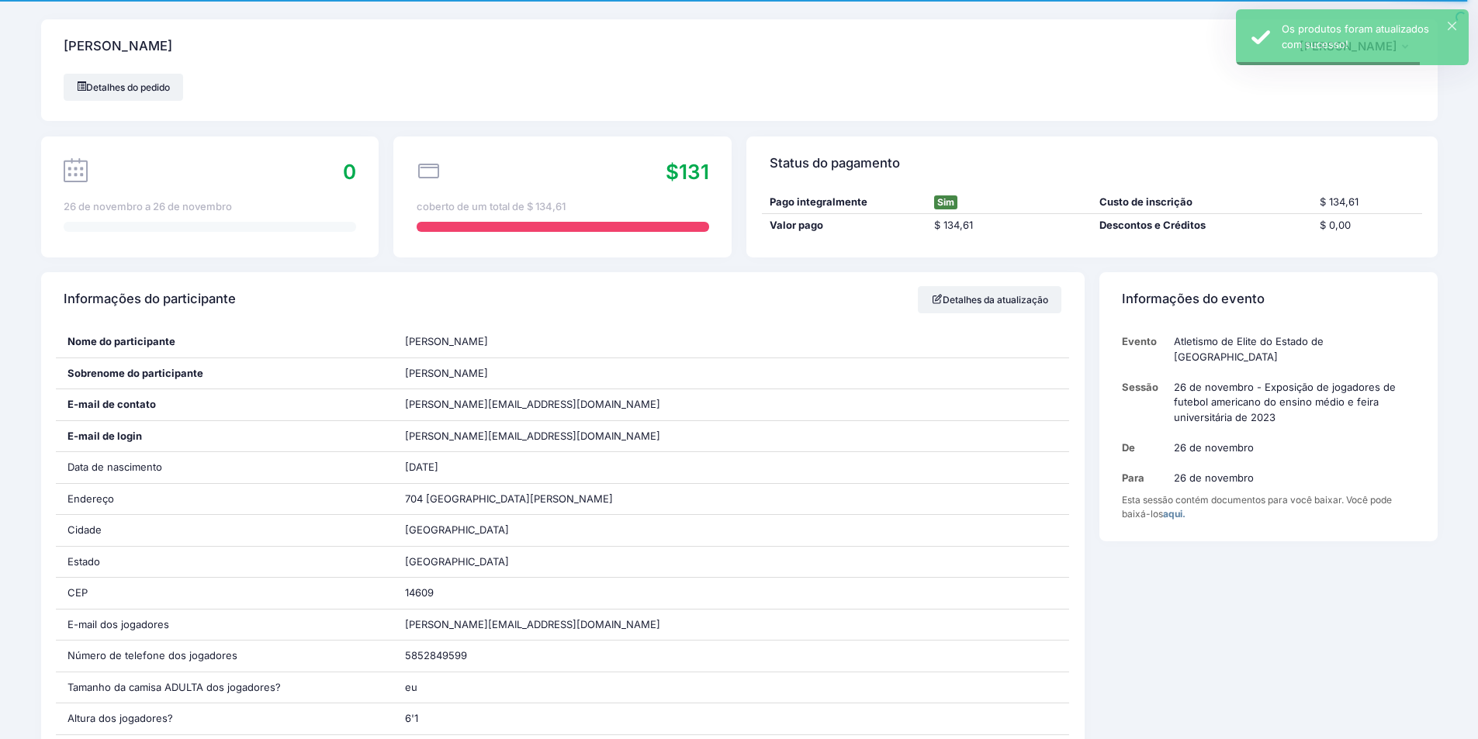
click at [1330, 244] on div "Pago integralmente Sim Custo de inscrição $ 134,61 Valor pago $ 134,61 Desconto…" at bounding box center [1091, 224] width 690 height 67
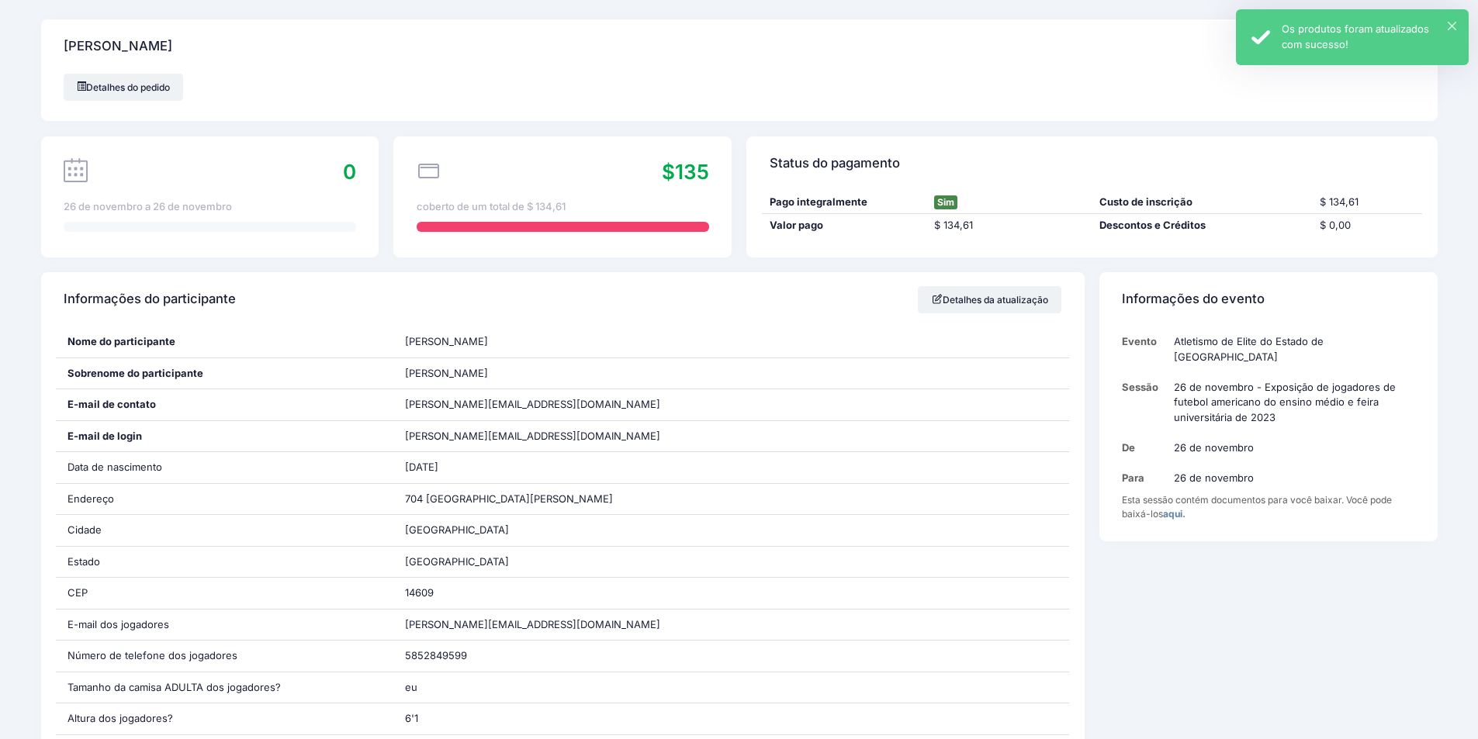
click at [1431, 27] on div "Os produtos foram atualizados com sucesso!" at bounding box center [1369, 37] width 175 height 30
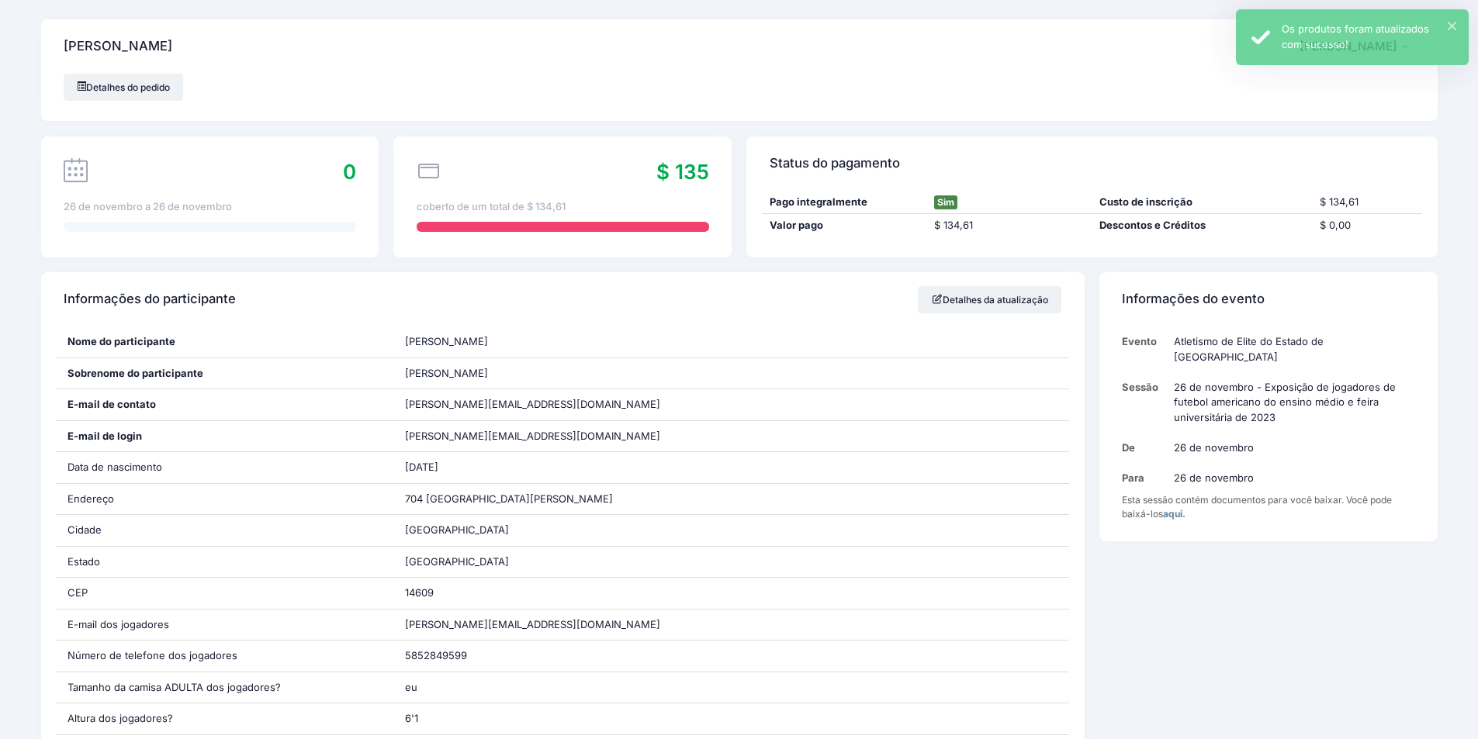
click at [1466, 18] on div "× Os produtos foram atualizados com sucesso!" at bounding box center [1352, 37] width 233 height 56
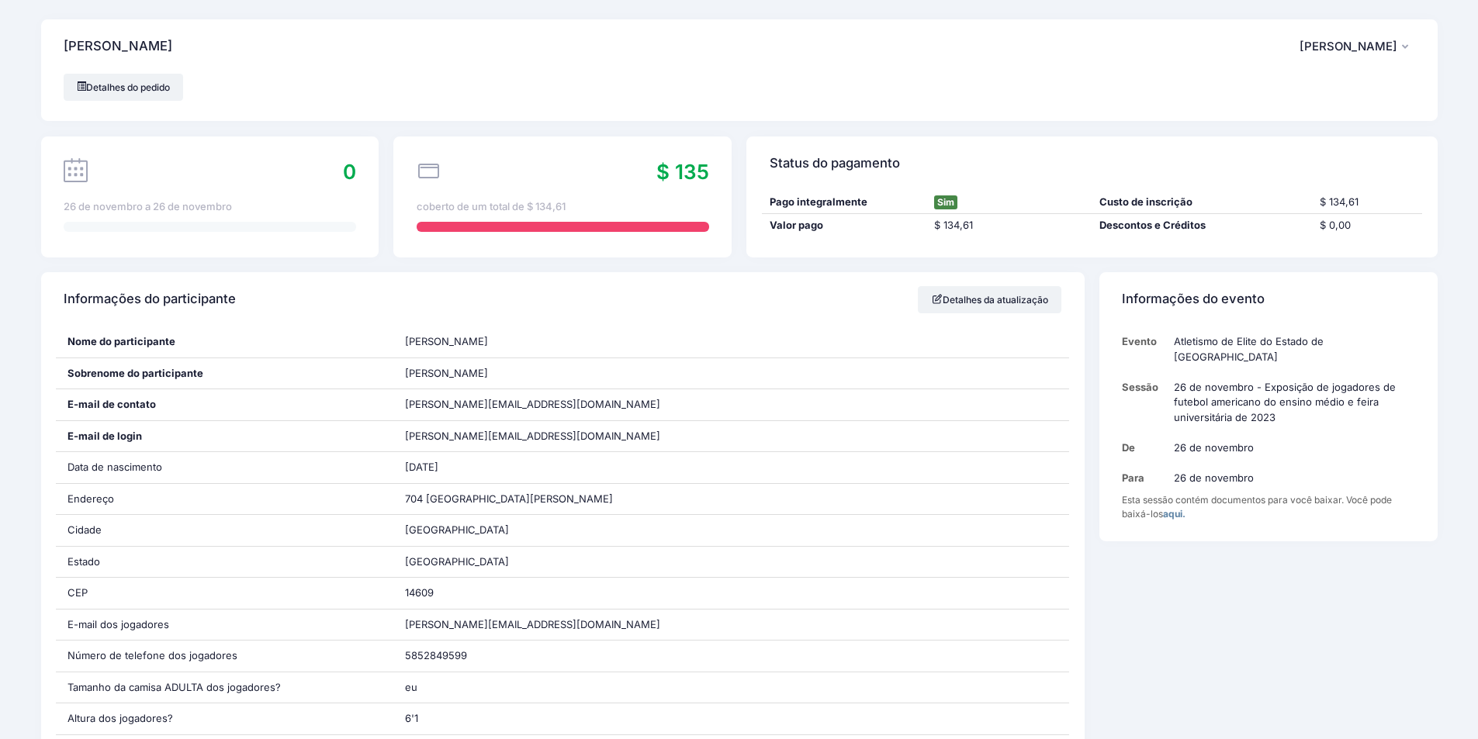
click at [1368, 45] on font "[PERSON_NAME]" at bounding box center [1348, 47] width 98 height 14
click at [1294, 81] on font "Minha conta" at bounding box center [1287, 89] width 67 height 16
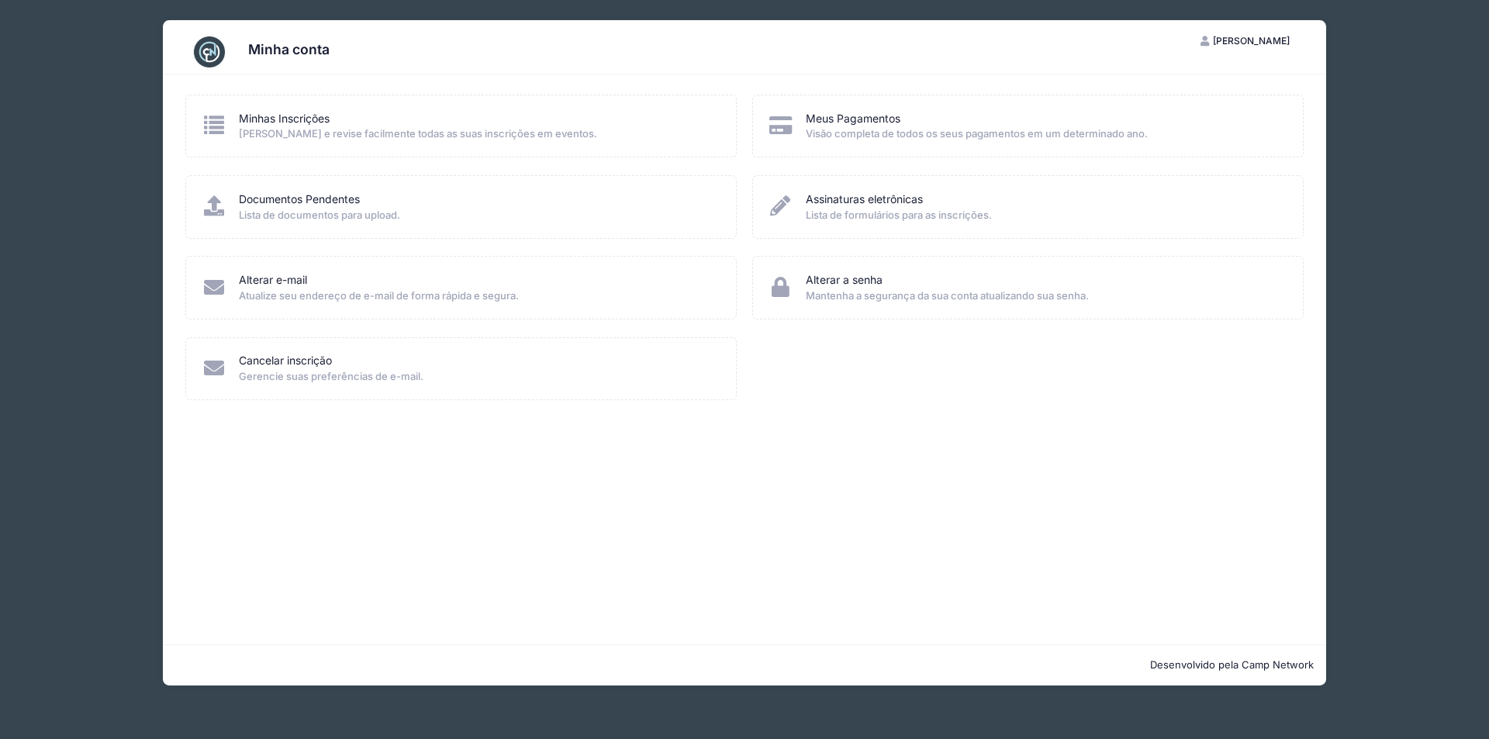
click at [916, 125] on div "Meus Pagamentos" at bounding box center [1044, 119] width 477 height 16
click at [873, 118] on font "Meus Pagamentos" at bounding box center [853, 118] width 95 height 13
click at [839, 216] on font "Lista de formulários para as inscrições." at bounding box center [899, 215] width 186 height 12
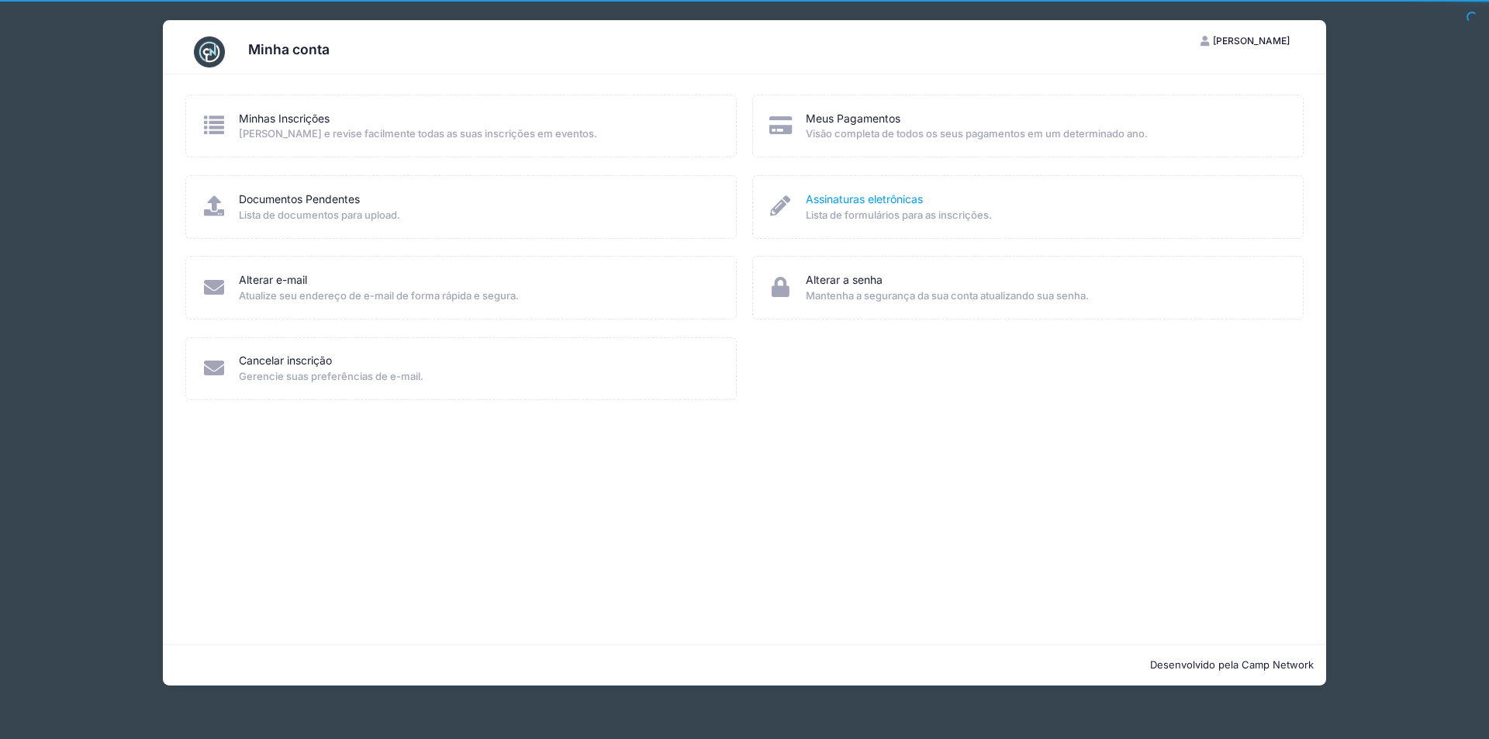
click at [848, 199] on font "Assinaturas eletrônicas" at bounding box center [864, 198] width 117 height 13
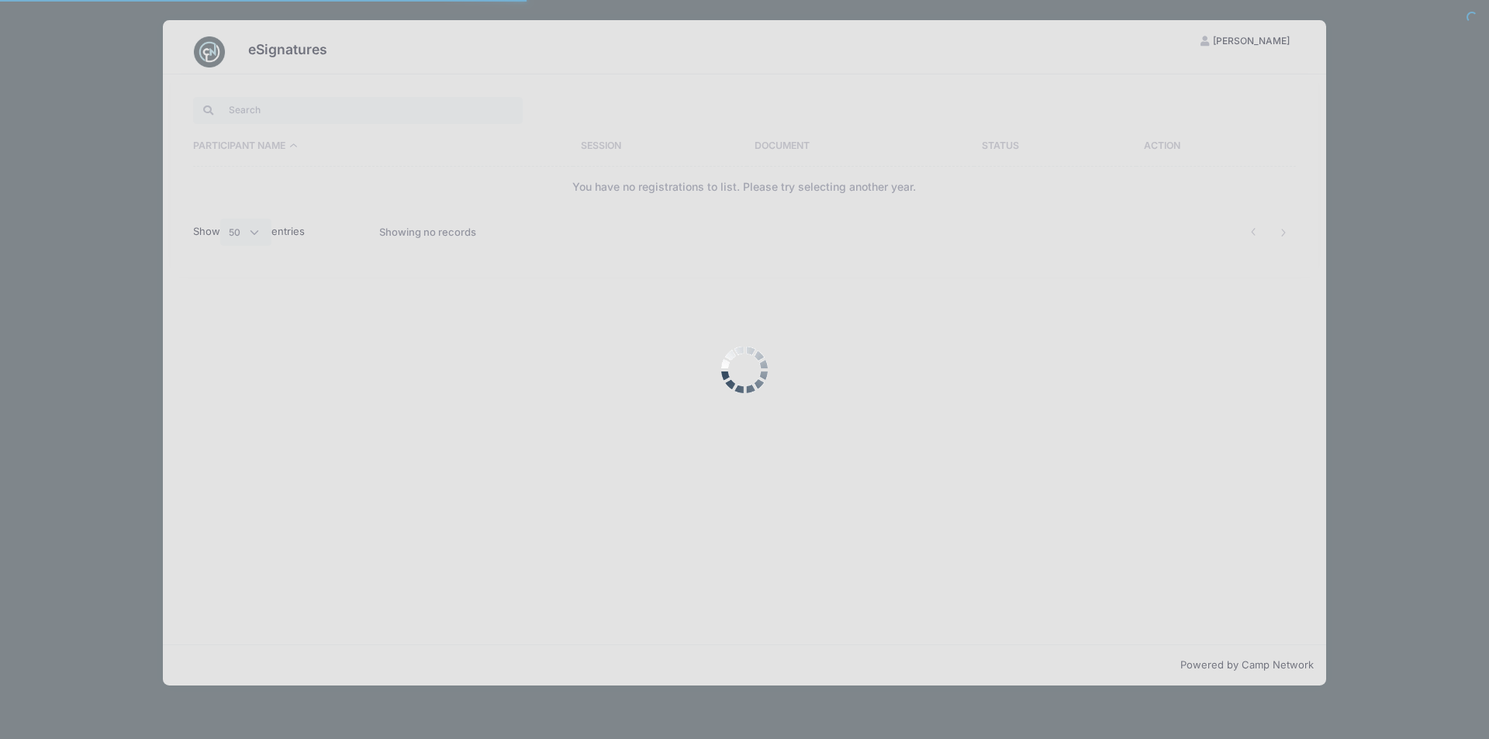
select select "50"
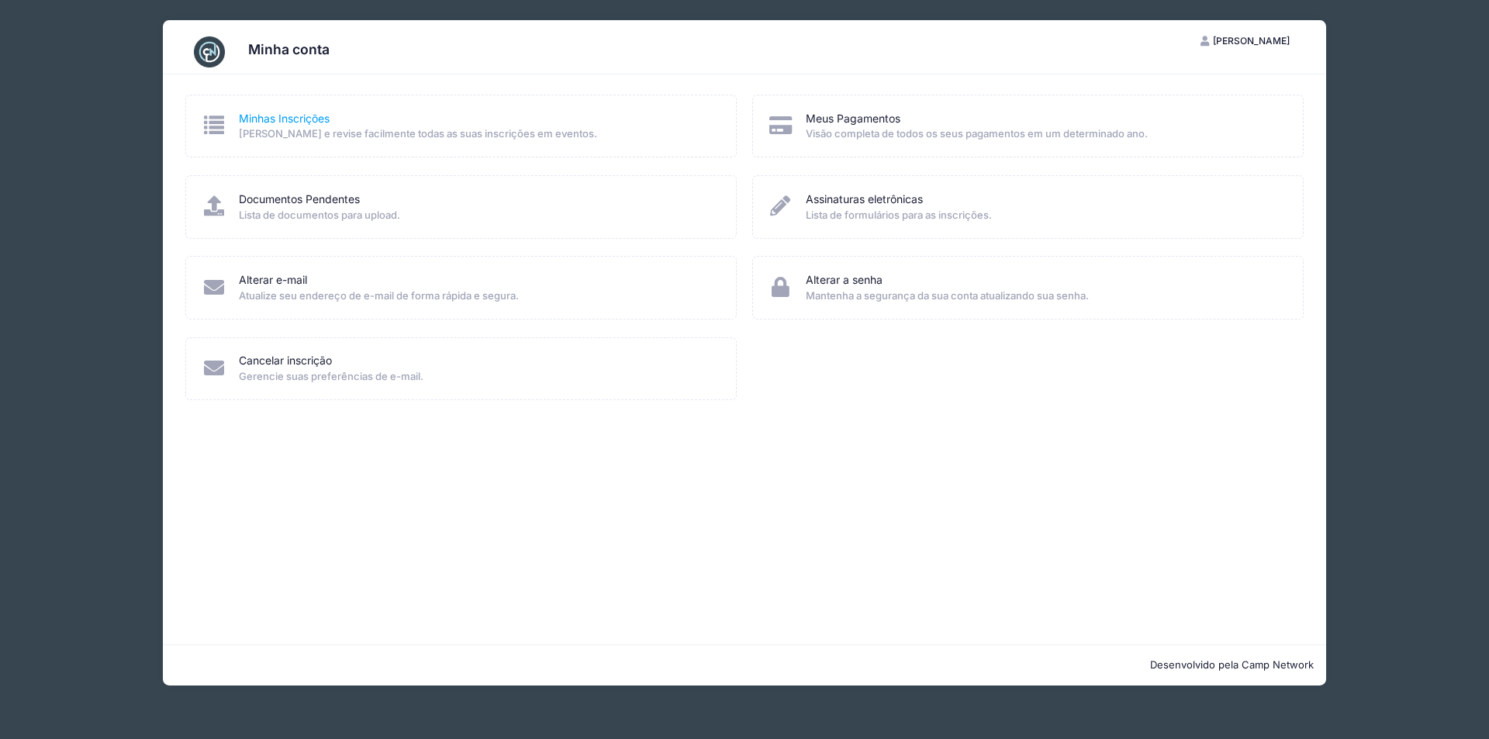
click at [295, 123] on font "Minhas Inscrições" at bounding box center [284, 118] width 91 height 13
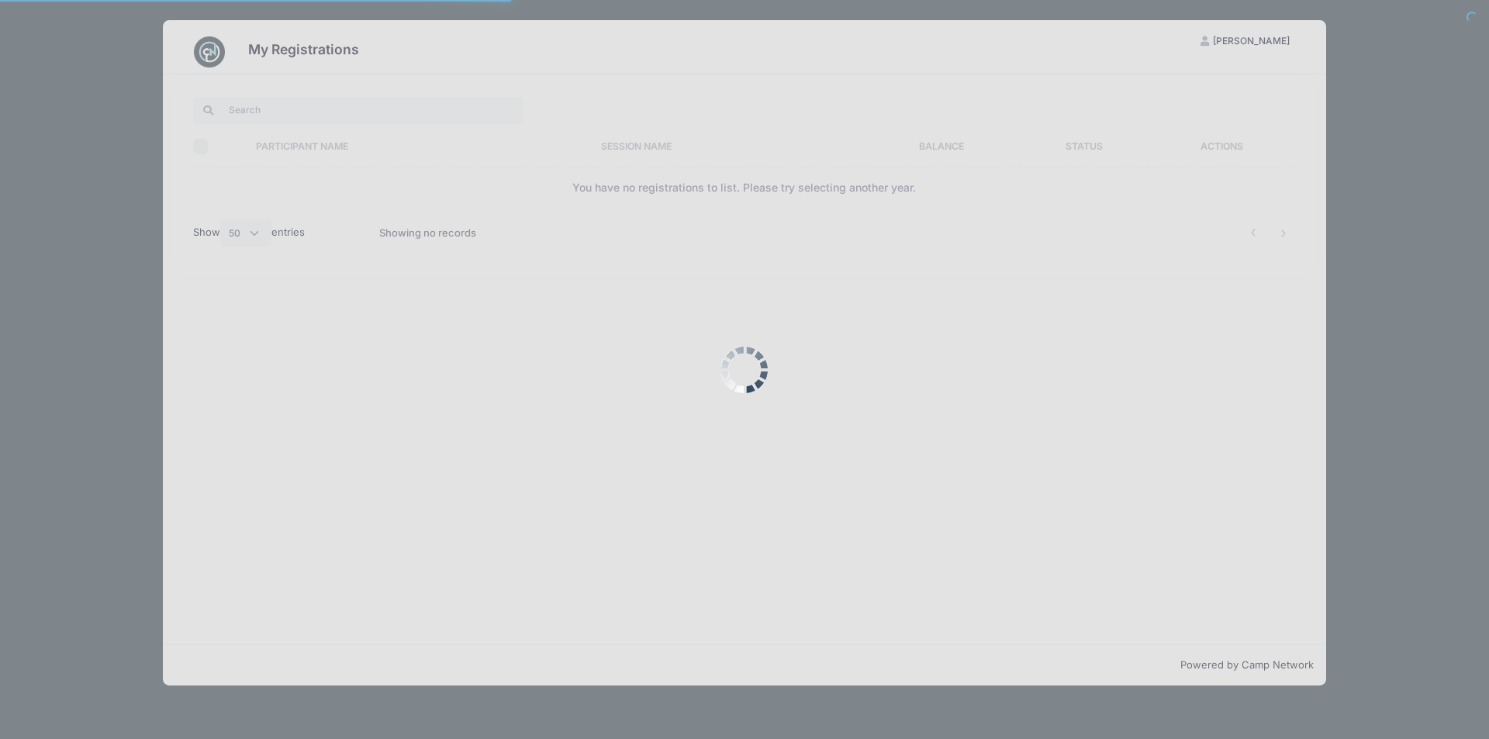
select select "50"
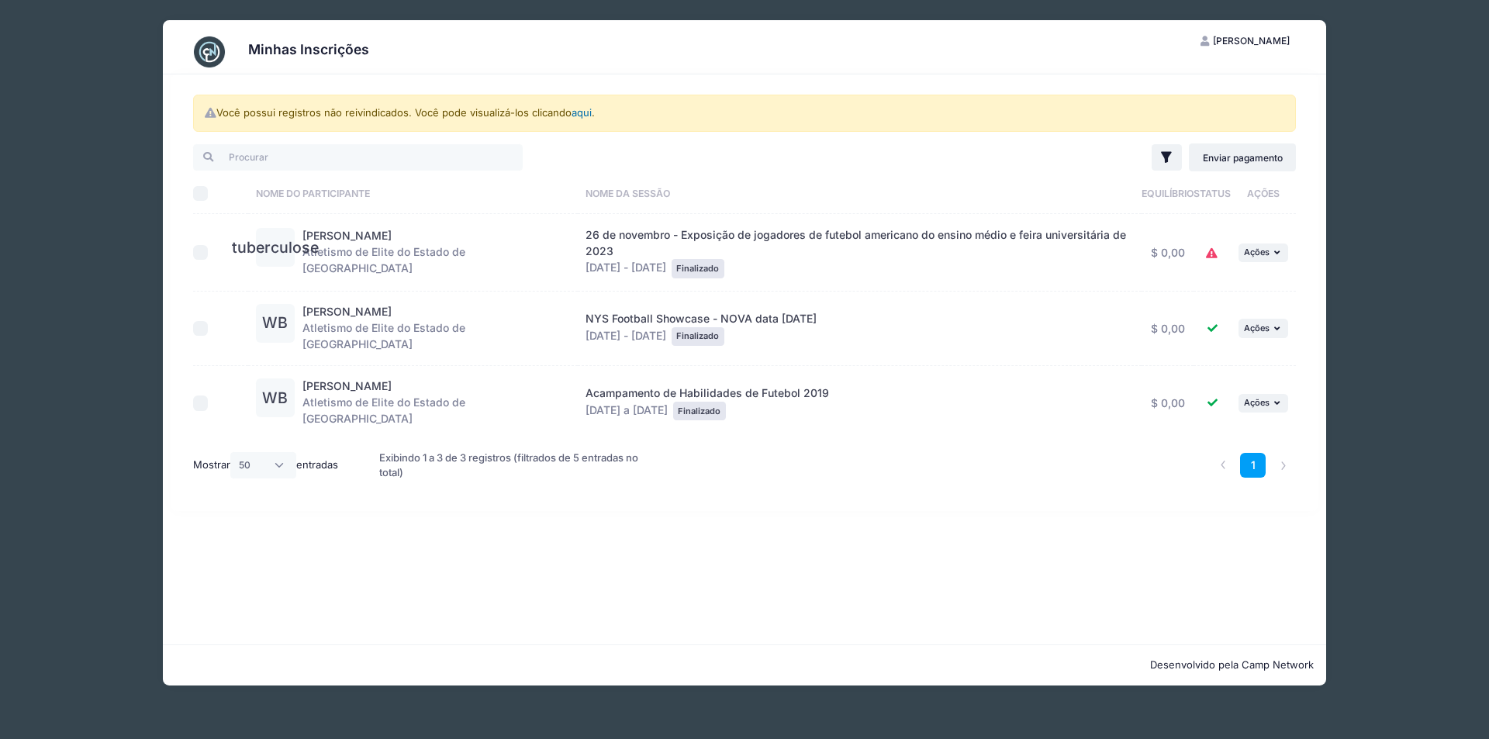
click at [582, 115] on font "aqui" at bounding box center [582, 112] width 20 height 12
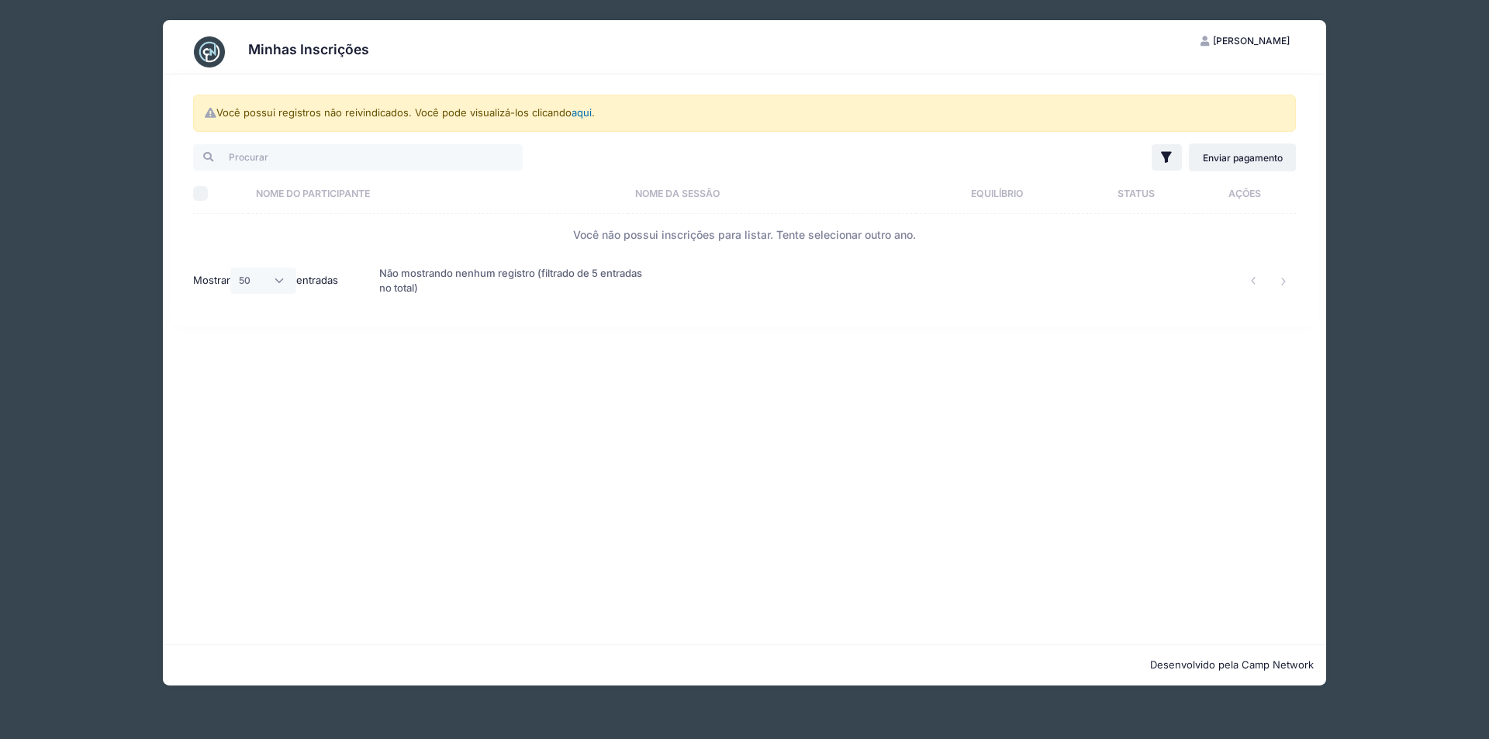
click at [583, 114] on font "aqui" at bounding box center [582, 112] width 20 height 12
click at [1233, 151] on font "Enviar pagamento" at bounding box center [1243, 157] width 80 height 12
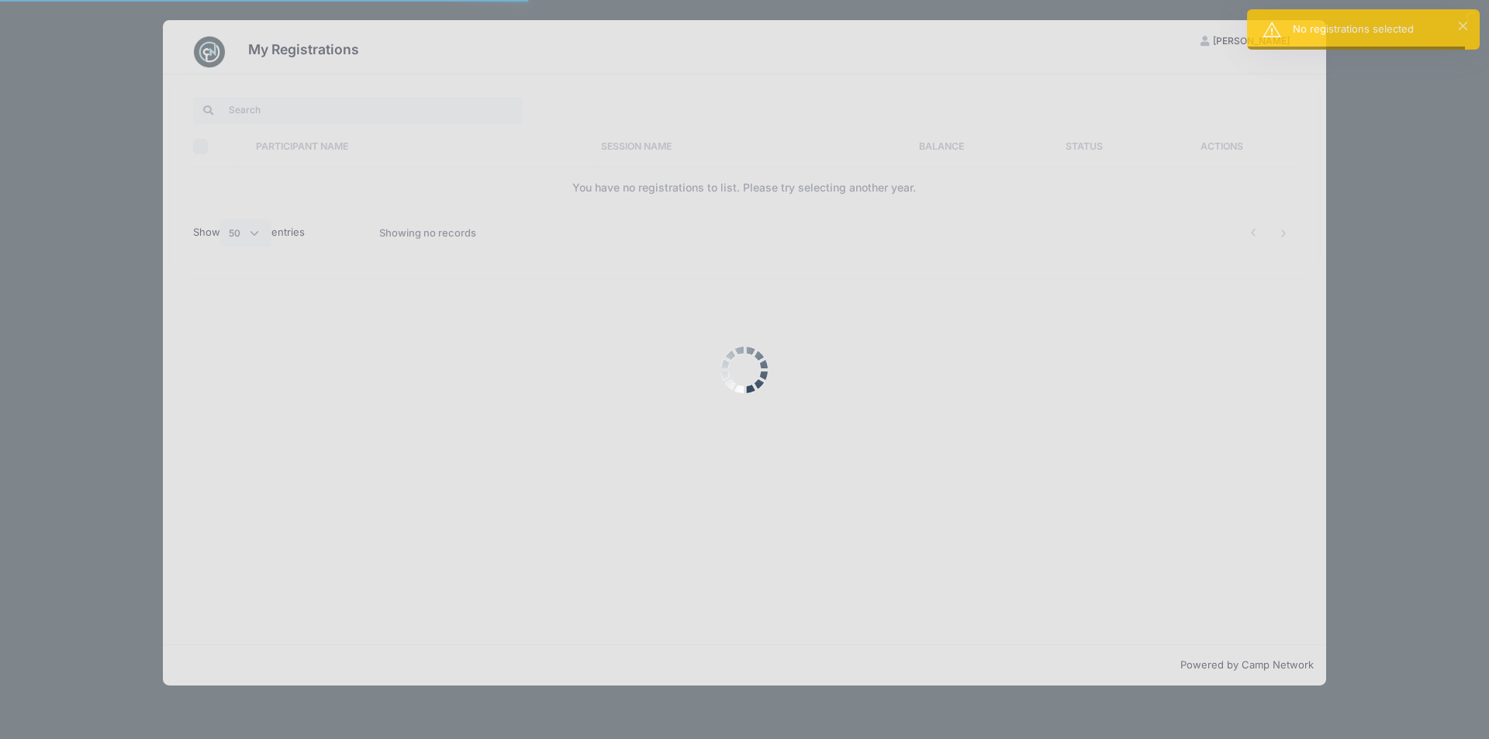
select select "50"
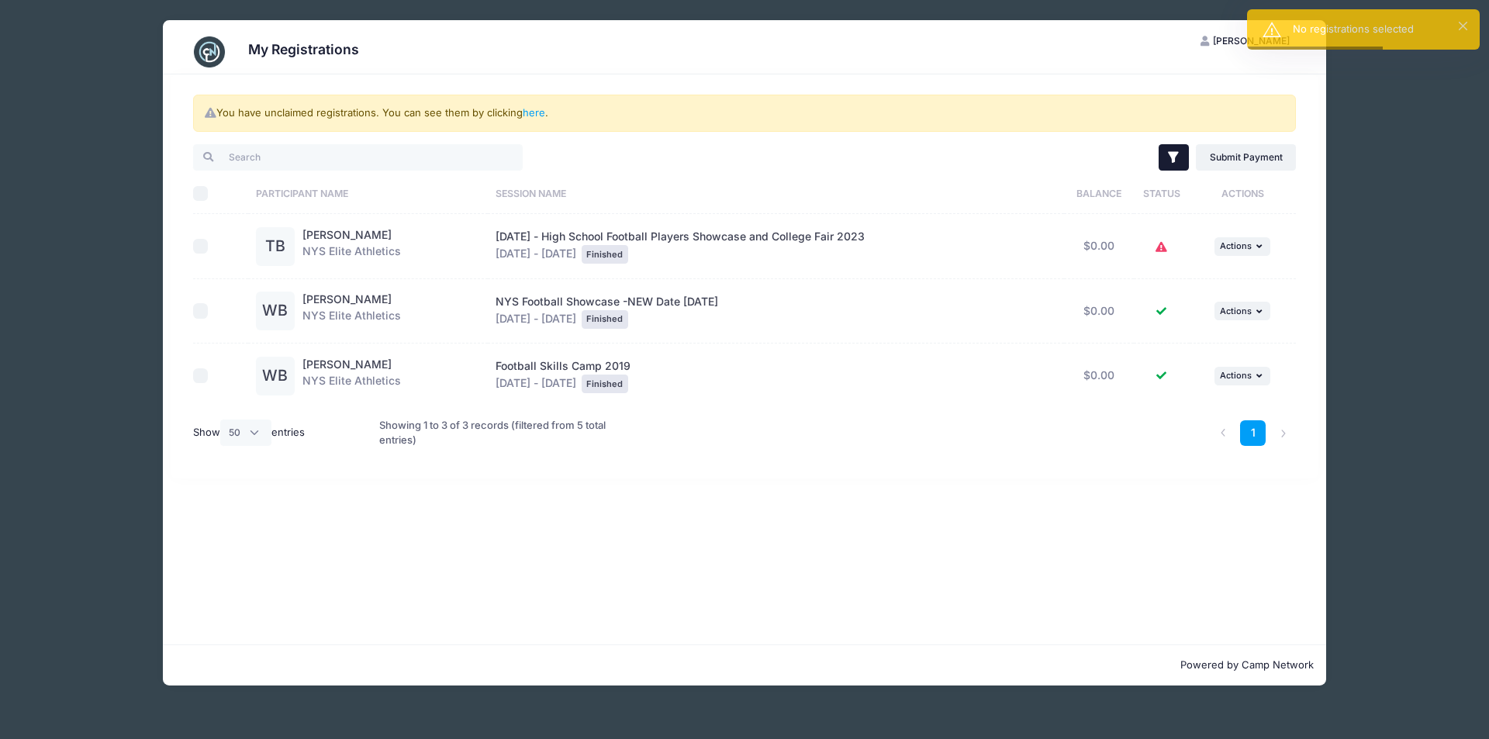
click at [1175, 163] on icon "button" at bounding box center [1174, 158] width 16 height 16
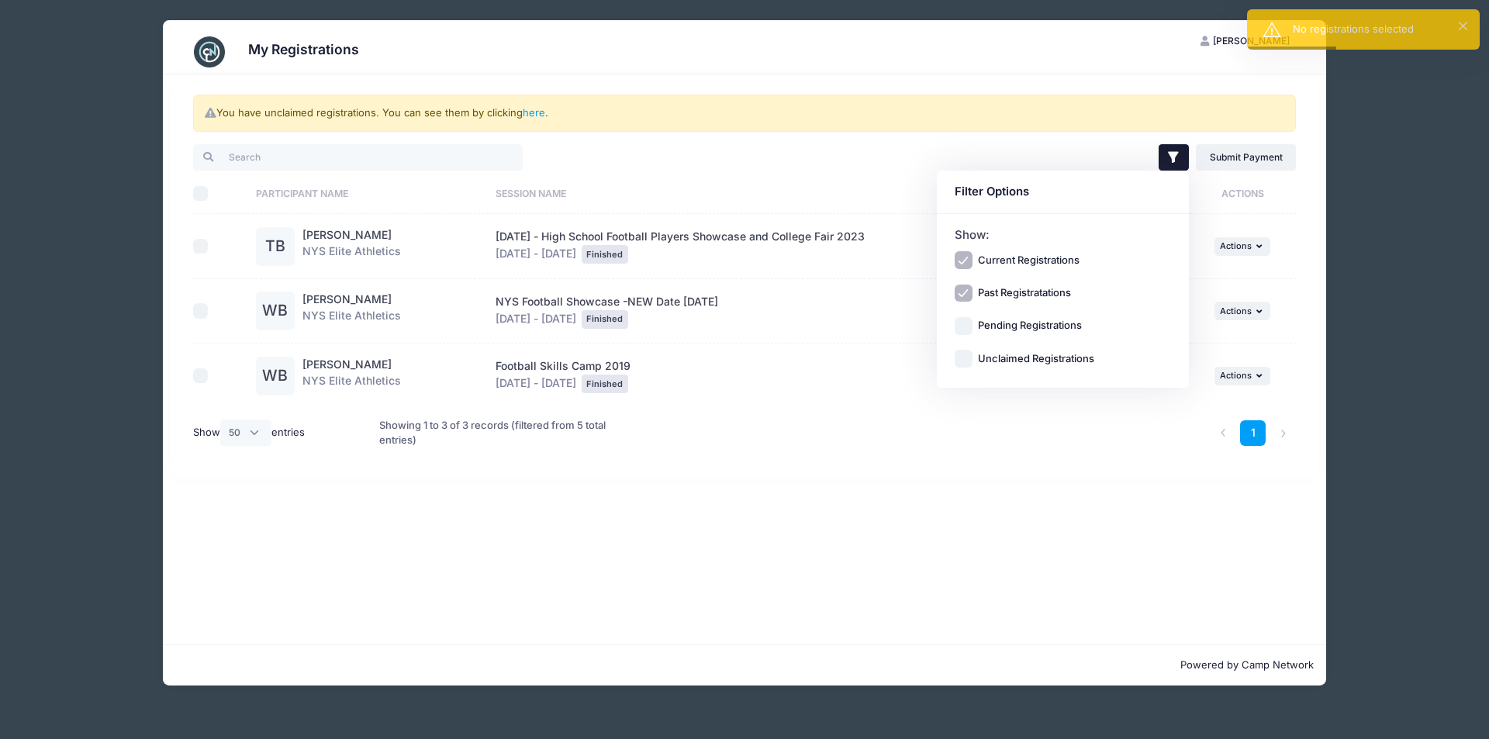
drag, startPoint x: 1120, startPoint y: 519, endPoint x: 1205, endPoint y: 397, distance: 148.3
click at [1121, 519] on div "You have unclaimed registrations. You can see them by clicking here . Filter Fi…" at bounding box center [745, 359] width 1164 height 570
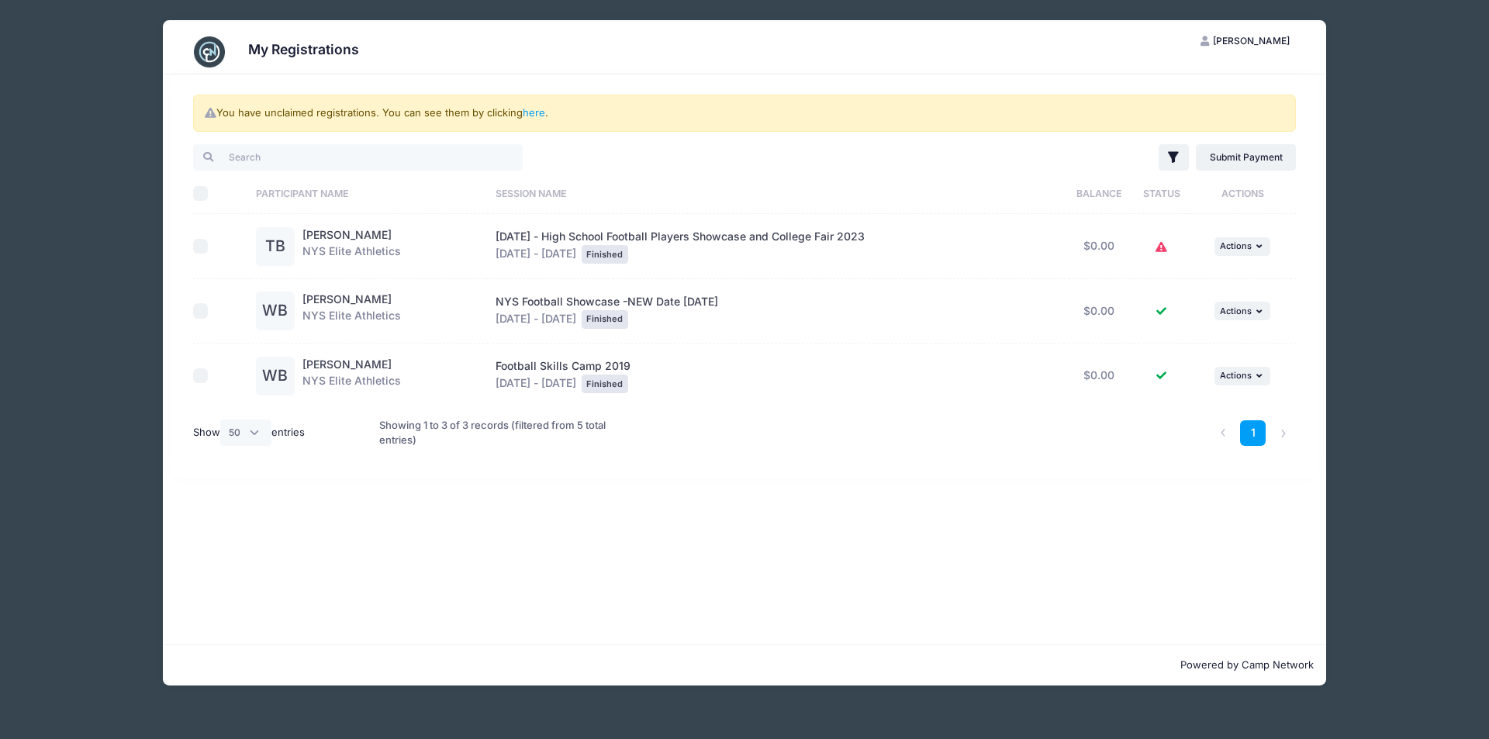
click at [1249, 33] on button "NM [PERSON_NAME]" at bounding box center [1246, 41] width 116 height 26
click at [1219, 116] on link "Logout" at bounding box center [1207, 119] width 179 height 29
